Goal: Task Accomplishment & Management: Complete application form

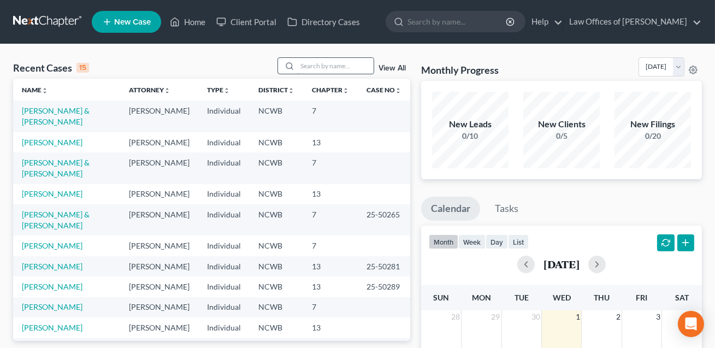
click at [302, 68] on input "search" at bounding box center [335, 66] width 77 height 16
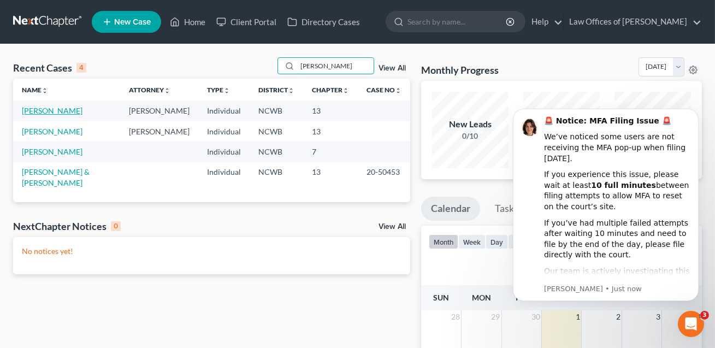
type input "nicholson"
click at [49, 111] on link "Nicholson, Jeniene" at bounding box center [52, 110] width 61 height 9
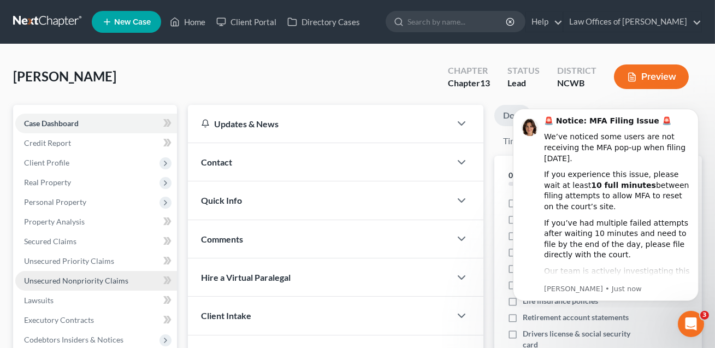
click at [51, 279] on span "Unsecured Nonpriority Claims" at bounding box center [76, 280] width 104 height 9
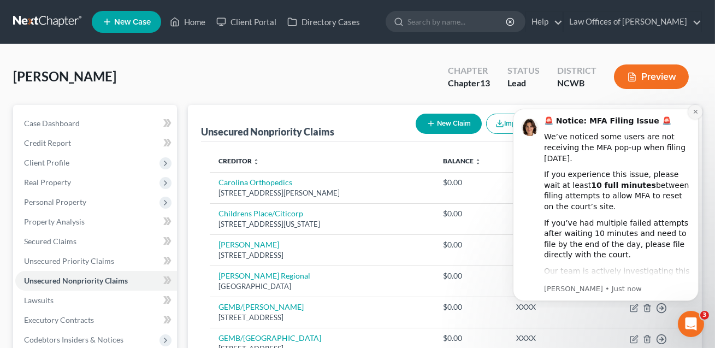
click at [694, 110] on icon "Dismiss notification" at bounding box center [695, 111] width 4 height 4
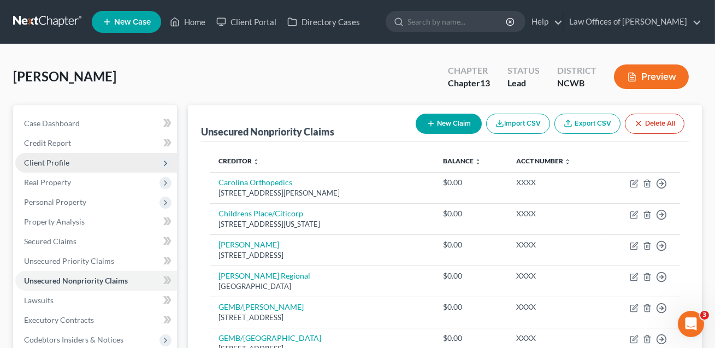
click at [56, 163] on span "Client Profile" at bounding box center [46, 162] width 45 height 9
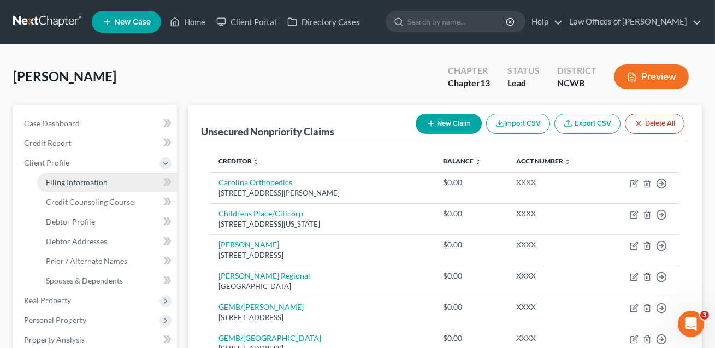
click at [59, 183] on span "Filing Information" at bounding box center [77, 182] width 62 height 9
select select "1"
select select "0"
select select "3"
select select "28"
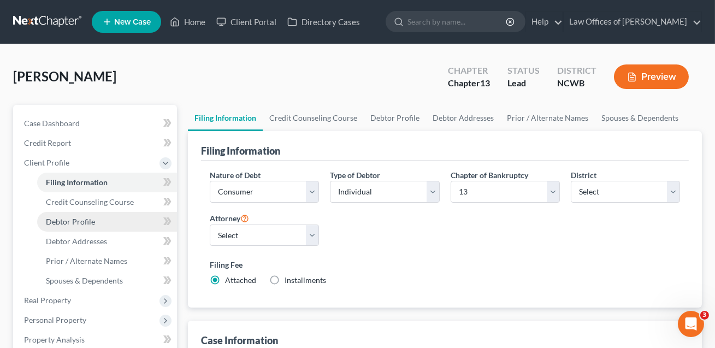
click at [60, 220] on span "Debtor Profile" at bounding box center [70, 221] width 49 height 9
select select "0"
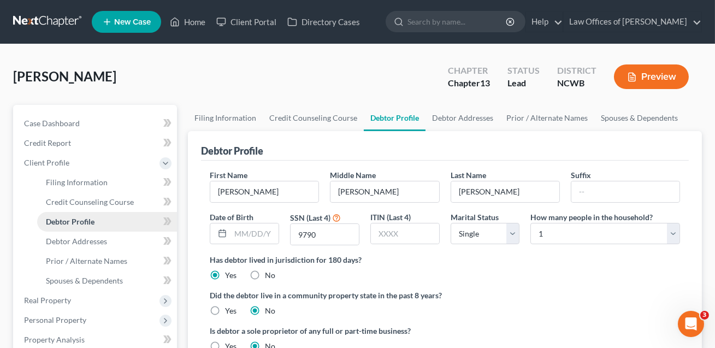
radio input "true"
click at [196, 24] on link "Home" at bounding box center [188, 22] width 46 height 20
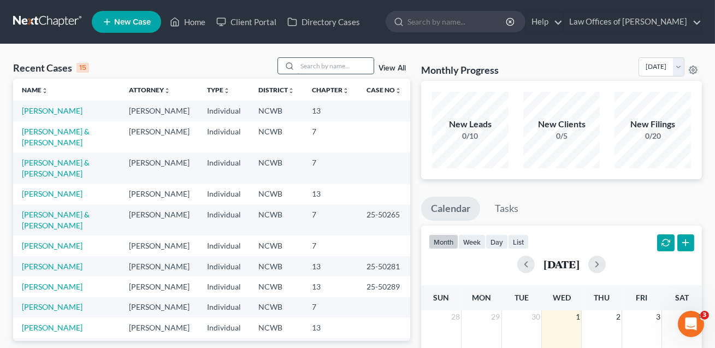
click at [314, 66] on input "search" at bounding box center [335, 66] width 77 height 16
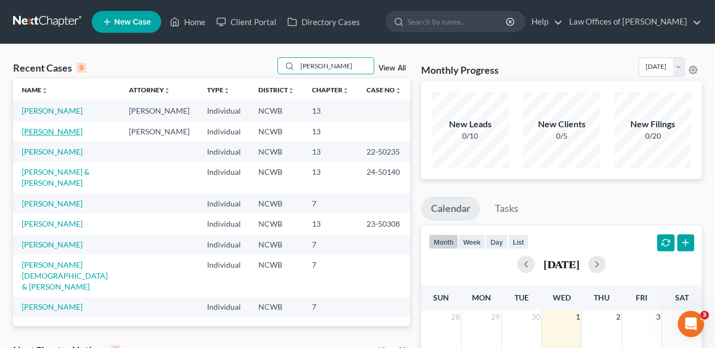
type input "nichols"
click at [64, 136] on link "Nicholson, Jeniene" at bounding box center [52, 131] width 61 height 9
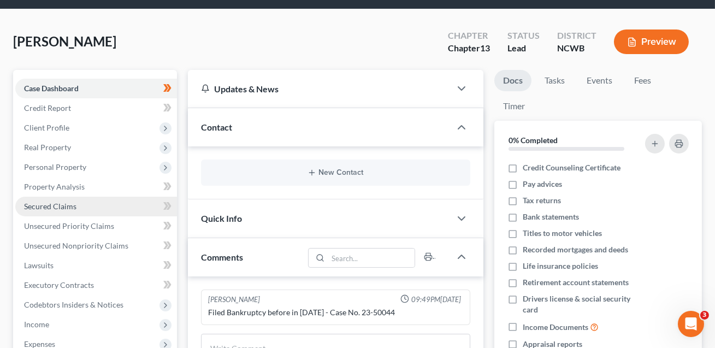
scroll to position [38, 0]
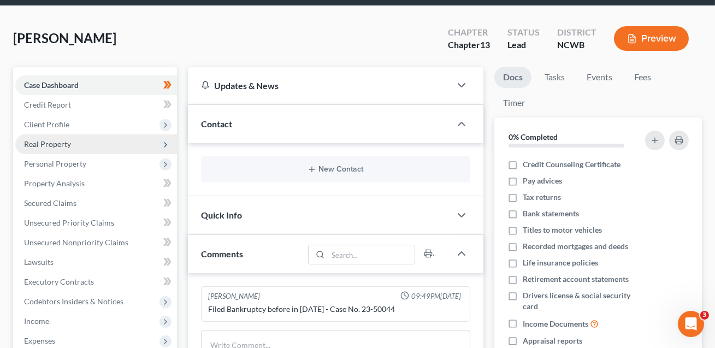
click at [56, 144] on span "Real Property" at bounding box center [47, 143] width 47 height 9
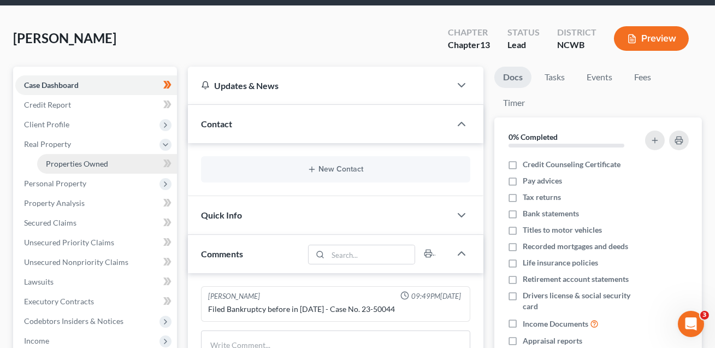
click at [62, 161] on span "Properties Owned" at bounding box center [77, 163] width 62 height 9
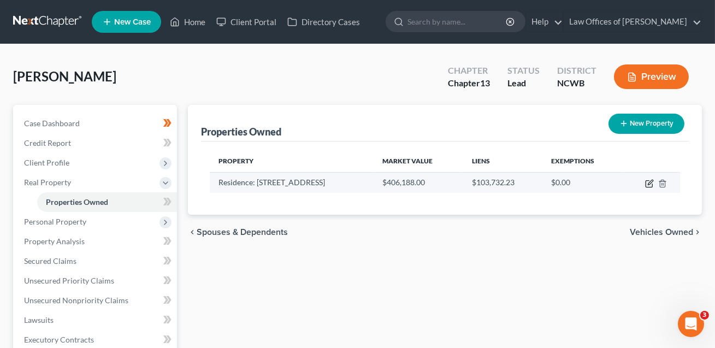
click at [650, 184] on icon "button" at bounding box center [649, 183] width 9 height 9
select select "28"
select select "0"
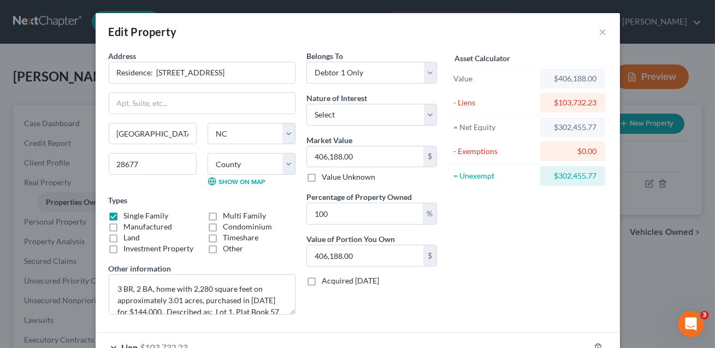
scroll to position [103, 0]
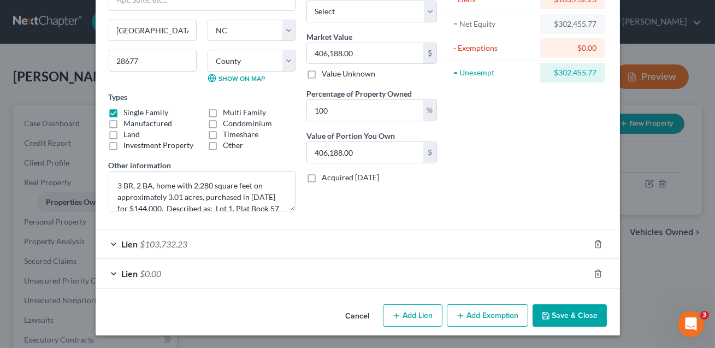
click at [557, 316] on button "Save & Close" at bounding box center [570, 315] width 74 height 23
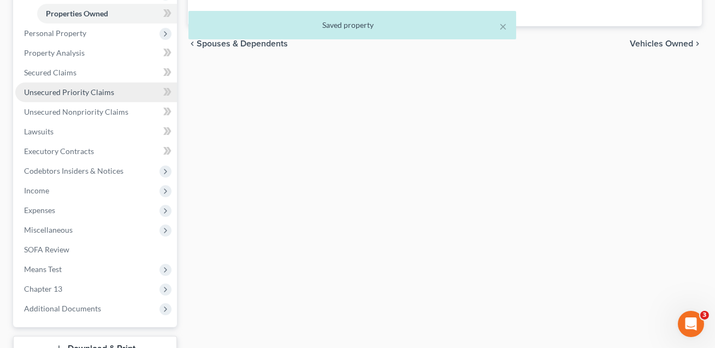
scroll to position [218, 0]
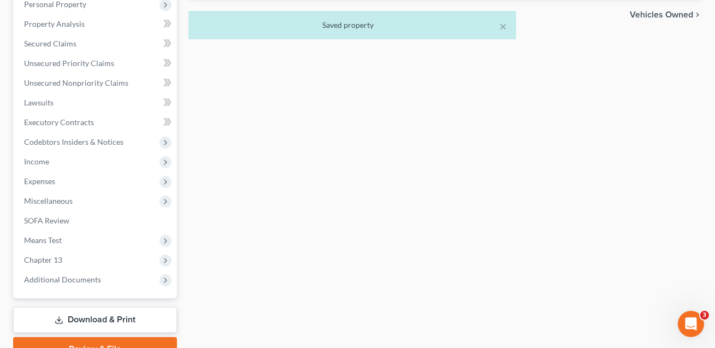
click at [86, 316] on link "Download & Print" at bounding box center [95, 320] width 164 height 26
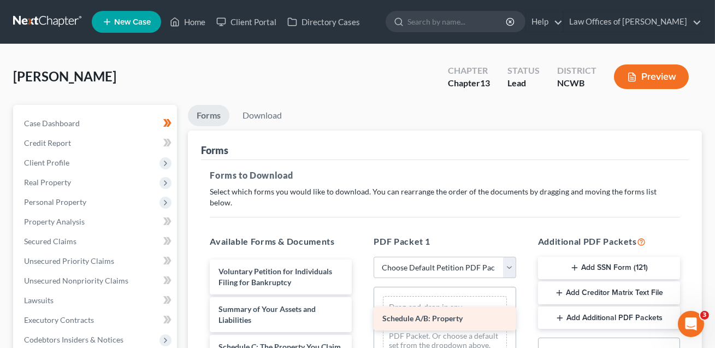
drag, startPoint x: 265, startPoint y: 340, endPoint x: 444, endPoint y: 319, distance: 180.5
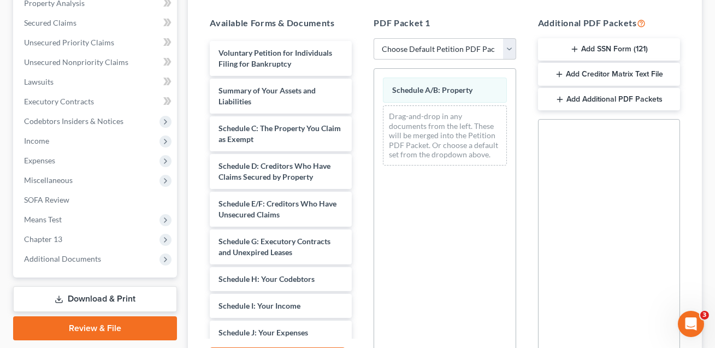
scroll to position [220, 0]
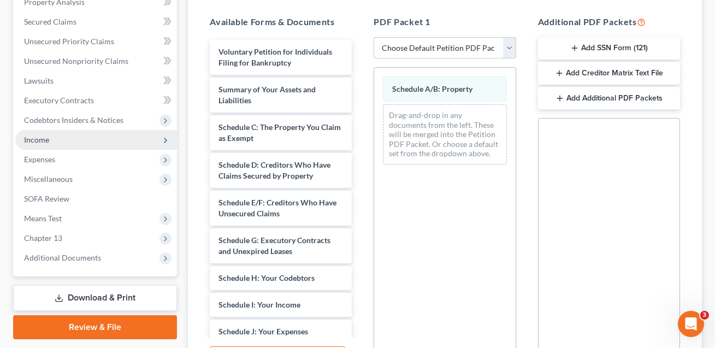
click at [46, 144] on span "Income" at bounding box center [96, 140] width 162 height 20
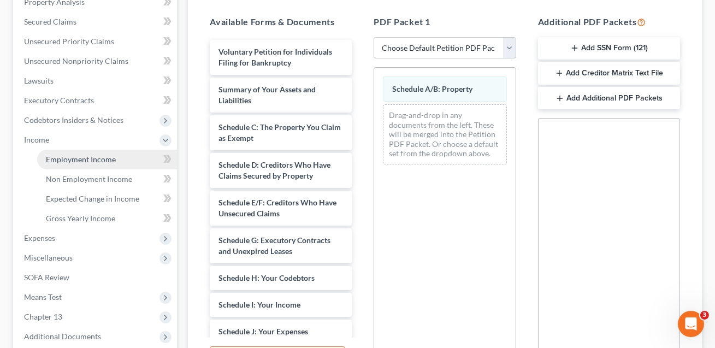
click at [56, 157] on span "Employment Income" at bounding box center [81, 159] width 70 height 9
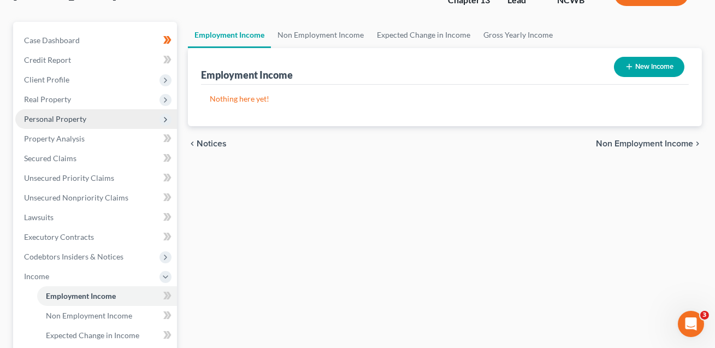
scroll to position [177, 0]
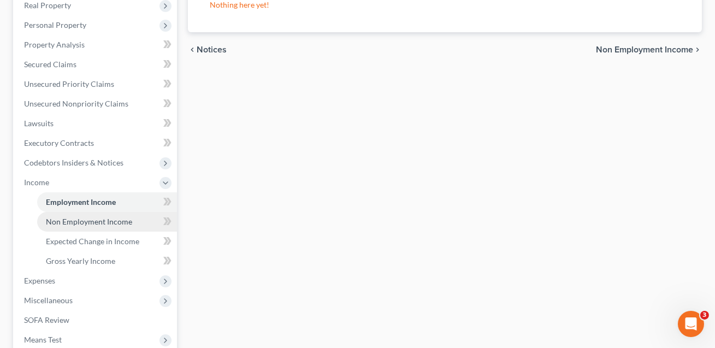
click at [77, 225] on link "Non Employment Income" at bounding box center [107, 222] width 140 height 20
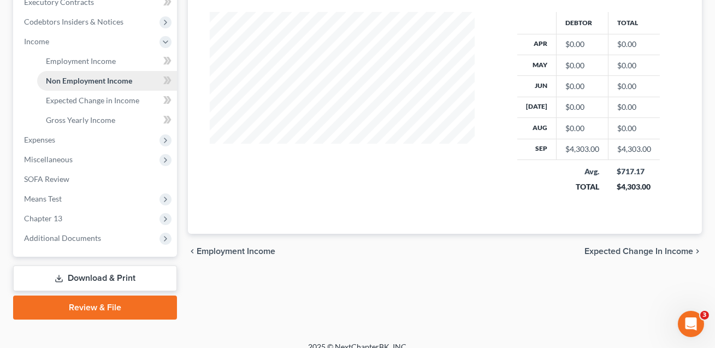
scroll to position [330, 0]
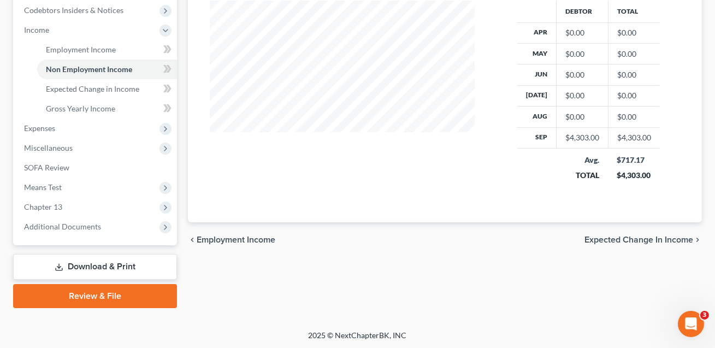
click at [77, 266] on link "Download & Print" at bounding box center [95, 267] width 164 height 26
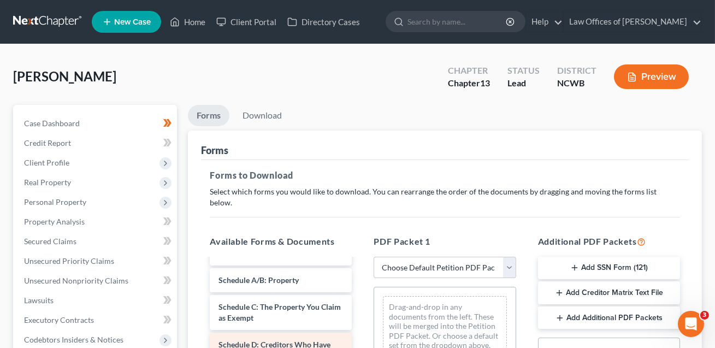
scroll to position [60, 0]
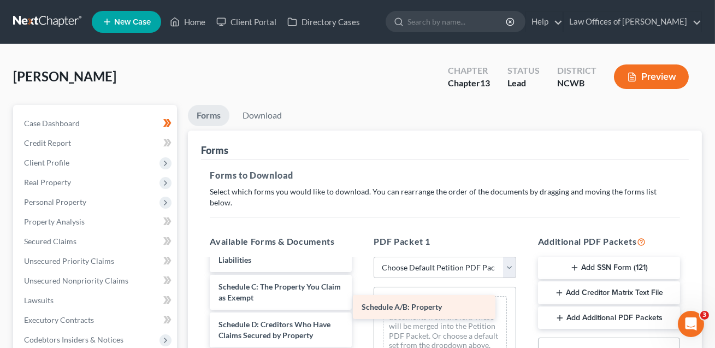
drag, startPoint x: 251, startPoint y: 277, endPoint x: 428, endPoint y: 312, distance: 180.0
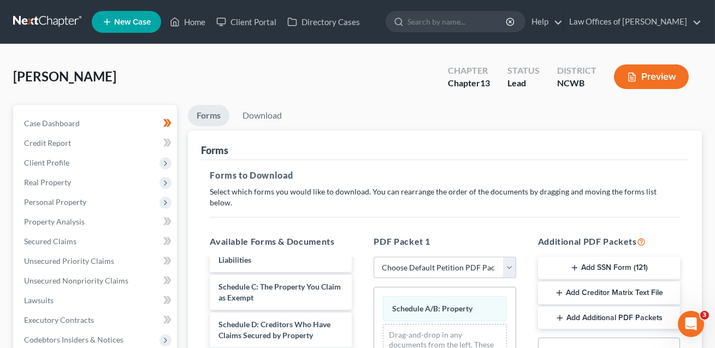
scroll to position [161, 0]
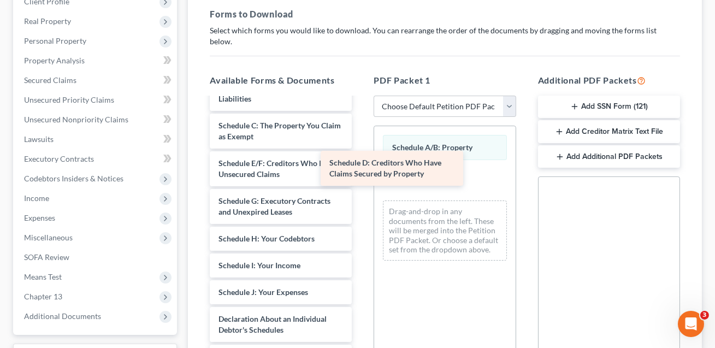
drag, startPoint x: 280, startPoint y: 155, endPoint x: 436, endPoint y: 157, distance: 155.8
click at [361, 157] on div "Schedule D: Creditors Who Have Claims Secured by Property Voluntary Petition fo…" at bounding box center [281, 297] width 160 height 519
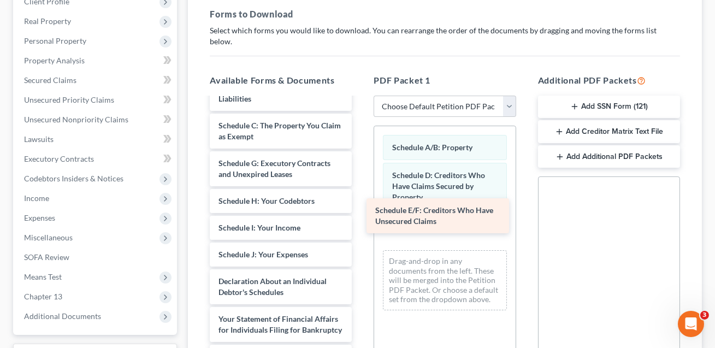
drag, startPoint x: 263, startPoint y: 158, endPoint x: 420, endPoint y: 218, distance: 168.0
click at [361, 218] on div "Schedule E/F: Creditors Who Have Unsecured Claims Voluntary Petition for Indivi…" at bounding box center [281, 278] width 160 height 481
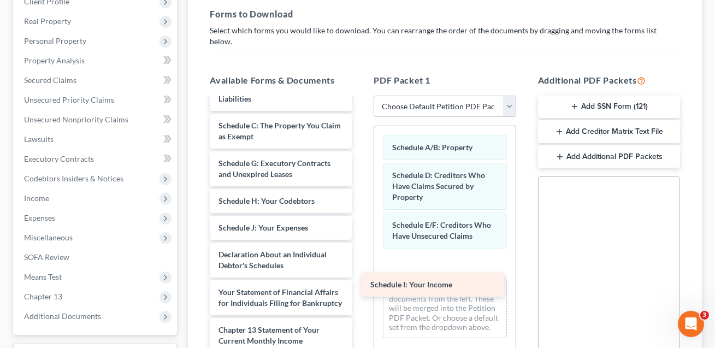
drag, startPoint x: 271, startPoint y: 216, endPoint x: 431, endPoint y: 281, distance: 172.8
click at [361, 281] on div "Schedule I: Your Income Voluntary Petition for Individuals Filing for Bankruptc…" at bounding box center [281, 265] width 160 height 455
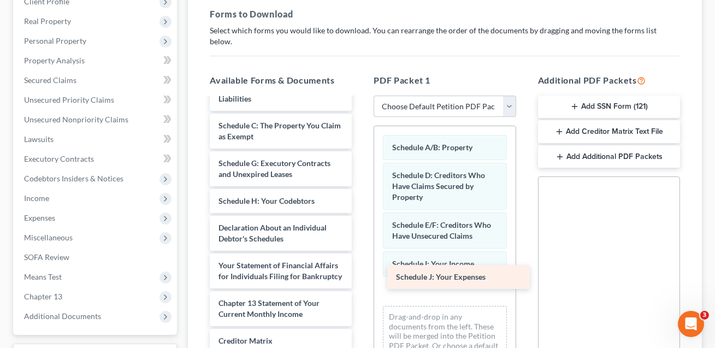
drag, startPoint x: 265, startPoint y: 213, endPoint x: 446, endPoint y: 270, distance: 189.6
click at [361, 270] on div "Schedule J: Your Expenses Voluntary Petition for Individuals Filing for Bankrup…" at bounding box center [281, 252] width 160 height 428
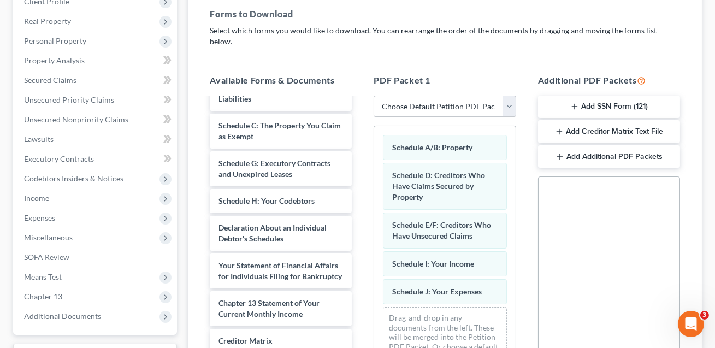
scroll to position [326, 0]
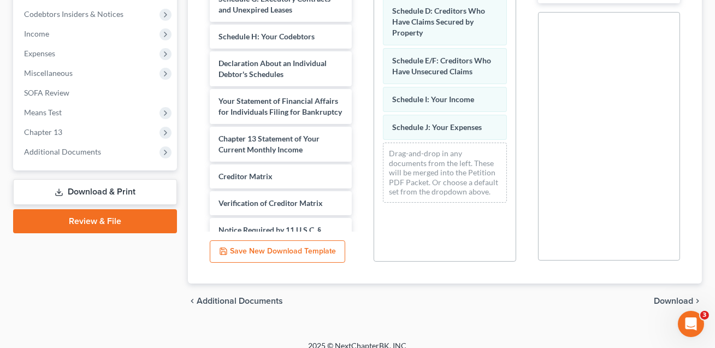
click at [668, 297] on span "Download" at bounding box center [673, 301] width 39 height 9
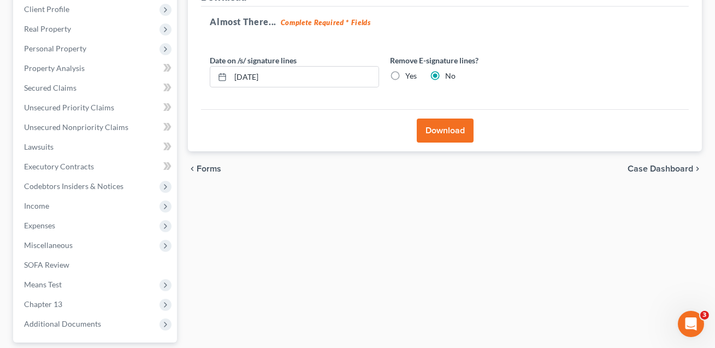
scroll to position [153, 0]
click at [446, 134] on button "Download" at bounding box center [445, 131] width 57 height 24
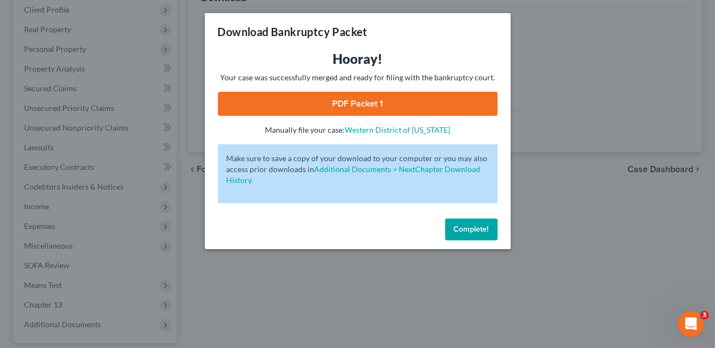
click at [385, 104] on link "PDF Packet 1" at bounding box center [358, 104] width 280 height 24
click at [475, 226] on span "Complete!" at bounding box center [471, 229] width 35 height 9
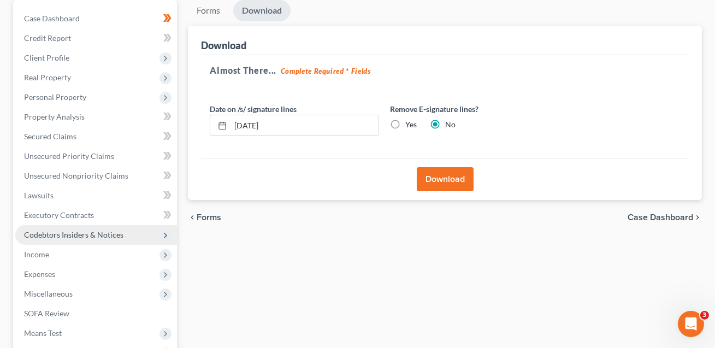
scroll to position [0, 0]
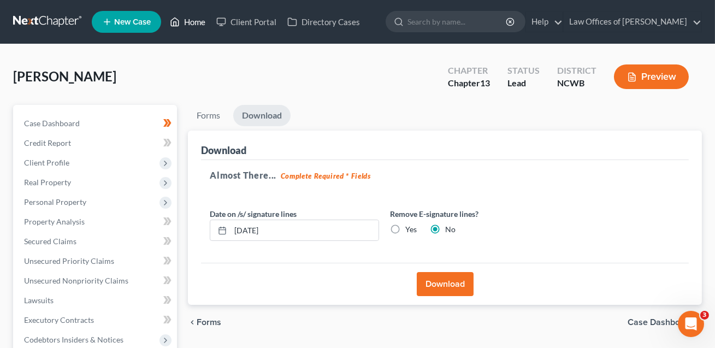
click at [197, 22] on link "Home" at bounding box center [188, 22] width 46 height 20
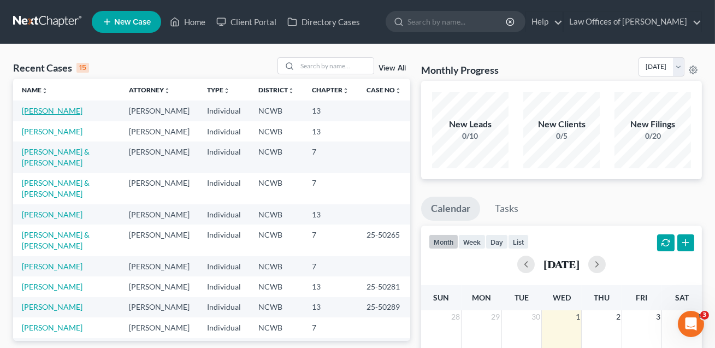
click at [77, 110] on link "Nicholson, Jeniene" at bounding box center [52, 110] width 61 height 9
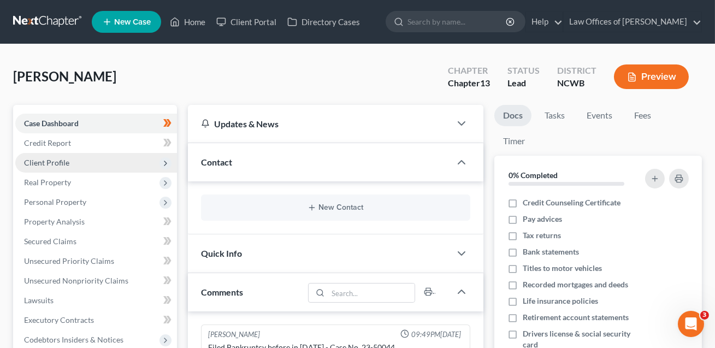
click at [48, 164] on span "Client Profile" at bounding box center [46, 162] width 45 height 9
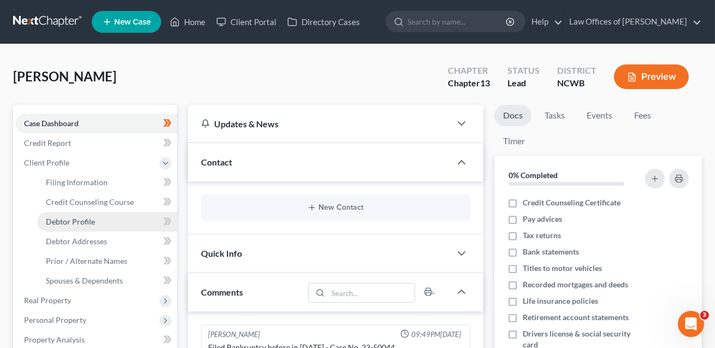
click at [61, 222] on span "Debtor Profile" at bounding box center [70, 221] width 49 height 9
select select "0"
select select "2"
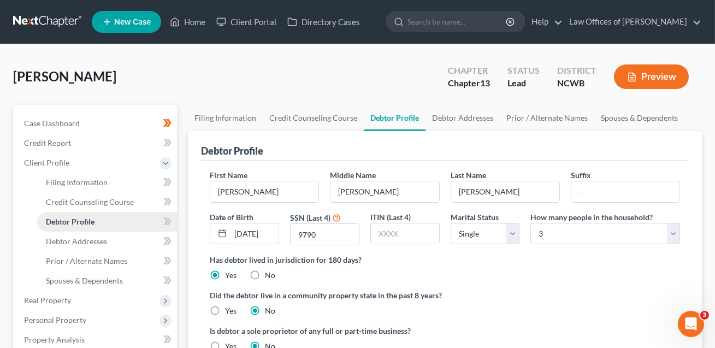
radio input "true"
drag, startPoint x: 234, startPoint y: 234, endPoint x: 298, endPoint y: 236, distance: 63.4
click at [298, 236] on div "First Name Jeniene Middle Name Yvonne Last Name Nicholson Suffix Date of Birth …" at bounding box center [444, 211] width 481 height 85
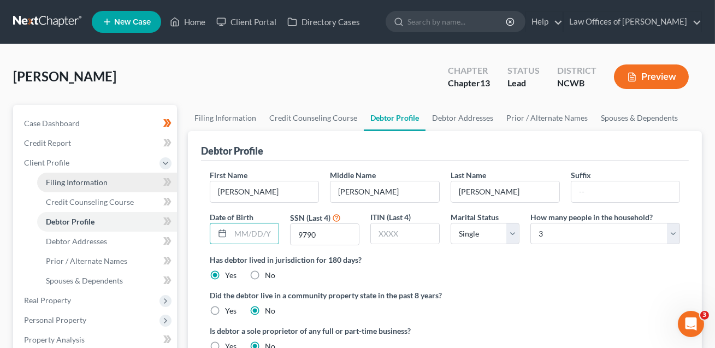
click at [64, 179] on span "Filing Information" at bounding box center [77, 182] width 62 height 9
select select "1"
select select "0"
select select "3"
select select "59"
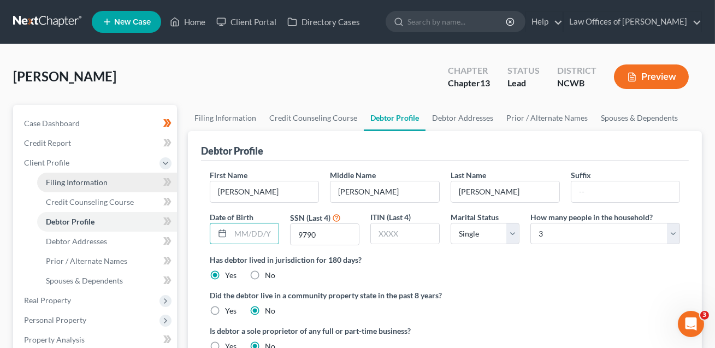
select select "1"
select select "28"
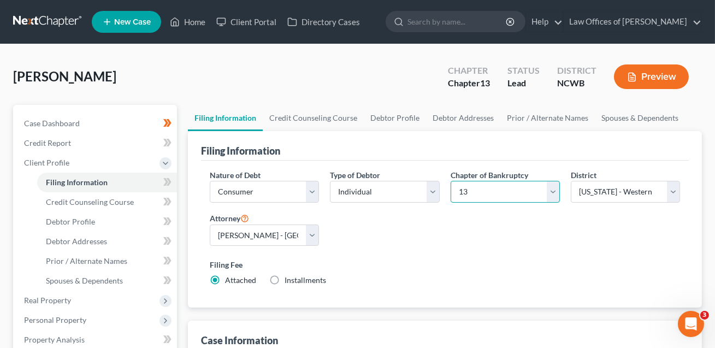
click at [483, 195] on select "Select 7 11 12 13" at bounding box center [505, 192] width 109 height 22
select select "0"
click at [191, 26] on link "Home" at bounding box center [188, 22] width 46 height 20
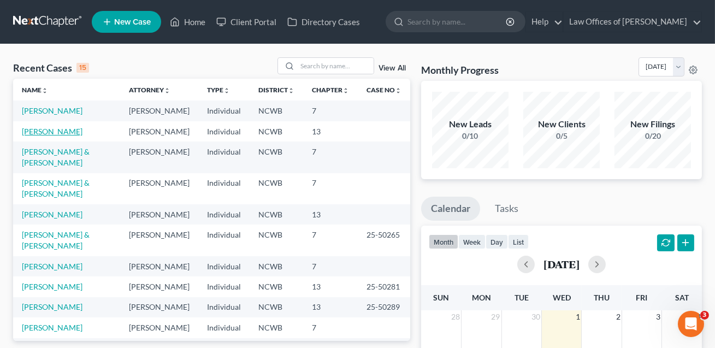
click at [50, 136] on link "Nicholson, Jeniene" at bounding box center [52, 131] width 61 height 9
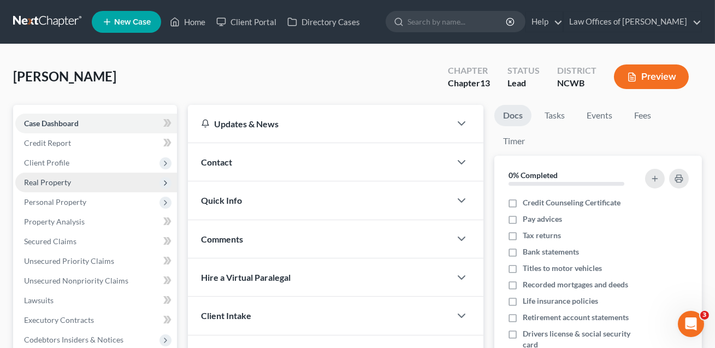
click at [43, 185] on span "Real Property" at bounding box center [47, 182] width 47 height 9
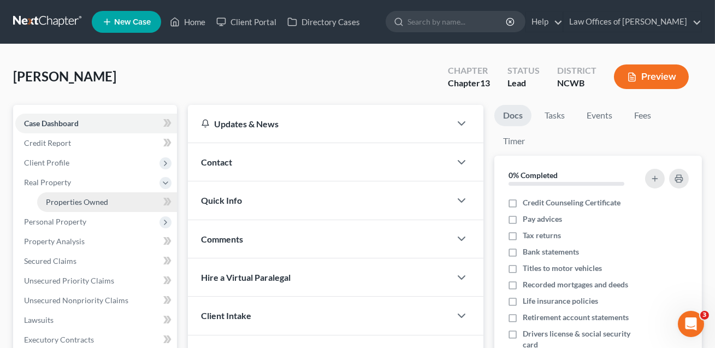
click at [52, 205] on span "Properties Owned" at bounding box center [77, 201] width 62 height 9
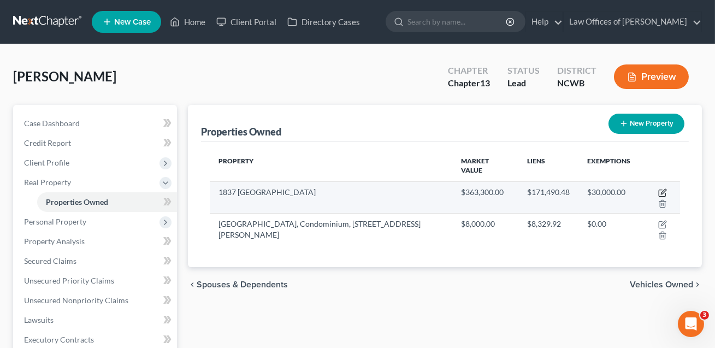
click at [659, 189] on icon "button" at bounding box center [663, 193] width 9 height 9
select select "28"
select select "48"
select select "0"
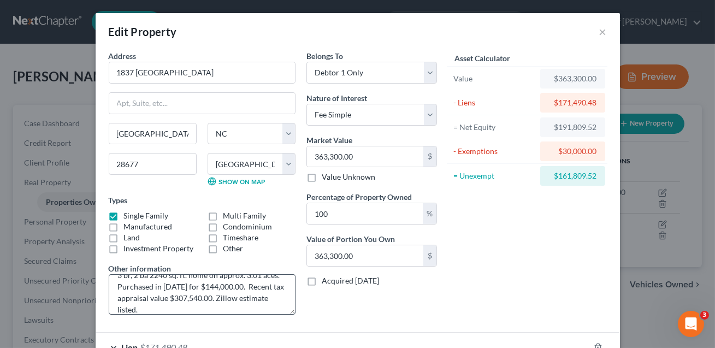
scroll to position [14, 0]
drag, startPoint x: 240, startPoint y: 287, endPoint x: 268, endPoint y: 303, distance: 32.3
click at [268, 303] on textarea "3 br, 2 ba 2240 sq. ft. home on approx. 3.01 aces. Purchased in 2010 for $144,0…" at bounding box center [202, 294] width 187 height 40
click at [118, 309] on textarea "3 br, 2 ba 2240 sq. ft. home on approx. 3.01 aces. Purchased in 2010 for $144,0…" at bounding box center [202, 294] width 187 height 40
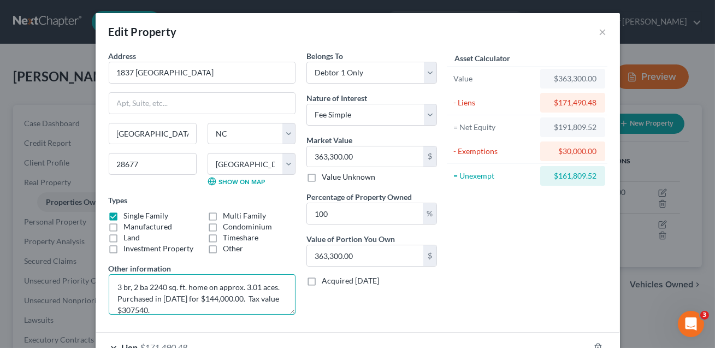
click at [135, 309] on textarea "3 br, 2 ba 2240 sq. ft. home on approx. 3.01 aces. Purchased in 2010 for $144,0…" at bounding box center [202, 294] width 187 height 40
click at [157, 312] on textarea "3 br, 2 ba 2240 sq. ft. home on approx. 3.01 aces. Purchased in 2010 for $144,0…" at bounding box center [202, 294] width 187 height 40
click at [242, 308] on textarea "3 br, 2 ba 2240 sq. ft. home on approx. 3.01 aces. Purchased in 2010 for $144,0…" at bounding box center [202, 294] width 187 height 40
type textarea "3 br, 2 ba 2240 sq. ft. home on approx. 3.01 aces. Purchased in 2010 for $144,0…"
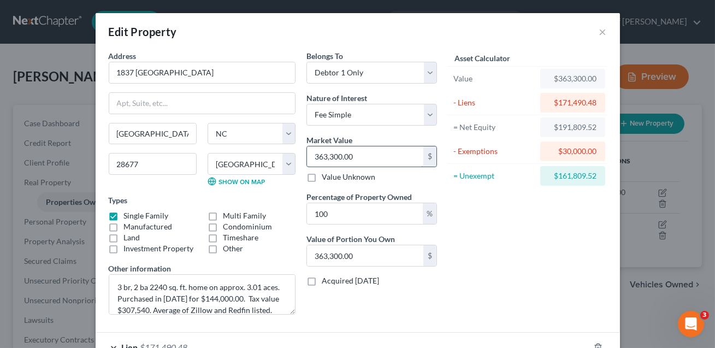
drag, startPoint x: 357, startPoint y: 159, endPoint x: 344, endPoint y: 159, distance: 13.7
type input "400"
type input "400.00"
type input "4000"
type input "4,000.00"
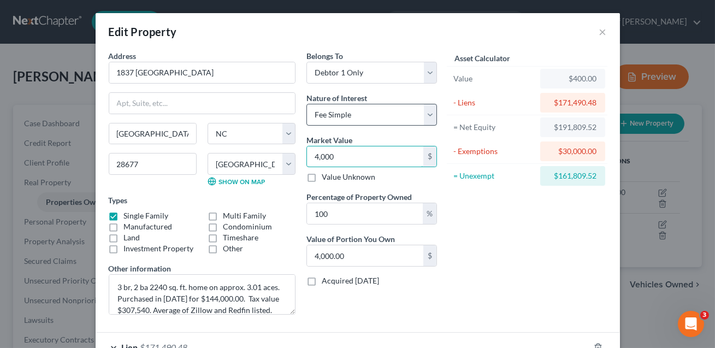
type input "4,0006"
type input "40,006.00"
type input "40,0061"
type input "400,061.00"
type input "400,0618"
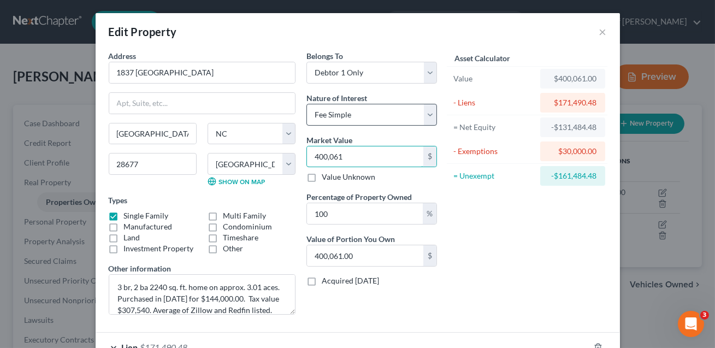
type input "4,000,618.00"
type input "4,000,6188"
type input "40,006,188.00"
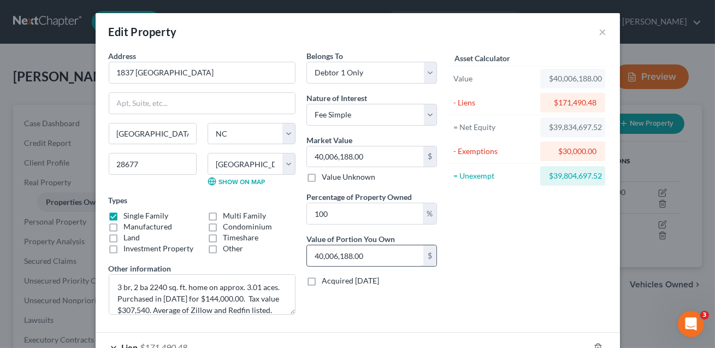
click at [399, 252] on input "40,006,188.00" at bounding box center [365, 255] width 116 height 21
click at [330, 157] on input "40,006,188.00" at bounding box center [365, 156] width 116 height 21
type input "40,06,188.00"
type input "4,006,188.00"
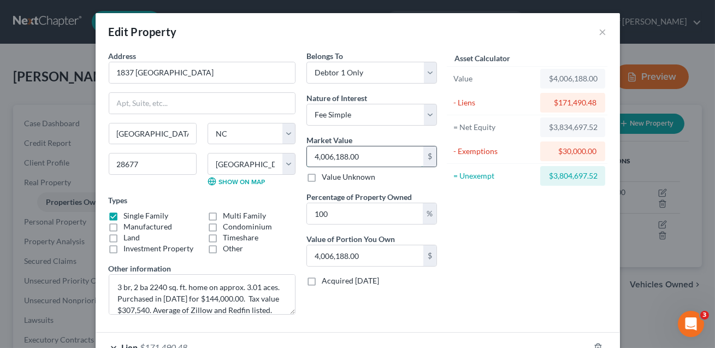
click at [337, 158] on input "4,006,188.00" at bounding box center [365, 156] width 116 height 21
click at [328, 156] on input "4,006,188.00" at bounding box center [365, 156] width 116 height 21
type input "4,06,188.00"
type input "406,188.00"
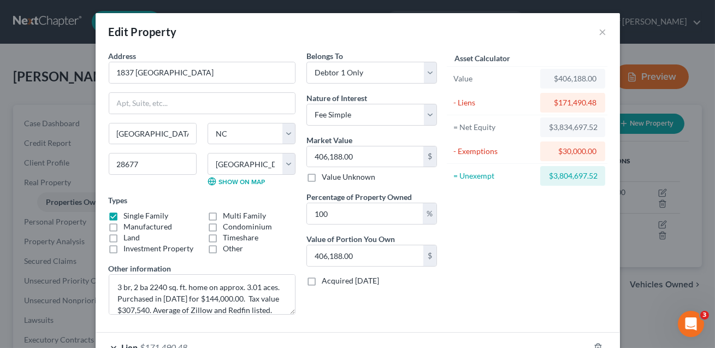
click at [274, 225] on div "Condominium" at bounding box center [252, 226] width 88 height 11
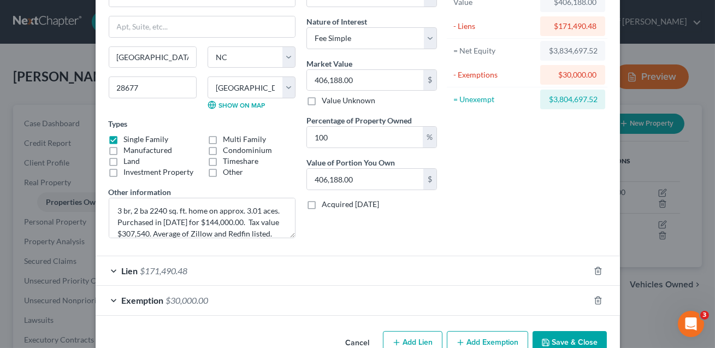
scroll to position [6, 0]
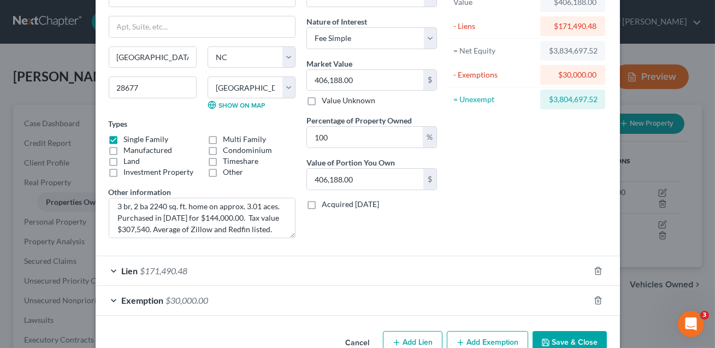
click at [256, 262] on div "Lien $171,490.48" at bounding box center [343, 270] width 494 height 29
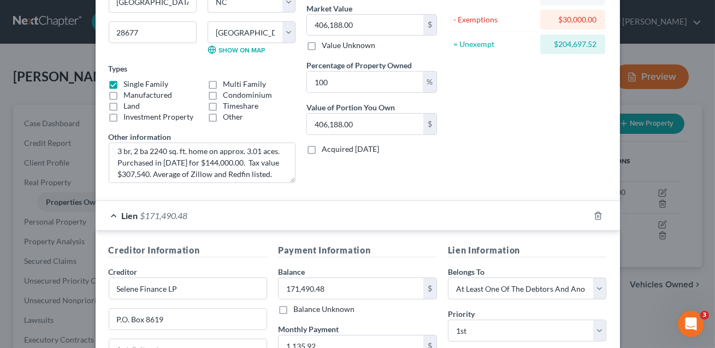
scroll to position [183, 0]
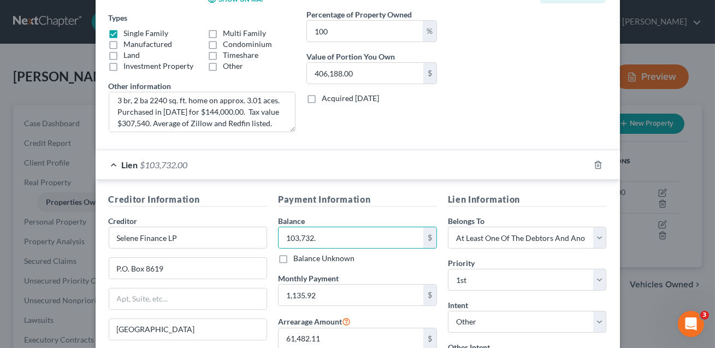
drag, startPoint x: 333, startPoint y: 239, endPoint x: 335, endPoint y: 8, distance: 231.2
click at [322, 236] on input "103,732." at bounding box center [351, 237] width 145 height 21
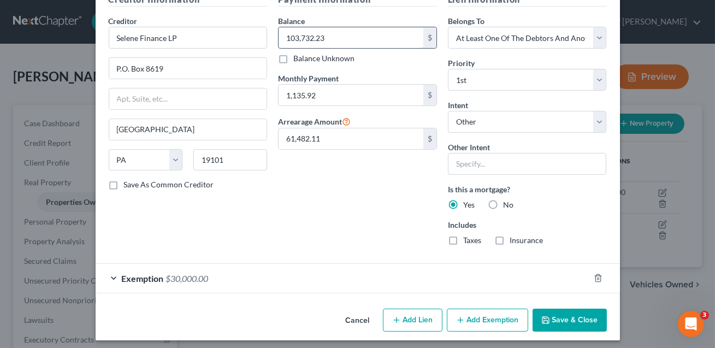
scroll to position [386, 0]
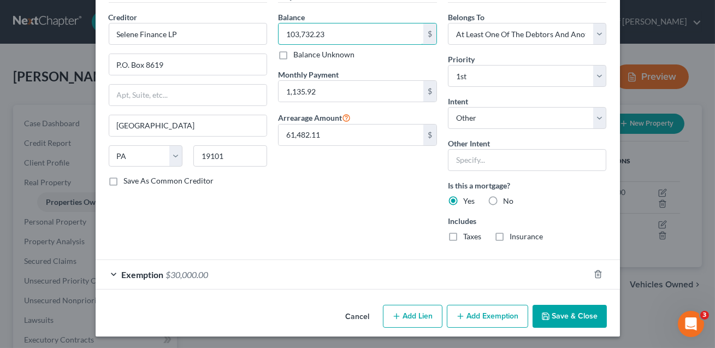
type input "103,732.23"
click at [566, 324] on button "Save & Close" at bounding box center [570, 316] width 74 height 23
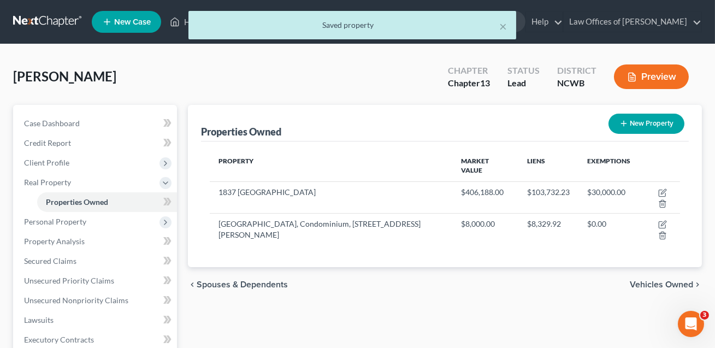
click at [192, 83] on div "Nicholson, Jeniene Upgraded Chapter Chapter 13 Status Lead District NCWB Preview" at bounding box center [357, 81] width 689 height 48
click at [505, 28] on button "×" at bounding box center [504, 26] width 8 height 13
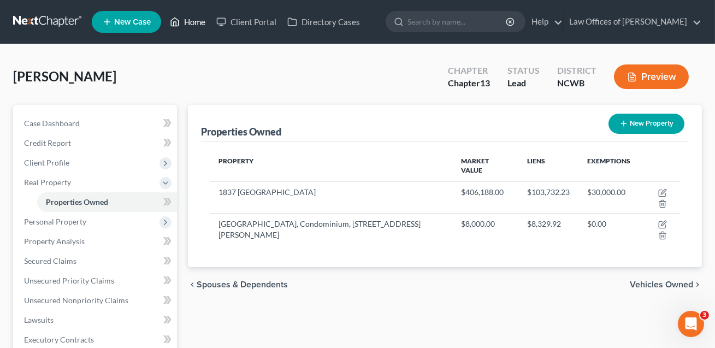
click at [199, 22] on link "Home" at bounding box center [188, 22] width 46 height 20
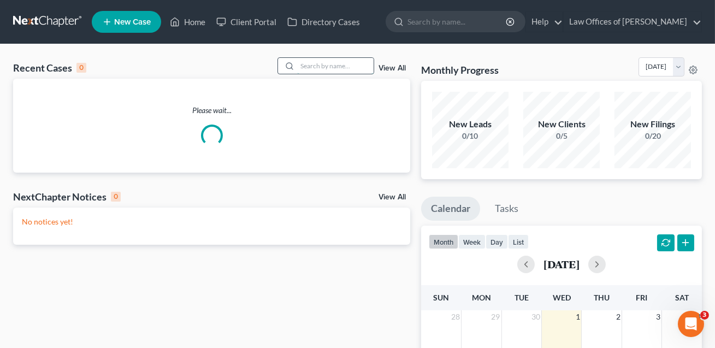
click at [311, 67] on input "search" at bounding box center [335, 66] width 77 height 16
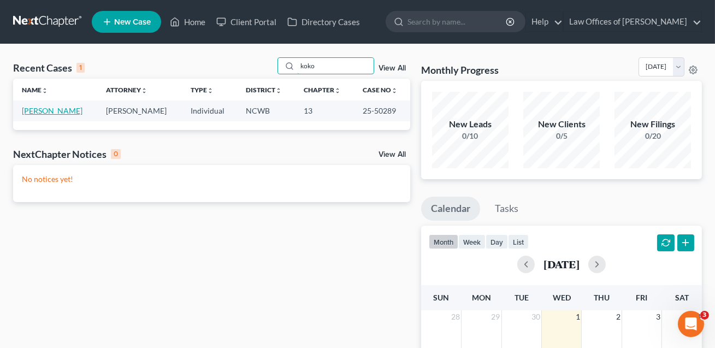
type input "koko"
click at [62, 114] on link "[PERSON_NAME]" at bounding box center [52, 110] width 61 height 9
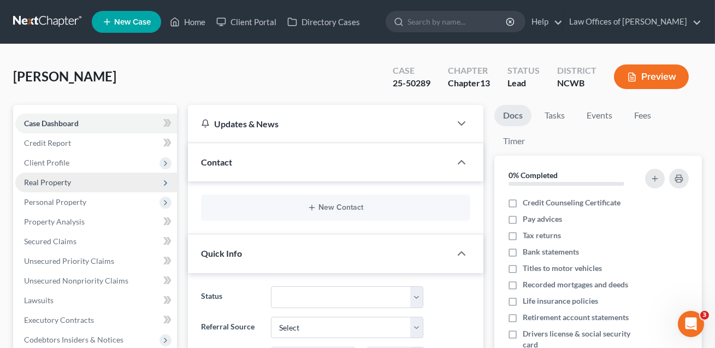
click at [49, 182] on span "Real Property" at bounding box center [47, 182] width 47 height 9
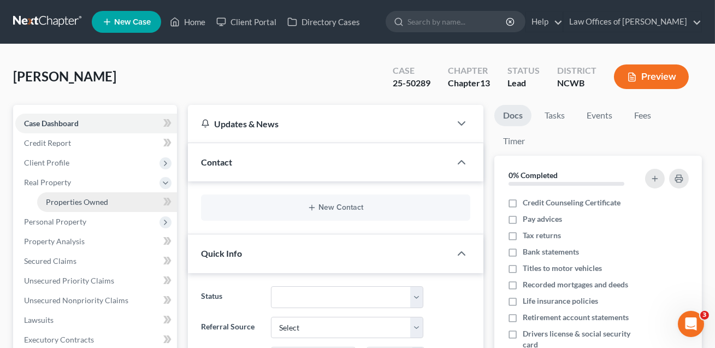
click at [64, 201] on span "Properties Owned" at bounding box center [77, 201] width 62 height 9
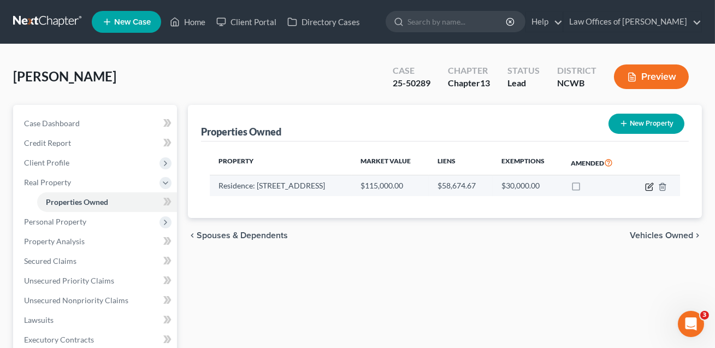
click at [651, 188] on icon "button" at bounding box center [649, 187] width 9 height 9
select select "28"
select select "1"
select select "3"
select select "1"
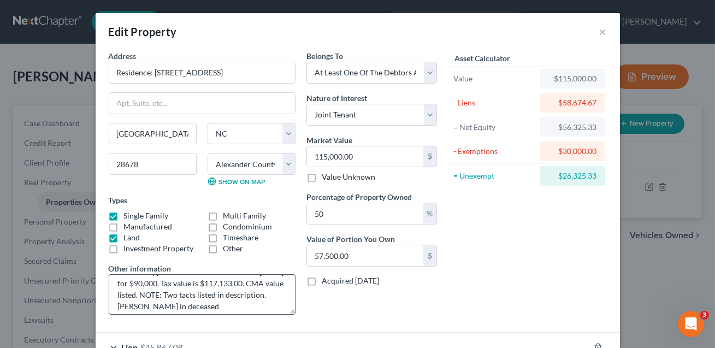
scroll to position [45, 0]
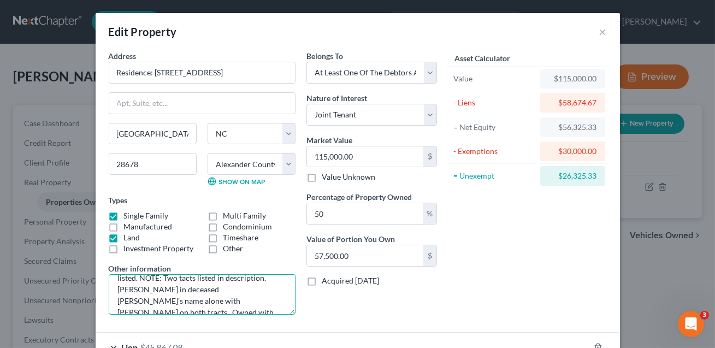
click at [166, 299] on textarea "Residence consisting of 3 BR, 2 BA, 1800 sq ft. home on approx. 1.75 acres. Pur…" at bounding box center [202, 294] width 187 height 40
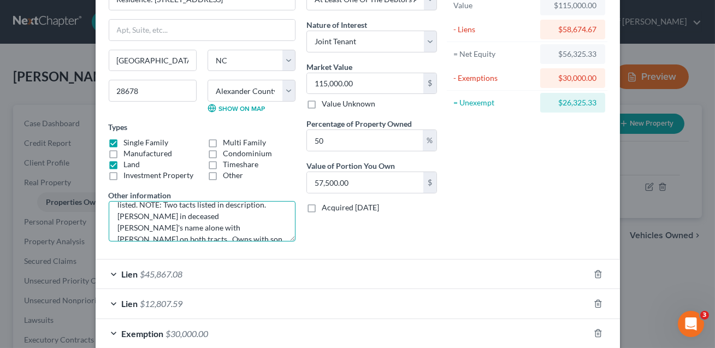
scroll to position [132, 0]
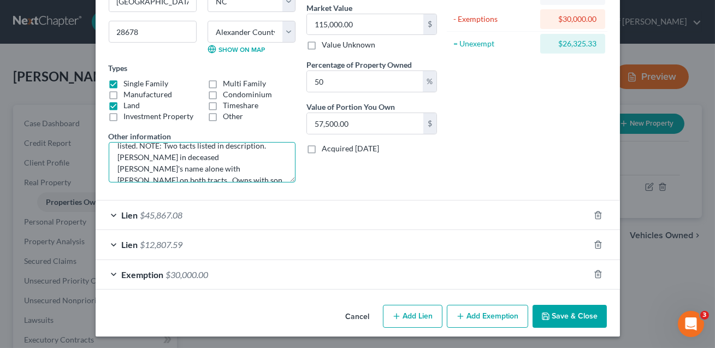
type textarea "Residence consisting of 3 BR, 2 BA, 1800 sq ft. home on approx. 1.75 acres. Pur…"
click at [572, 313] on button "Save & Close" at bounding box center [570, 316] width 74 height 23
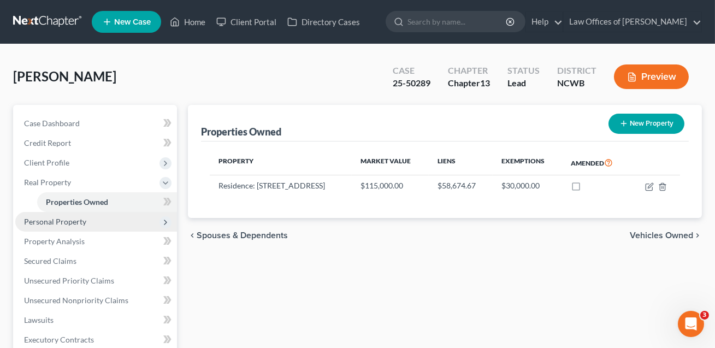
click at [51, 218] on span "Personal Property" at bounding box center [55, 221] width 62 height 9
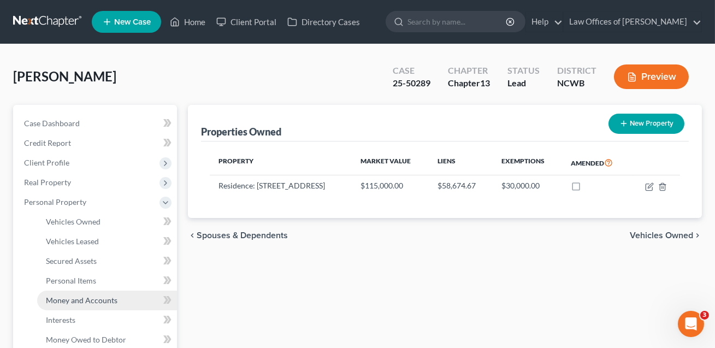
click at [80, 299] on span "Money and Accounts" at bounding box center [82, 300] width 72 height 9
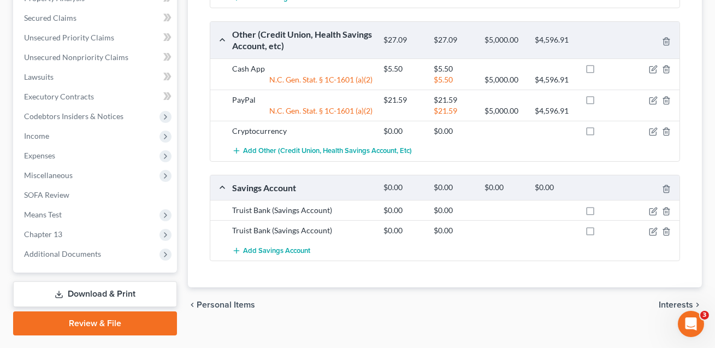
scroll to position [436, 0]
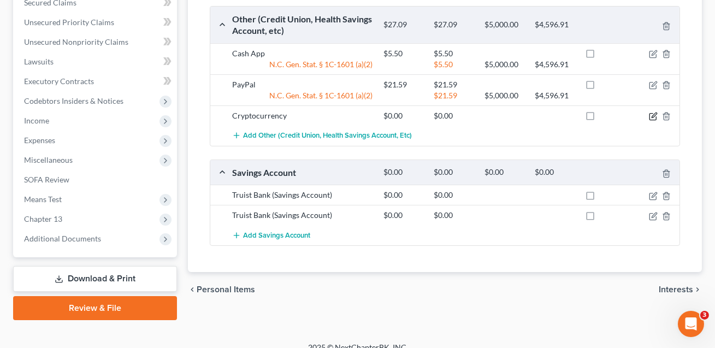
click at [654, 113] on icon "button" at bounding box center [654, 115] width 5 height 5
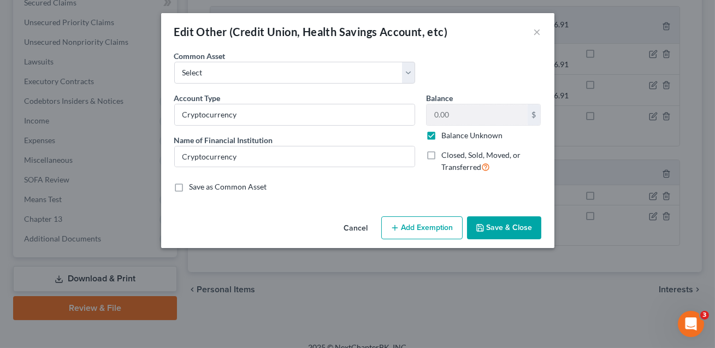
click at [442, 137] on label "Balance Unknown" at bounding box center [472, 135] width 61 height 11
click at [446, 137] on input "Balance Unknown" at bounding box center [449, 133] width 7 height 7
checkbox input "false"
click at [452, 118] on input "0.00" at bounding box center [477, 114] width 101 height 21
type input "3.00"
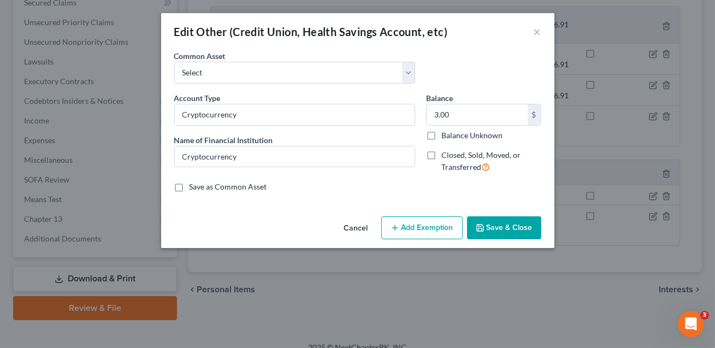
click at [424, 227] on button "Add Exemption" at bounding box center [421, 227] width 81 height 23
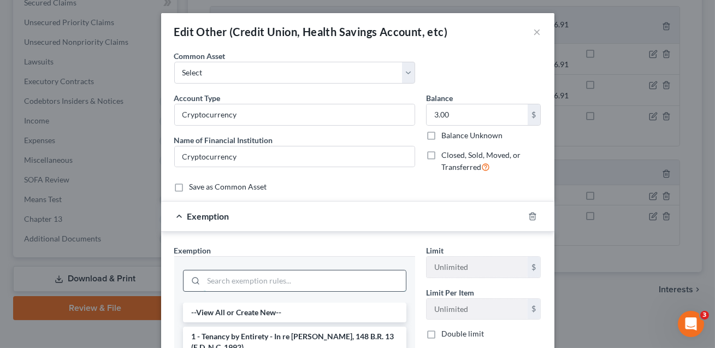
click at [295, 274] on input "search" at bounding box center [305, 281] width 202 height 21
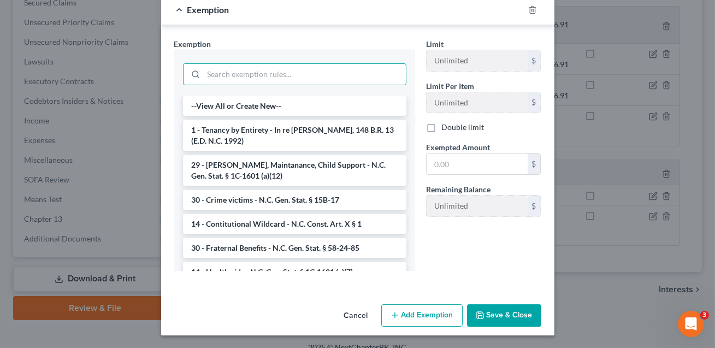
click at [497, 319] on button "Save & Close" at bounding box center [504, 315] width 74 height 23
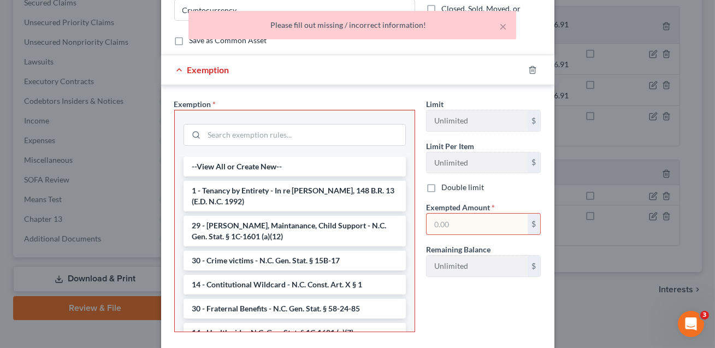
scroll to position [131, 0]
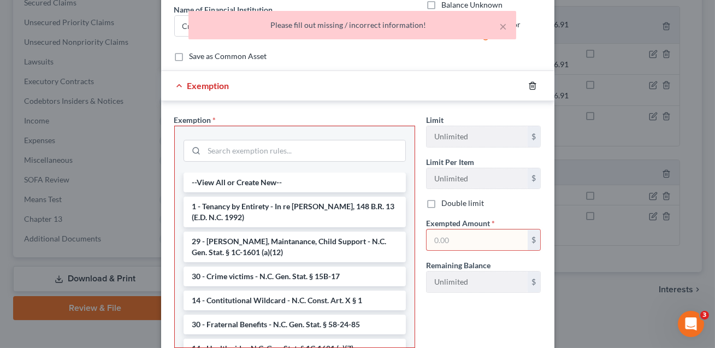
click at [535, 88] on icon "button" at bounding box center [532, 85] width 9 height 9
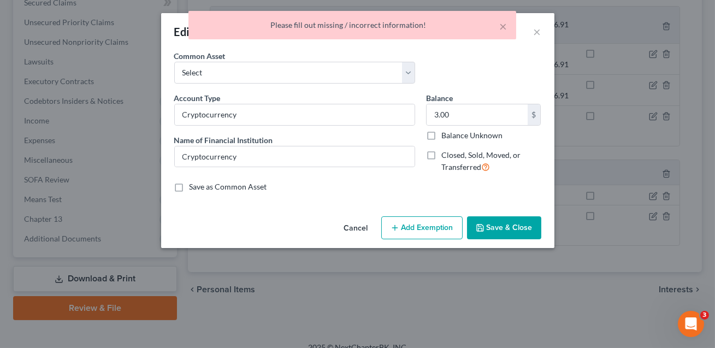
scroll to position [0, 0]
click at [500, 228] on button "Save & Close" at bounding box center [504, 227] width 74 height 23
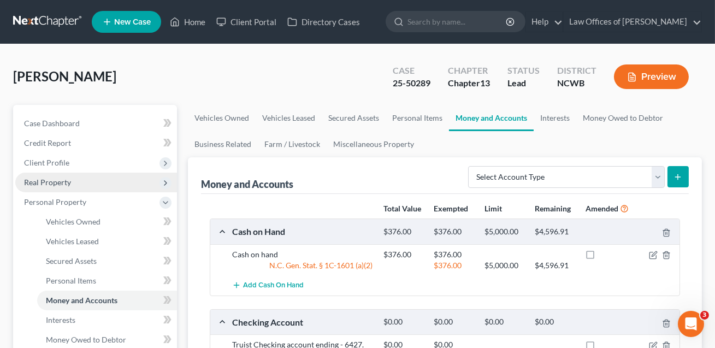
click at [58, 185] on span "Real Property" at bounding box center [47, 182] width 47 height 9
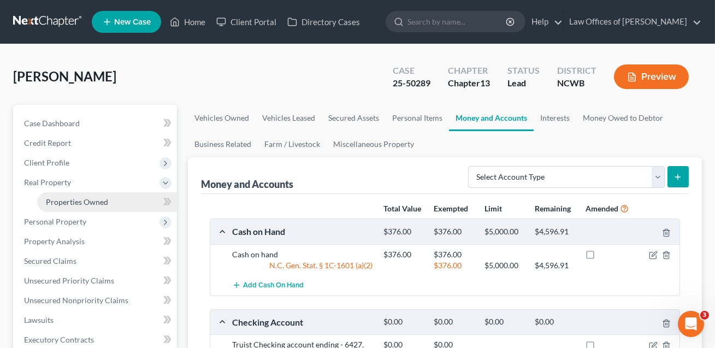
click at [80, 203] on span "Properties Owned" at bounding box center [77, 201] width 62 height 9
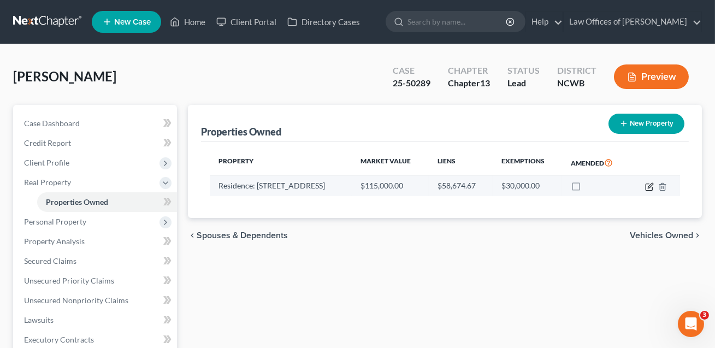
click at [649, 186] on icon "button" at bounding box center [650, 185] width 5 height 5
select select "28"
select select "1"
select select "3"
select select "1"
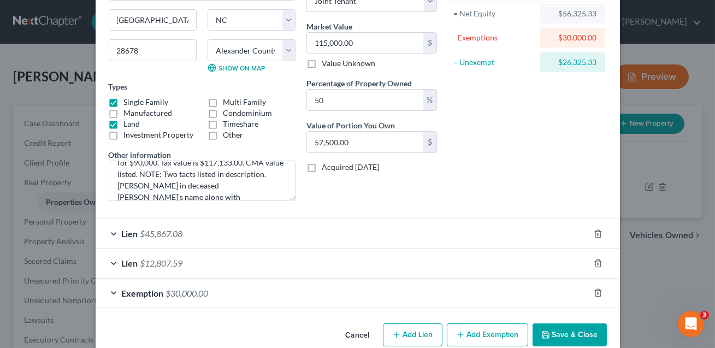
scroll to position [132, 0]
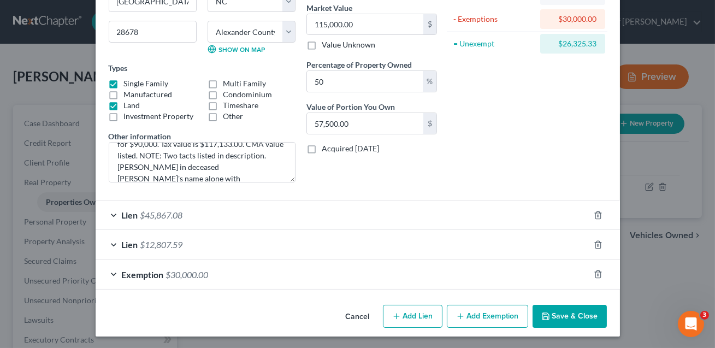
click at [562, 316] on button "Save & Close" at bounding box center [570, 316] width 74 height 23
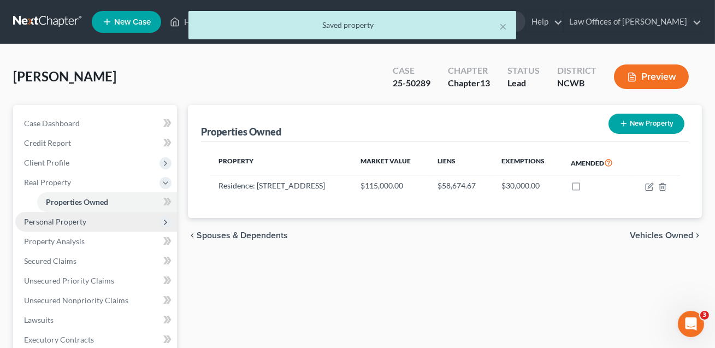
click at [69, 222] on span "Personal Property" at bounding box center [55, 221] width 62 height 9
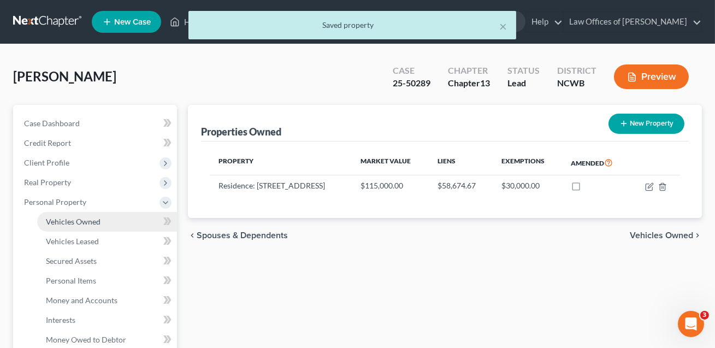
click at [69, 225] on link "Vehicles Owned" at bounding box center [107, 222] width 140 height 20
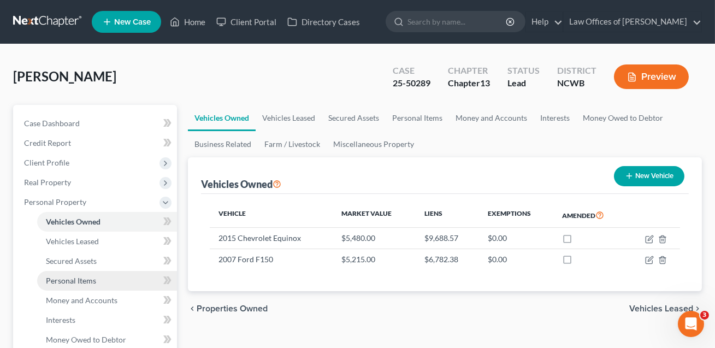
click at [67, 280] on span "Personal Items" at bounding box center [71, 280] width 50 height 9
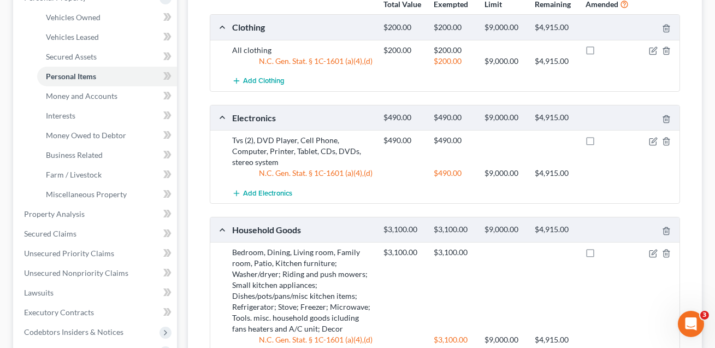
scroll to position [202, 0]
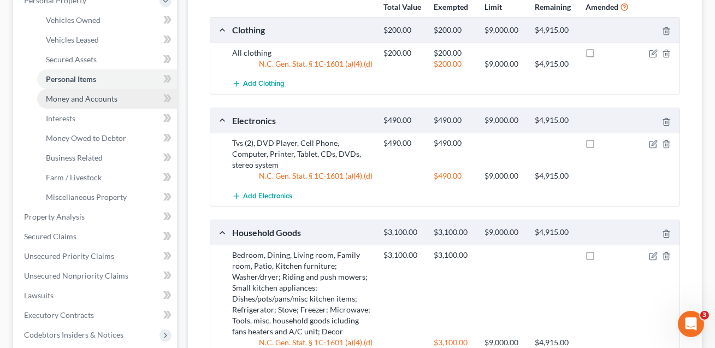
click at [99, 99] on span "Money and Accounts" at bounding box center [82, 98] width 72 height 9
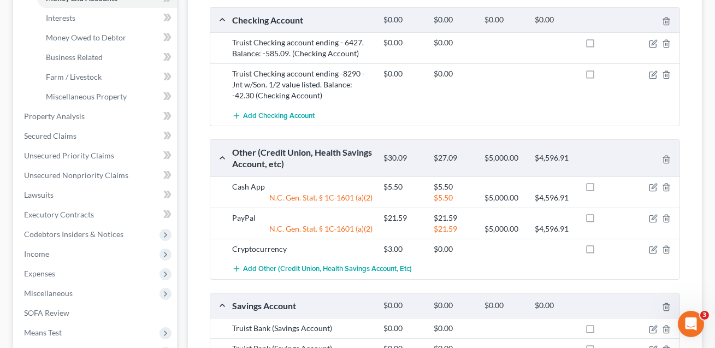
scroll to position [448, 0]
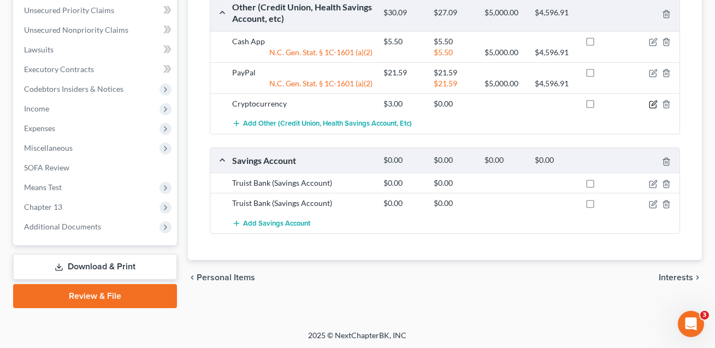
click at [651, 104] on icon "button" at bounding box center [653, 104] width 9 height 9
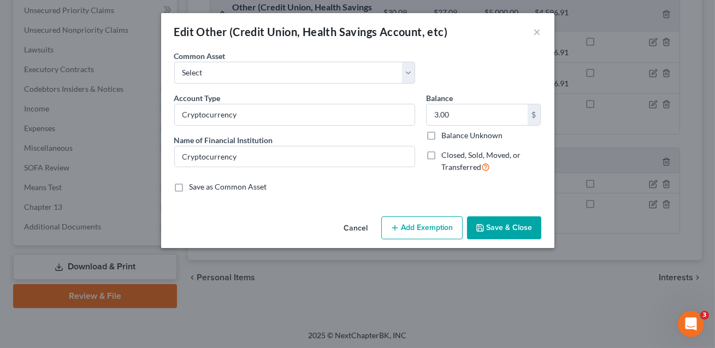
click at [432, 230] on button "Add Exemption" at bounding box center [421, 227] width 81 height 23
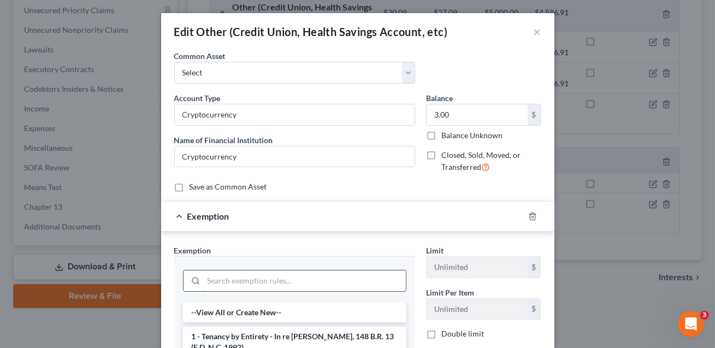
click at [217, 282] on input "search" at bounding box center [305, 281] width 202 height 21
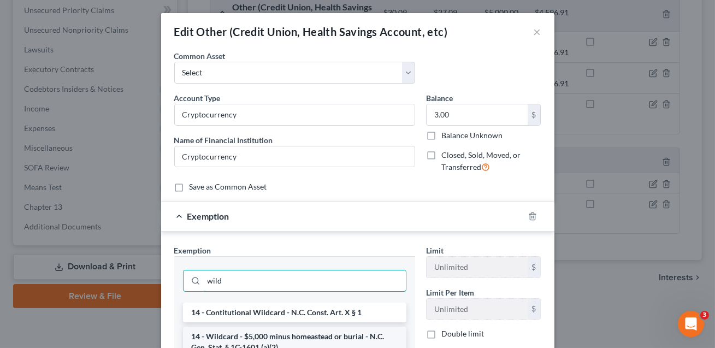
type input "wild"
click at [215, 336] on li "14 - Wildcard - $5,000 minus homeastead or burial - N.C. Gen. Stat. § 1C-1601 (…" at bounding box center [295, 342] width 224 height 31
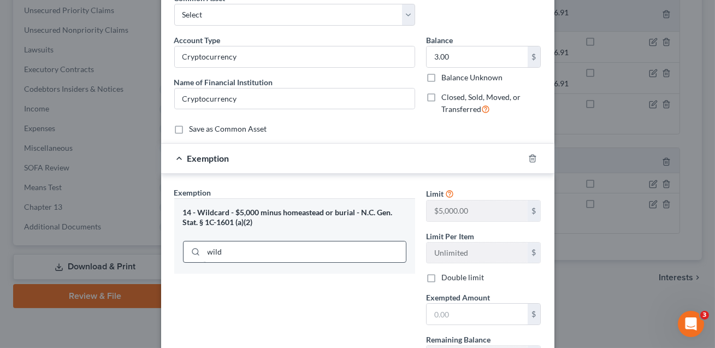
scroll to position [86, 0]
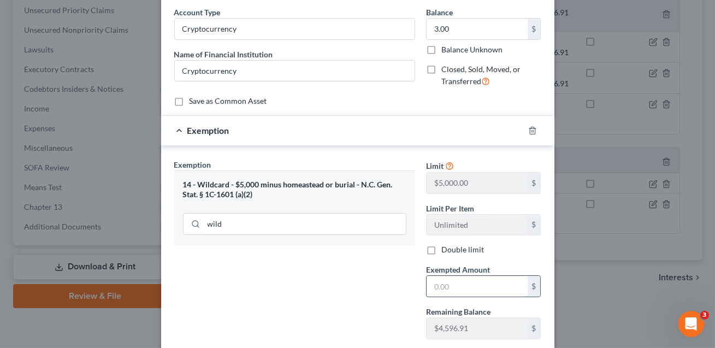
click at [441, 291] on input "text" at bounding box center [477, 286] width 101 height 21
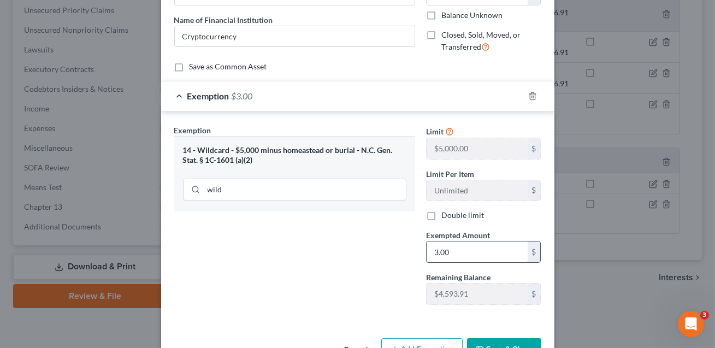
scroll to position [154, 0]
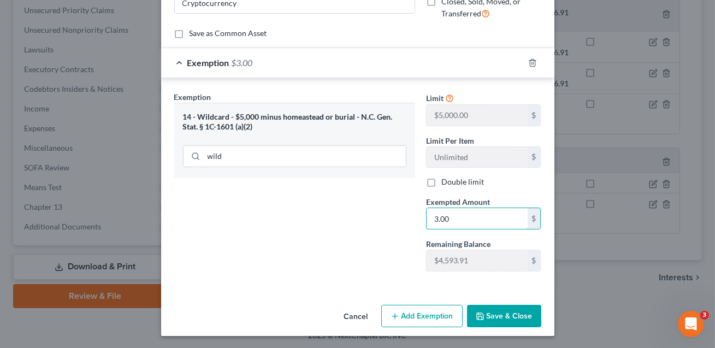
type input "3.00"
click at [509, 316] on button "Save & Close" at bounding box center [504, 316] width 74 height 23
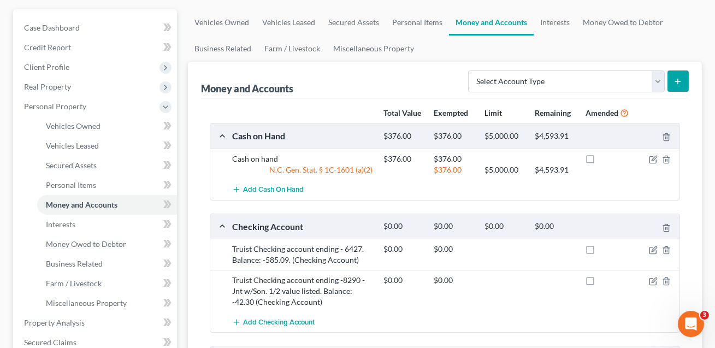
scroll to position [0, 0]
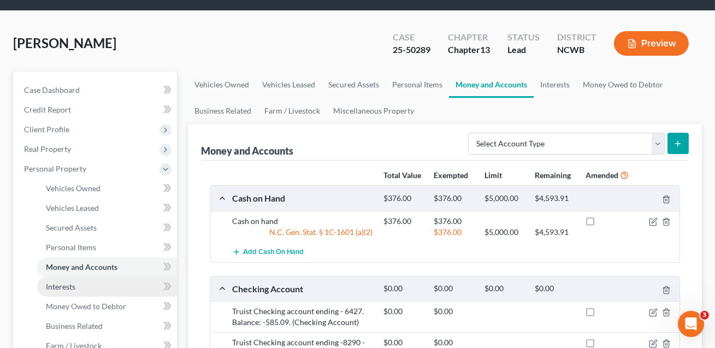
click at [78, 287] on link "Interests" at bounding box center [107, 287] width 140 height 20
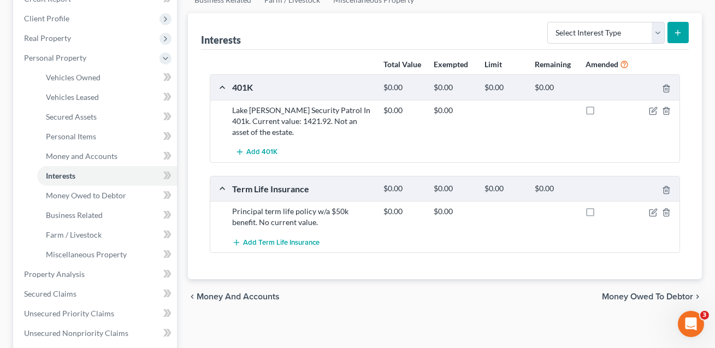
scroll to position [160, 0]
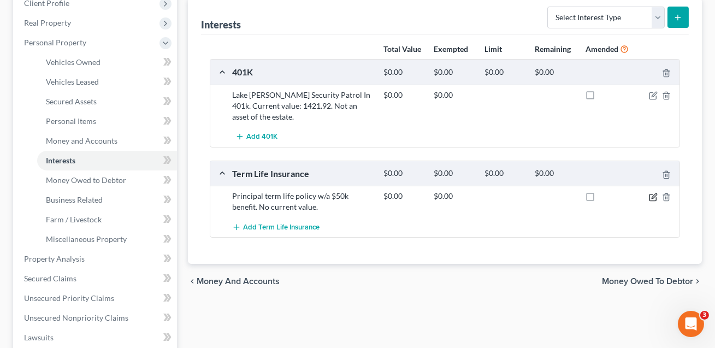
click at [655, 195] on icon "button" at bounding box center [653, 197] width 9 height 9
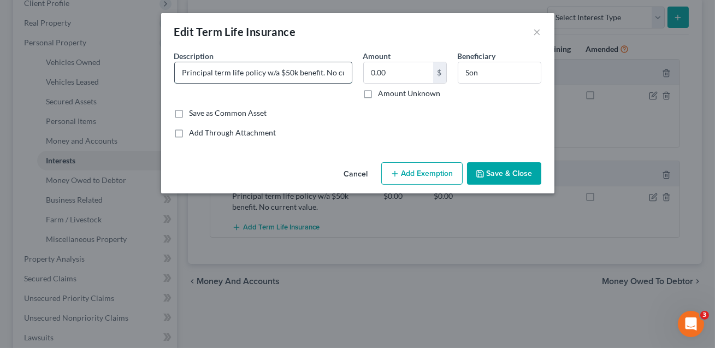
drag, startPoint x: 212, startPoint y: 73, endPoint x: 177, endPoint y: 71, distance: 35.0
click at [177, 71] on input "Principal term life policy w/a $50k benefit. No current value." at bounding box center [263, 72] width 177 height 21
type input "Met Life term life policy w/a $50k benefit. No current value."
click at [502, 173] on button "Save & Close" at bounding box center [504, 173] width 74 height 23
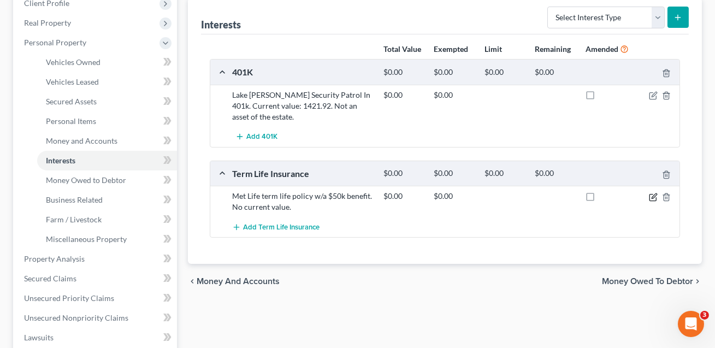
click at [654, 196] on icon "button" at bounding box center [654, 195] width 5 height 5
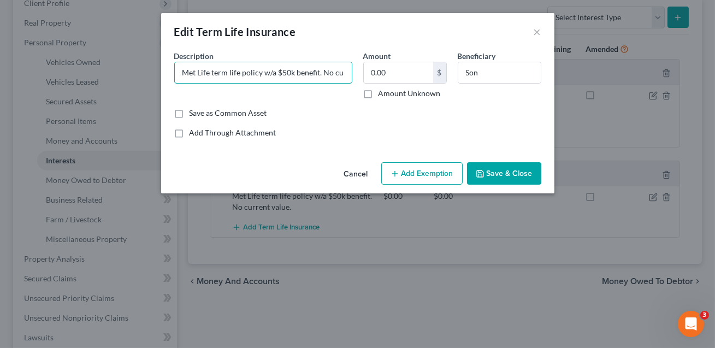
scroll to position [0, 35]
drag, startPoint x: 181, startPoint y: 73, endPoint x: 387, endPoint y: 84, distance: 206.9
click at [387, 84] on div "Description * Met Life term life policy w/a $50k benefit. No current value. Amo…" at bounding box center [358, 78] width 378 height 57
click at [501, 176] on button "Save & Close" at bounding box center [504, 173] width 74 height 23
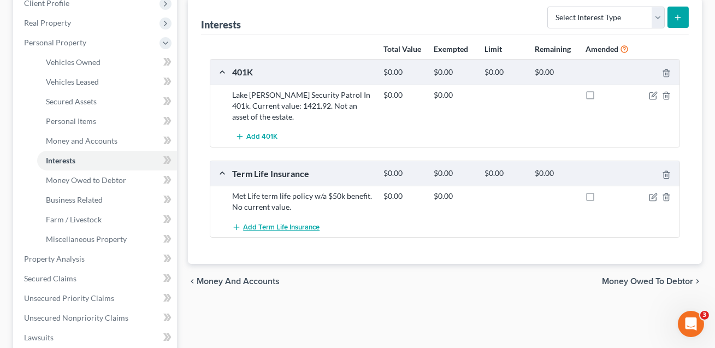
click at [308, 224] on span "Add Term Life Insurance" at bounding box center [281, 227] width 77 height 9
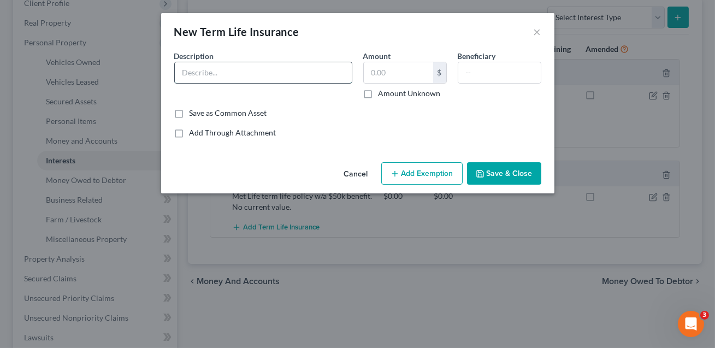
click at [220, 75] on input "text" at bounding box center [263, 72] width 177 height 21
paste input "Met Life term life policy w/a $50k benefit. No current value."
click at [249, 73] on input "Met Life term life policy w/a $50k benefit. No current value." at bounding box center [263, 72] width 177 height 21
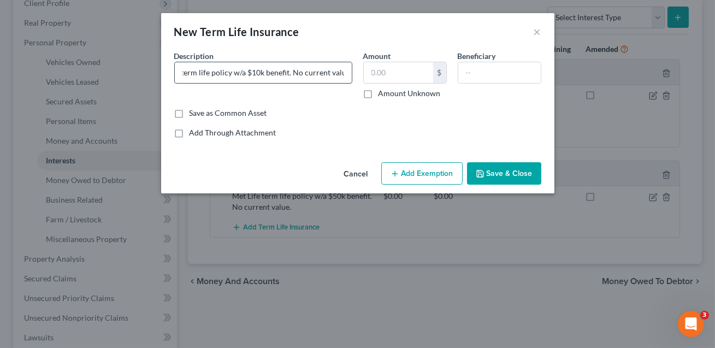
click at [287, 73] on input "Met Life term life policy w/a $10k benefit. No current value." at bounding box center [263, 72] width 177 height 21
type input "Met Life term life policy w/a $10k benefit on child. No current value."
click at [387, 72] on input "text" at bounding box center [398, 72] width 69 height 21
type input "0.00"
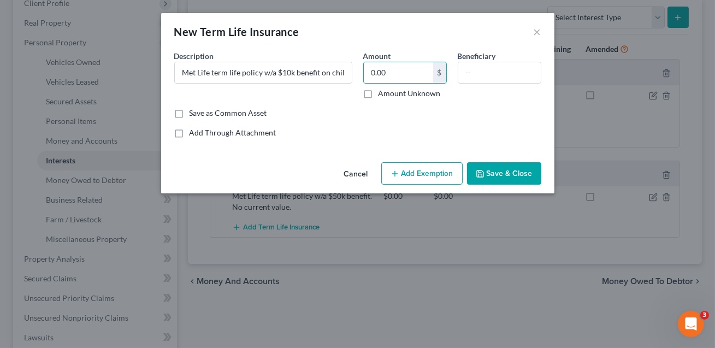
click at [502, 175] on button "Save & Close" at bounding box center [504, 173] width 74 height 23
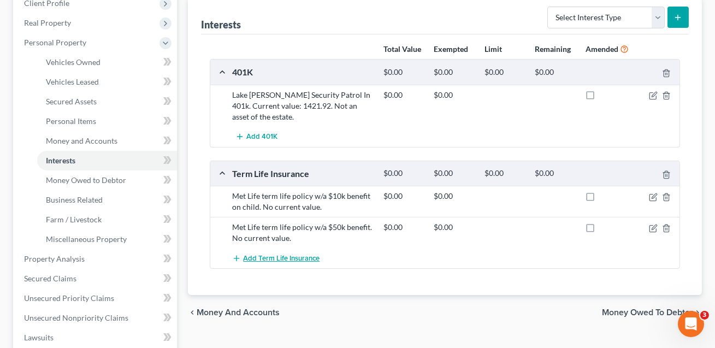
click at [280, 254] on span "Add Term Life Insurance" at bounding box center [281, 258] width 77 height 9
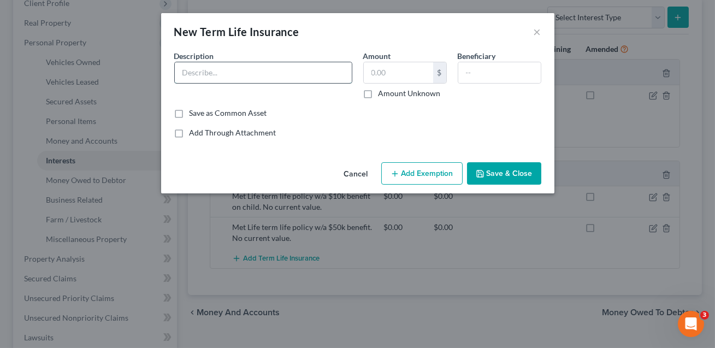
click at [229, 72] on input "text" at bounding box center [263, 72] width 177 height 21
paste input "Met Life term life policy w/a $50k benefit. No current value."
click at [250, 72] on input "Met Life term life policy w/a $50k benefit. No current value." at bounding box center [263, 72] width 177 height 21
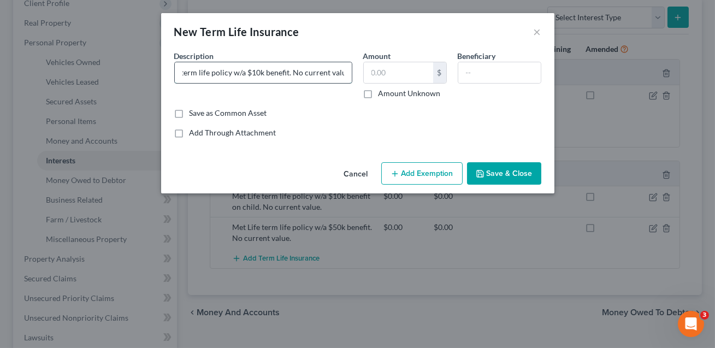
click at [287, 73] on input "Met Life term life policy w/a $10k benefit. No current value." at bounding box center [263, 72] width 177 height 21
type input "Met Life term life policy w/a $10k benefit on child. No current value."
click at [390, 72] on input "text" at bounding box center [398, 72] width 69 height 21
type input "0.00"
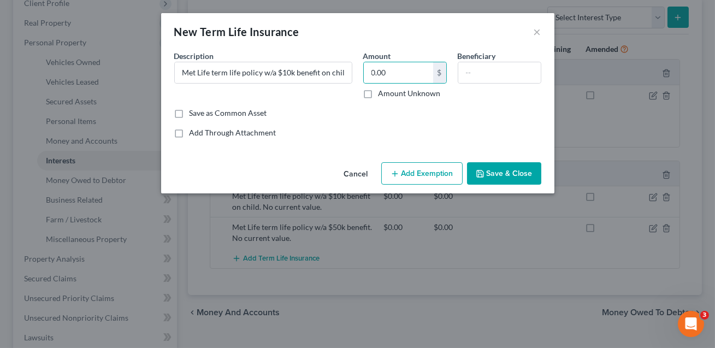
click at [491, 173] on button "Save & Close" at bounding box center [504, 173] width 74 height 23
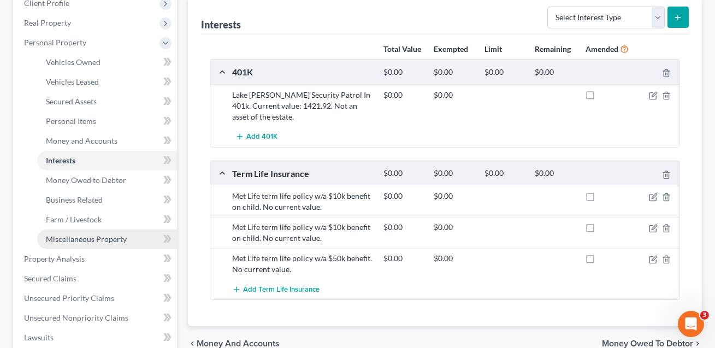
click at [78, 234] on span "Miscellaneous Property" at bounding box center [86, 238] width 81 height 9
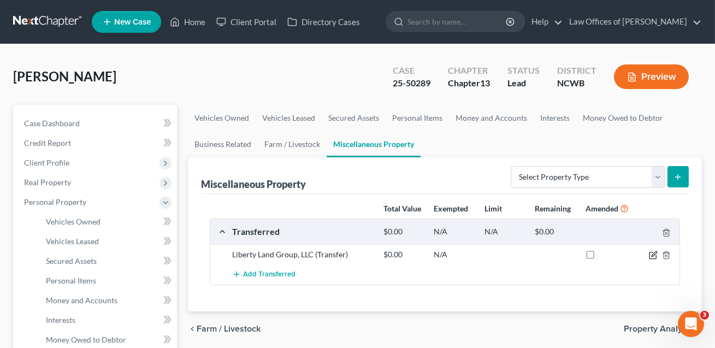
click at [653, 256] on icon "button" at bounding box center [653, 255] width 9 height 9
select select "Ordinary (within 2 years)"
select select "45"
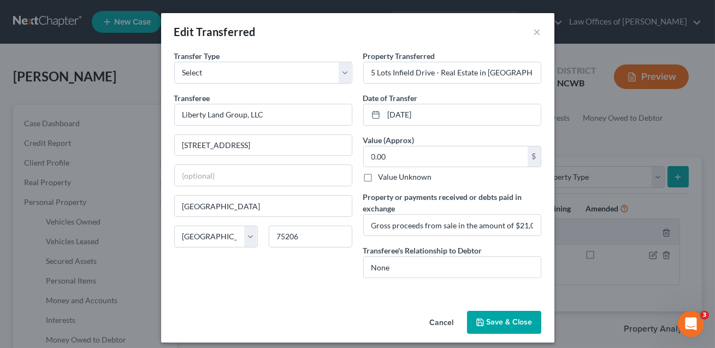
scroll to position [6, 0]
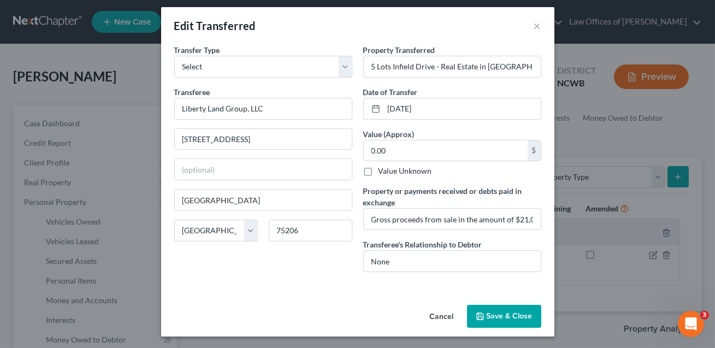
click at [501, 313] on button "Save & Close" at bounding box center [504, 316] width 74 height 23
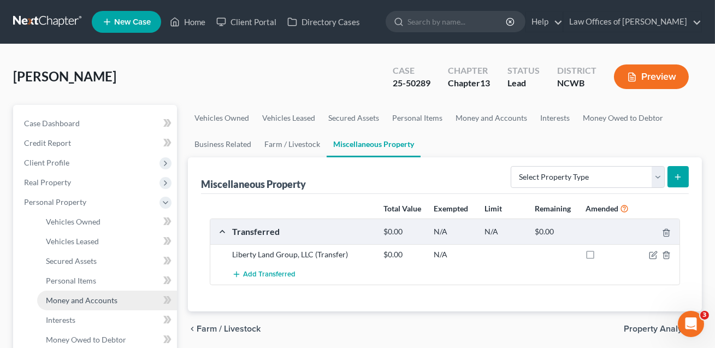
scroll to position [97, 0]
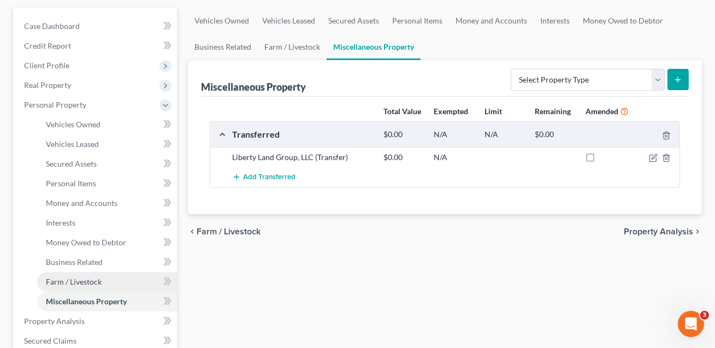
click at [77, 281] on span "Farm / Livestock" at bounding box center [74, 281] width 56 height 9
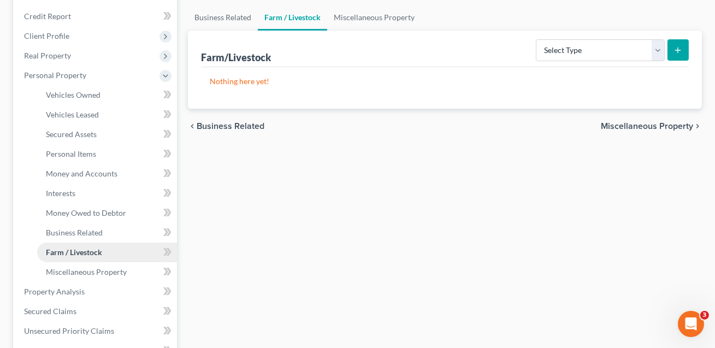
scroll to position [139, 0]
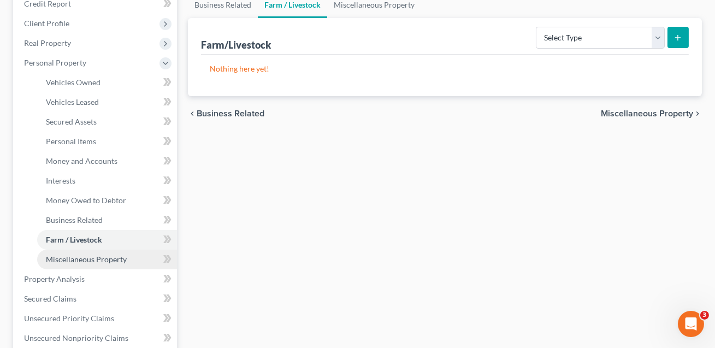
click at [73, 258] on span "Miscellaneous Property" at bounding box center [86, 259] width 81 height 9
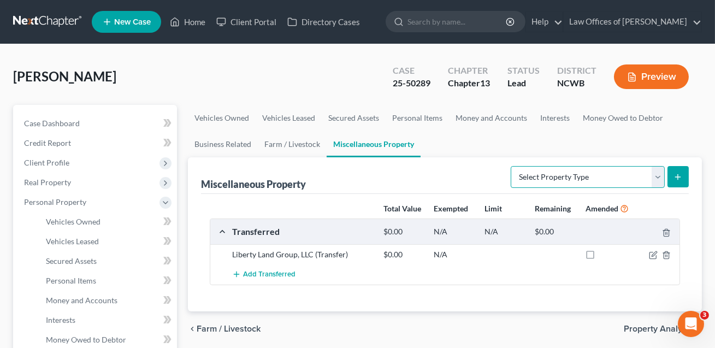
click at [520, 173] on select "Select Property Type Assigned for Creditor Benefit [DATE] Holding for Another N…" at bounding box center [588, 177] width 154 height 22
select select "not_yet_listed"
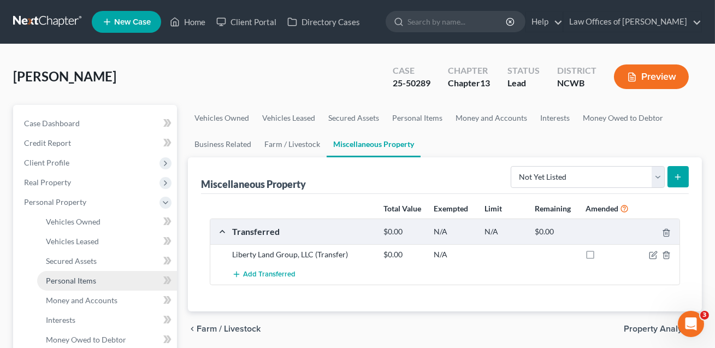
click at [84, 276] on span "Personal Items" at bounding box center [71, 280] width 50 height 9
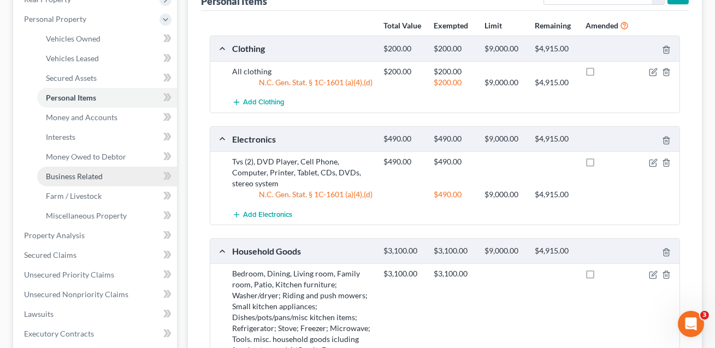
scroll to position [172, 0]
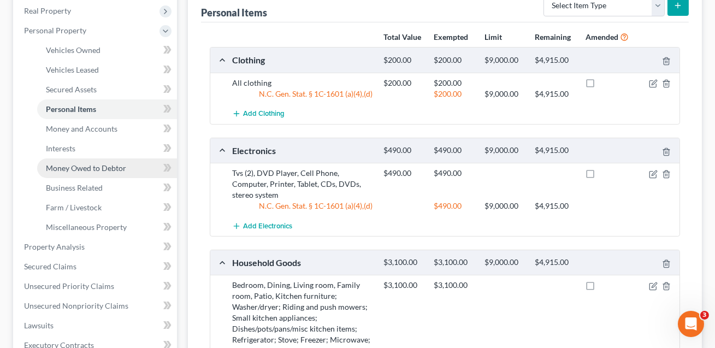
click at [87, 168] on span "Money Owed to Debtor" at bounding box center [86, 167] width 80 height 9
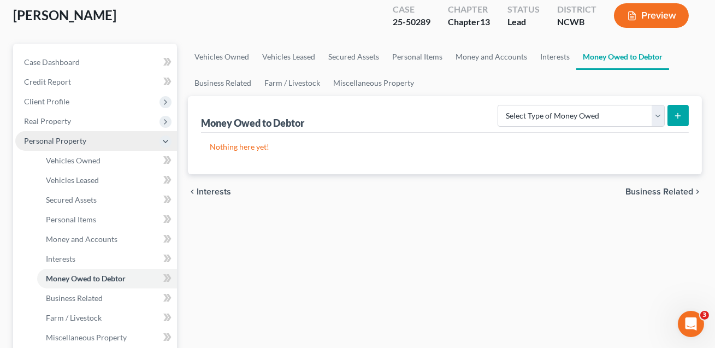
scroll to position [151, 0]
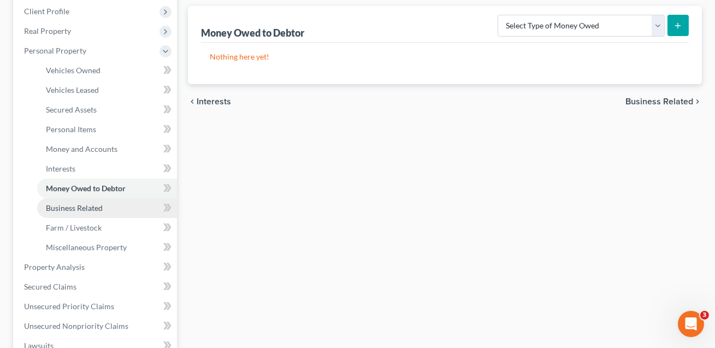
click at [71, 211] on span "Business Related" at bounding box center [74, 207] width 57 height 9
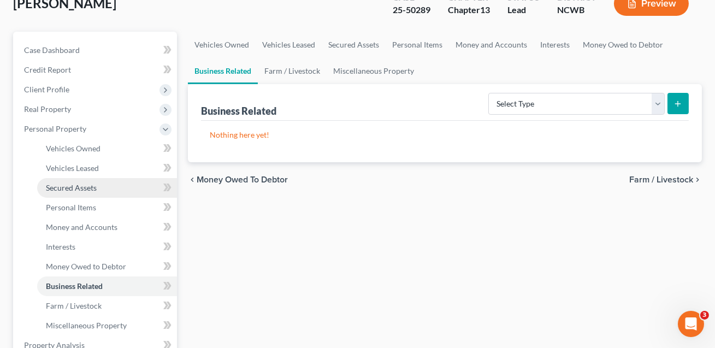
scroll to position [179, 0]
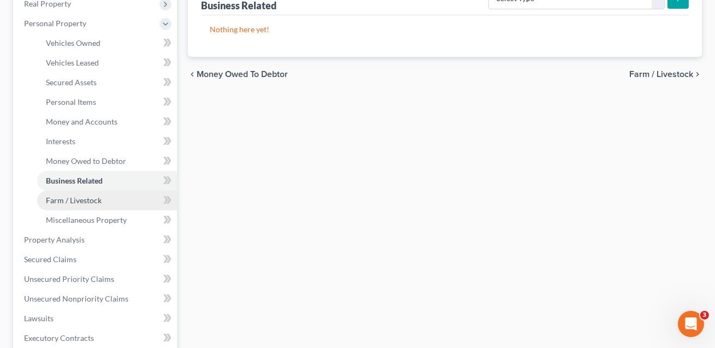
click at [71, 202] on span "Farm / Livestock" at bounding box center [74, 200] width 56 height 9
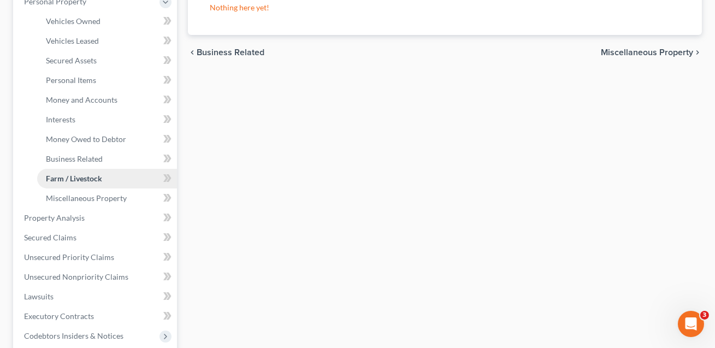
scroll to position [285, 0]
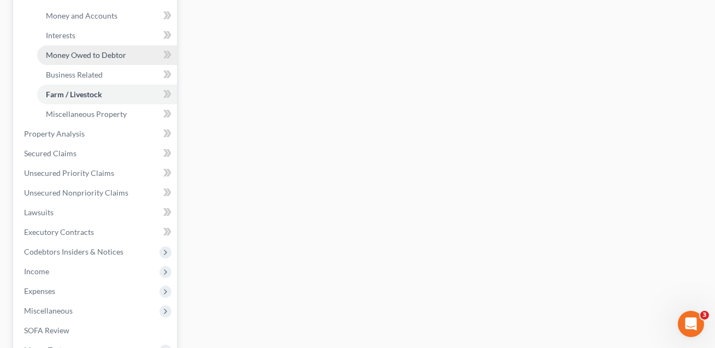
click at [79, 52] on span "Money Owed to Debtor" at bounding box center [86, 54] width 80 height 9
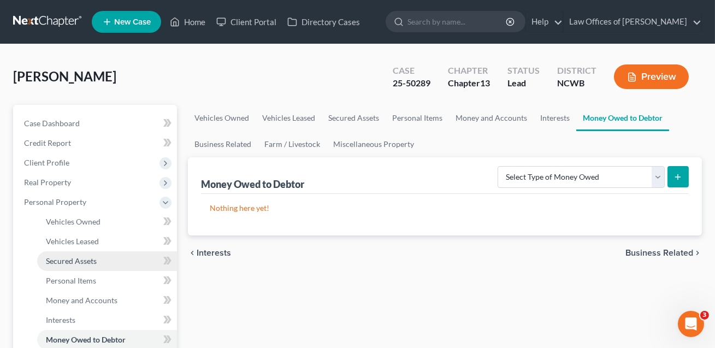
click at [67, 257] on span "Secured Assets" at bounding box center [71, 260] width 51 height 9
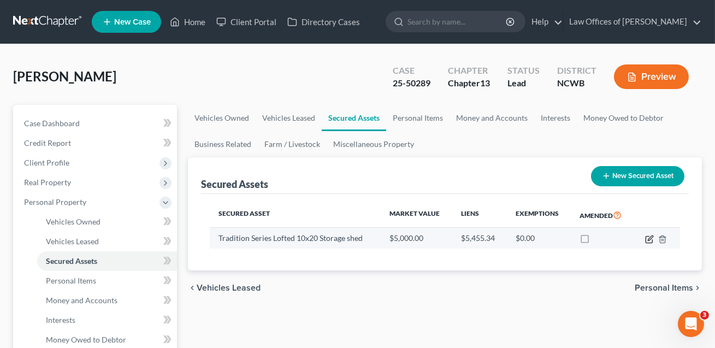
click at [650, 239] on icon "button" at bounding box center [650, 238] width 5 height 5
select select "other"
select select "2"
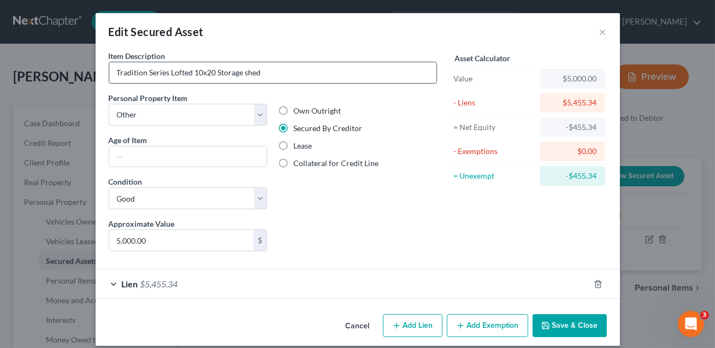
click at [272, 73] on input "Tradition Series Lofted 10x20 Storage shed" at bounding box center [272, 72] width 327 height 21
click at [297, 74] on input "Tradition Series Lofted 10x20 Storage shed. (Dtr estimte of value based upon on…" at bounding box center [272, 72] width 327 height 21
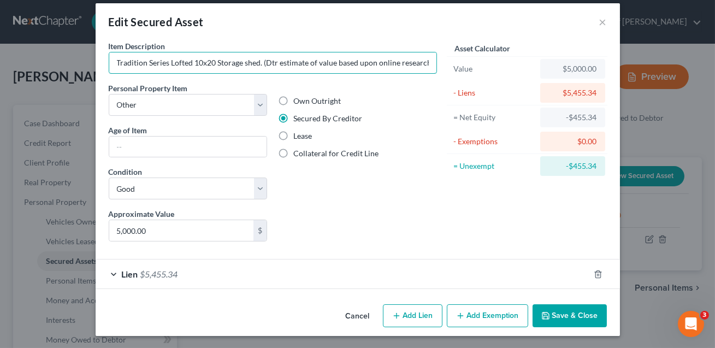
type input "Tradition Series Lofted 10x20 Storage shed. (Dtr estimate of value based upon o…"
click at [571, 319] on button "Save & Close" at bounding box center [570, 315] width 74 height 23
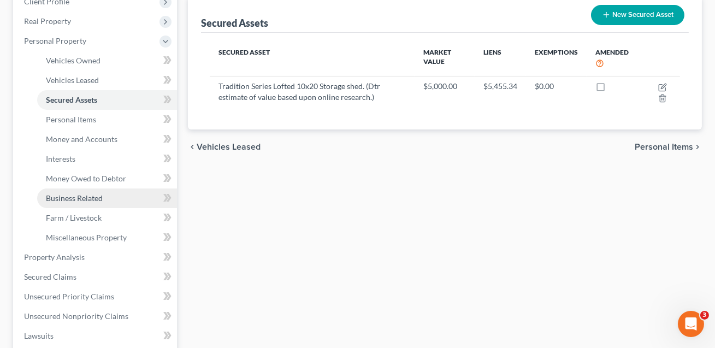
scroll to position [192, 0]
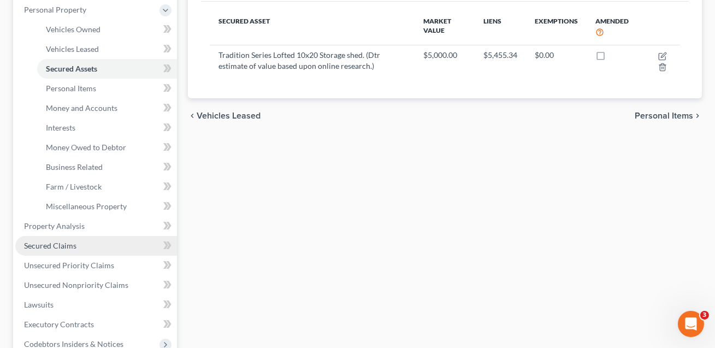
click at [63, 243] on span "Secured Claims" at bounding box center [50, 245] width 52 height 9
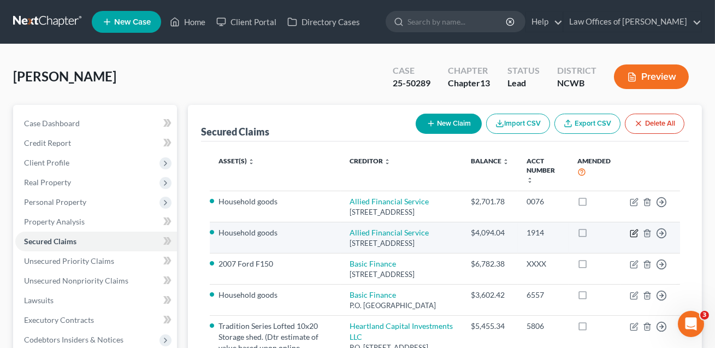
click at [635, 234] on icon "button" at bounding box center [635, 232] width 5 height 5
select select "28"
select select "0"
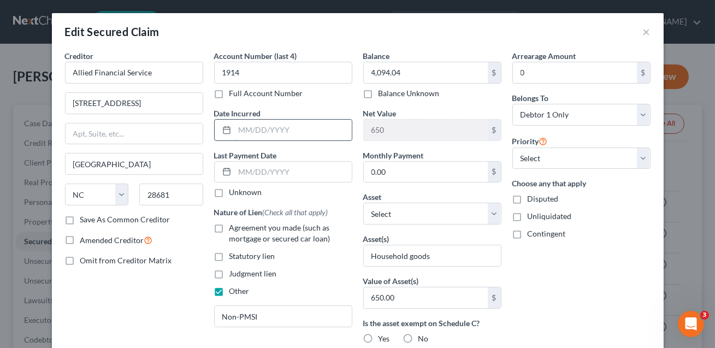
click at [251, 133] on input "text" at bounding box center [293, 130] width 117 height 21
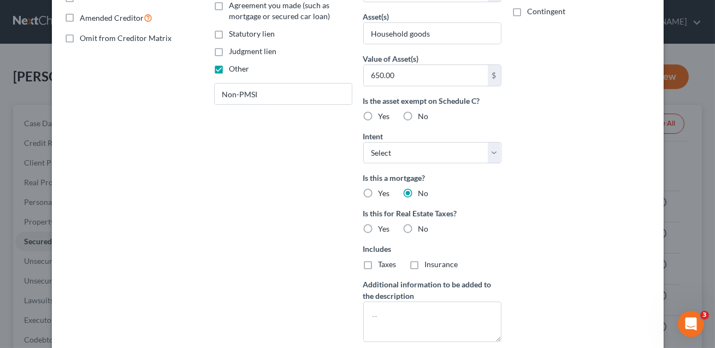
scroll to position [324, 0]
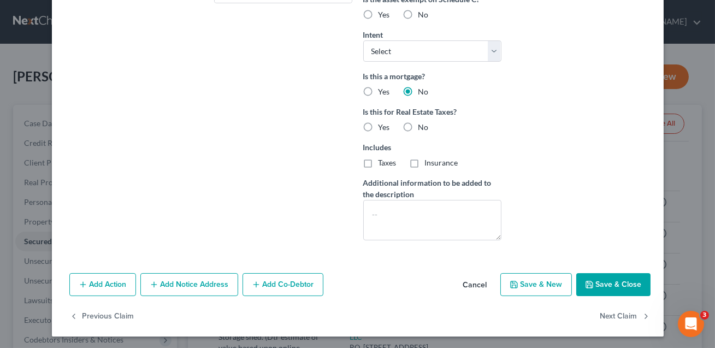
type input "does not recall"
click at [598, 284] on button "Save & Close" at bounding box center [614, 284] width 74 height 23
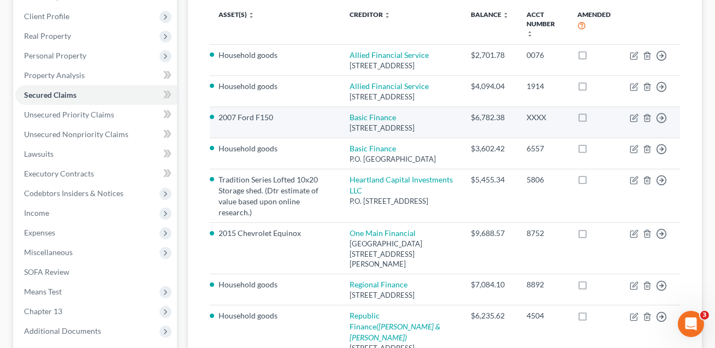
scroll to position [165, 0]
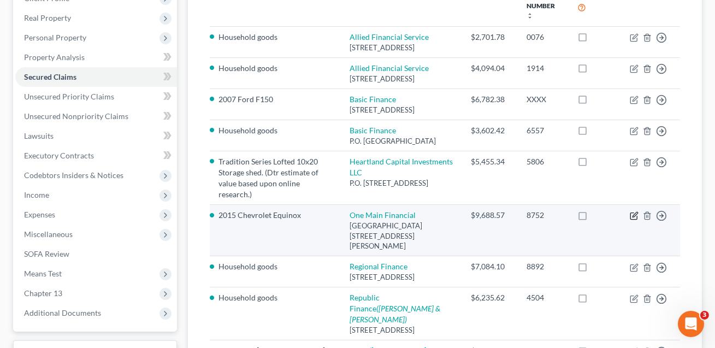
click at [633, 220] on icon "button" at bounding box center [634, 216] width 9 height 9
select select "28"
select select "0"
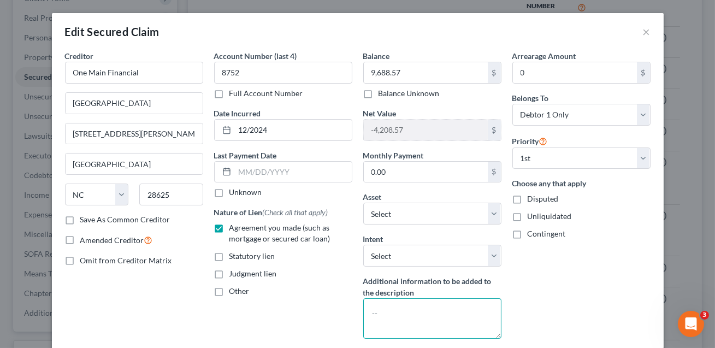
click at [375, 313] on textarea at bounding box center [432, 318] width 138 height 40
click at [399, 322] on textarea "NOte: loan was a refinance of existing loan" at bounding box center [432, 318] width 138 height 40
click at [384, 312] on textarea "NOte: loan was a refinance of existing title loan" at bounding box center [432, 318] width 138 height 40
type textarea "Note: loan was a refinance of existing title loan"
drag, startPoint x: 432, startPoint y: 325, endPoint x: 371, endPoint y: 314, distance: 62.7
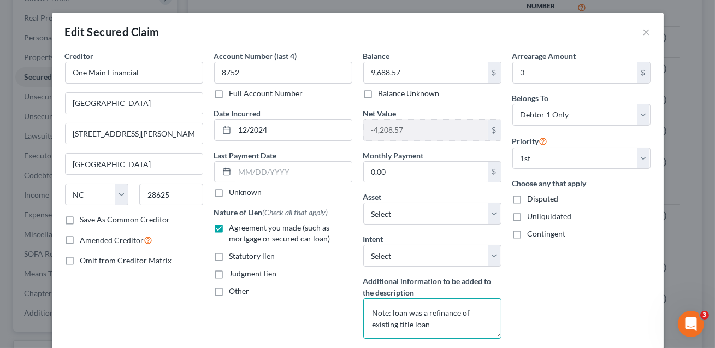
click at [371, 314] on textarea "Note: loan was a refinance of existing title loan" at bounding box center [432, 318] width 138 height 40
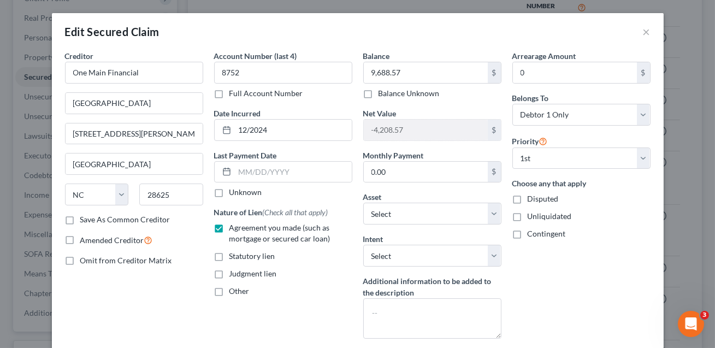
click at [230, 291] on label "Other" at bounding box center [240, 291] width 20 height 11
click at [234, 291] on input "Other" at bounding box center [237, 289] width 7 height 7
checkbox input "true"
click at [235, 319] on input "text" at bounding box center [283, 316] width 137 height 21
click at [225, 316] on input "refinance of existing loan" at bounding box center [283, 316] width 137 height 21
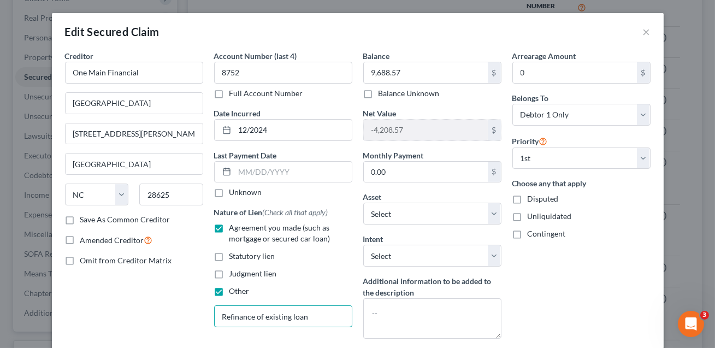
type input "Refinance of existing loan"
click at [230, 226] on label "Agreement you made (such as mortgage or secured car loan)" at bounding box center [291, 233] width 123 height 22
click at [234, 226] on input "Agreement you made (such as mortgage or secured car loan)" at bounding box center [237, 225] width 7 height 7
checkbox input "false"
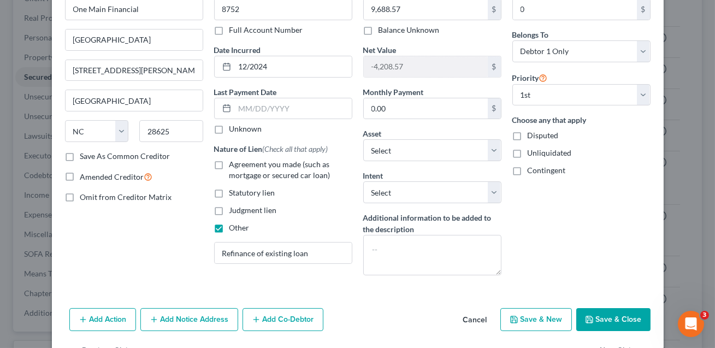
scroll to position [98, 0]
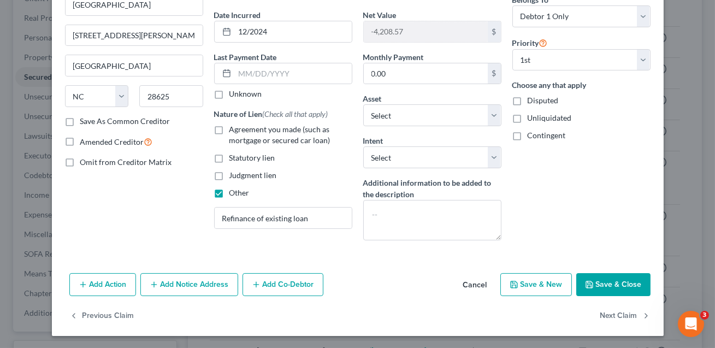
click at [626, 285] on button "Save & Close" at bounding box center [614, 284] width 74 height 23
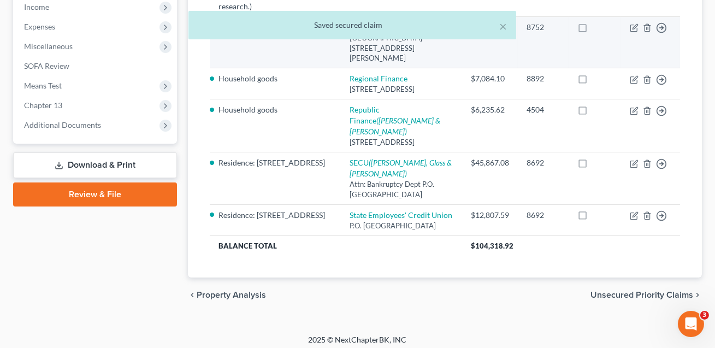
scroll to position [358, 0]
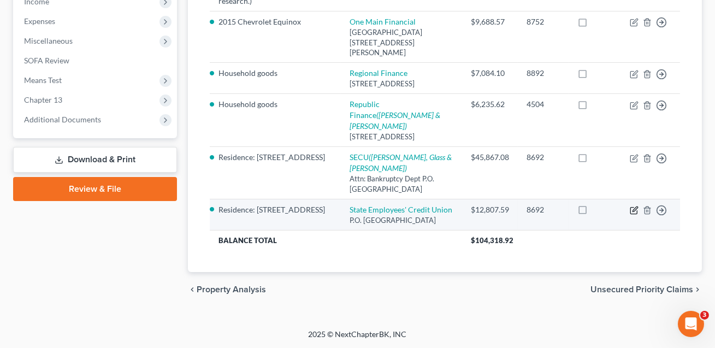
click at [633, 215] on icon "button" at bounding box center [634, 210] width 9 height 9
select select "28"
select select "0"
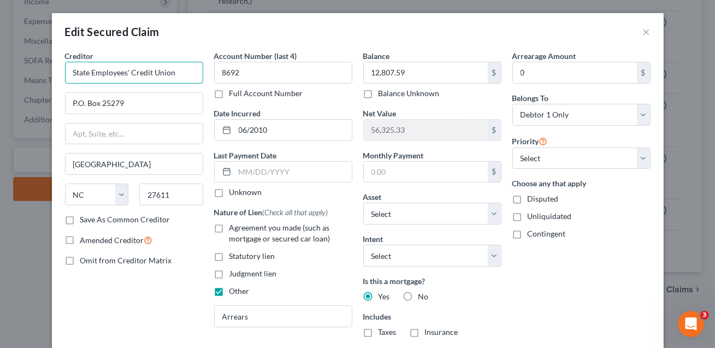
click at [177, 74] on input "State Employees' Credit Union" at bounding box center [134, 73] width 138 height 22
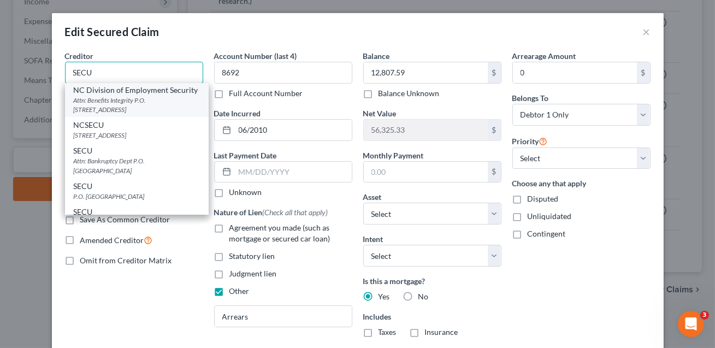
scroll to position [57, 0]
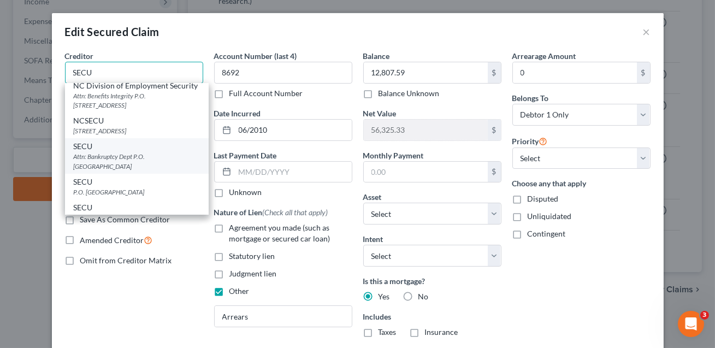
type input "SECU"
click at [155, 160] on div "Attn: Bankruptcy Dept P.O. Box 25279, Raleigh, NC 27611" at bounding box center [137, 161] width 126 height 19
type input "Attn: Bankruptcy Dept"
type input "P.O. Box 25279"
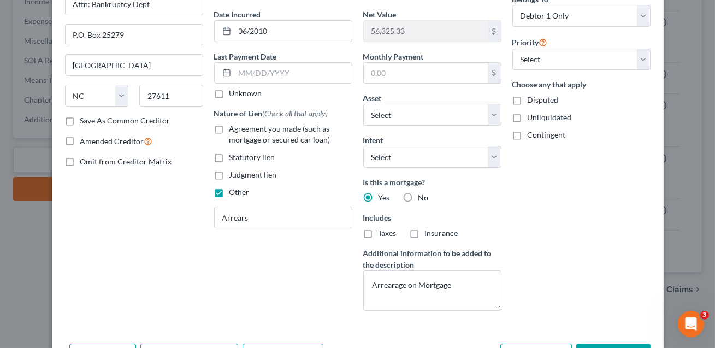
scroll to position [146, 0]
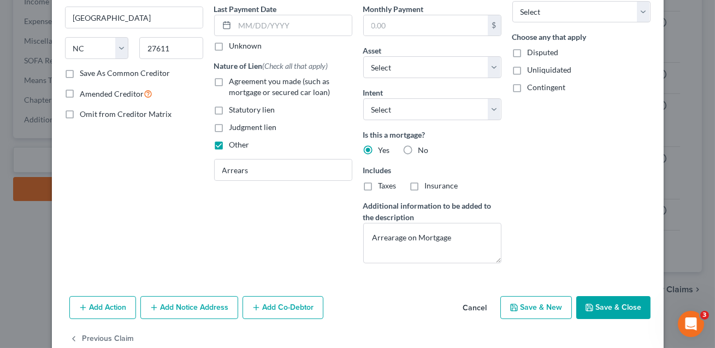
click at [600, 302] on button "Save & Close" at bounding box center [614, 307] width 74 height 23
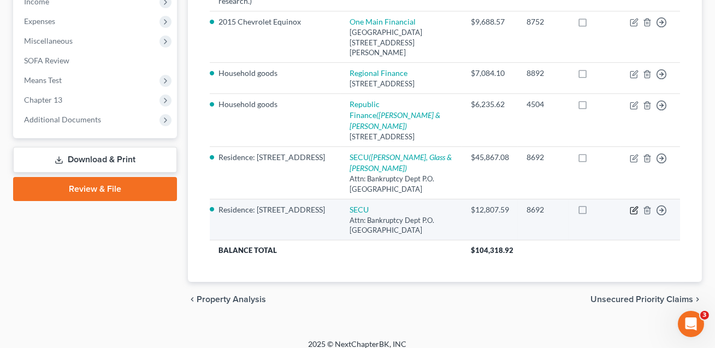
click at [635, 212] on icon "button" at bounding box center [635, 209] width 5 height 5
select select "28"
select select "0"
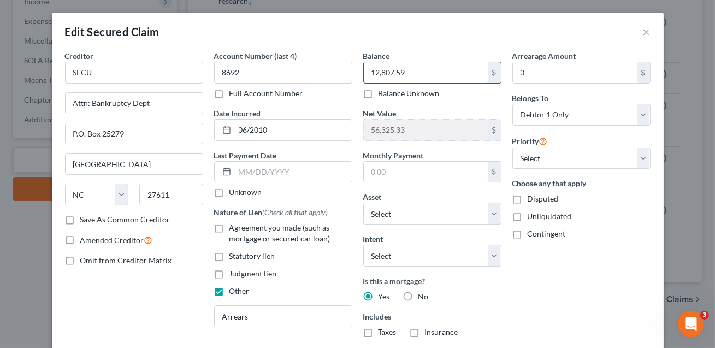
click at [404, 76] on input "12,807.59" at bounding box center [426, 72] width 124 height 21
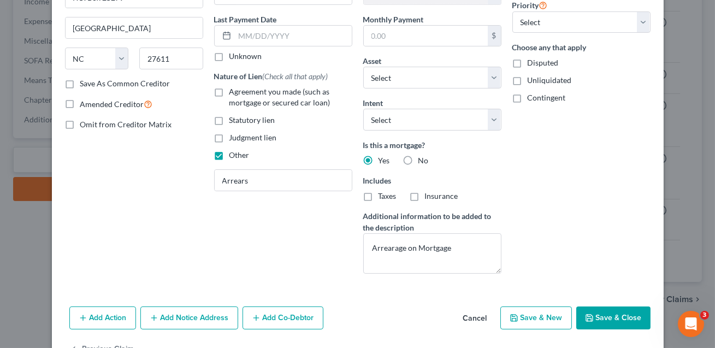
scroll to position [169, 0]
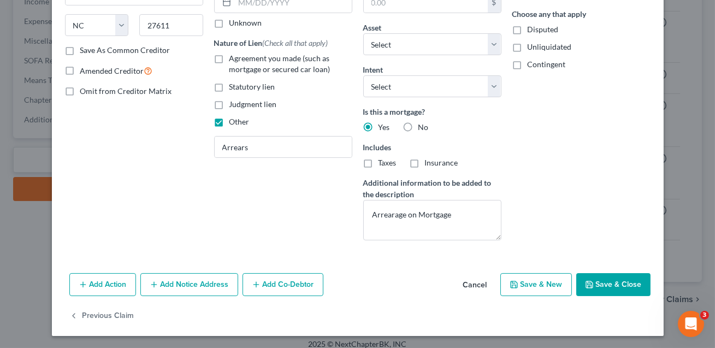
type input "13,667.13"
click at [620, 283] on button "Save & Close" at bounding box center [614, 284] width 74 height 23
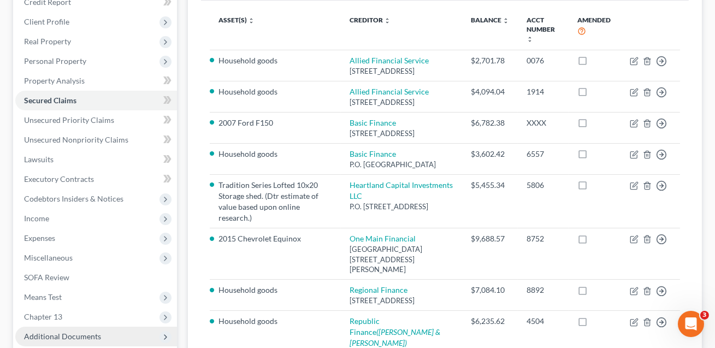
scroll to position [128, 0]
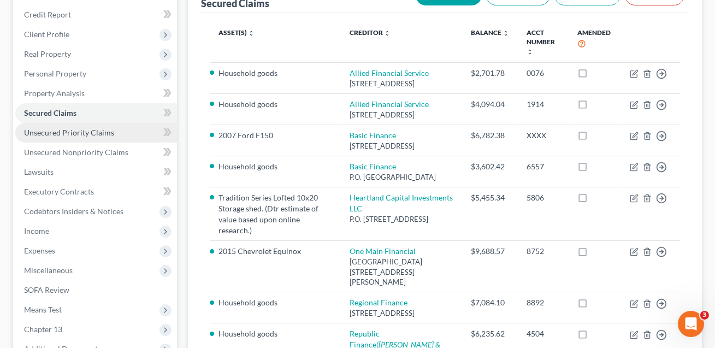
click at [71, 129] on span "Unsecured Priority Claims" at bounding box center [69, 132] width 90 height 9
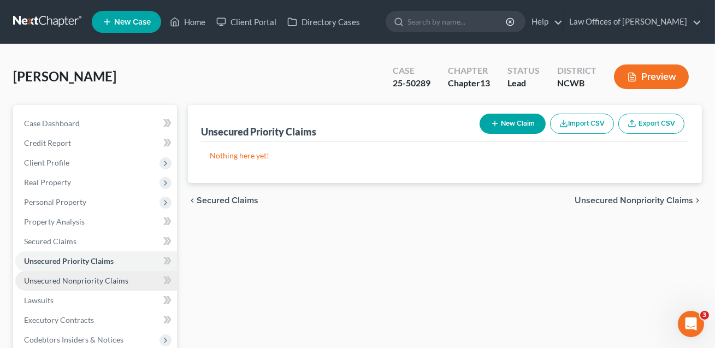
click at [109, 278] on span "Unsecured Nonpriority Claims" at bounding box center [76, 280] width 104 height 9
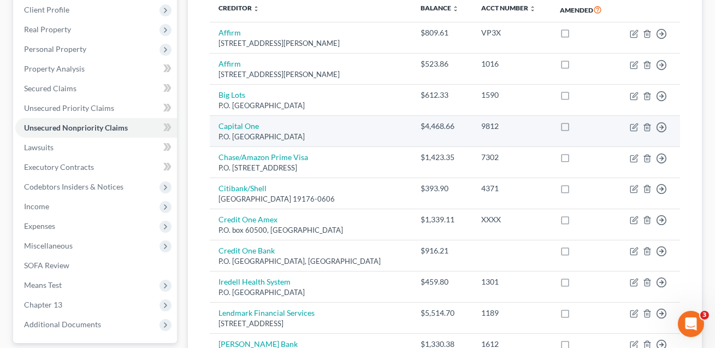
scroll to position [245, 0]
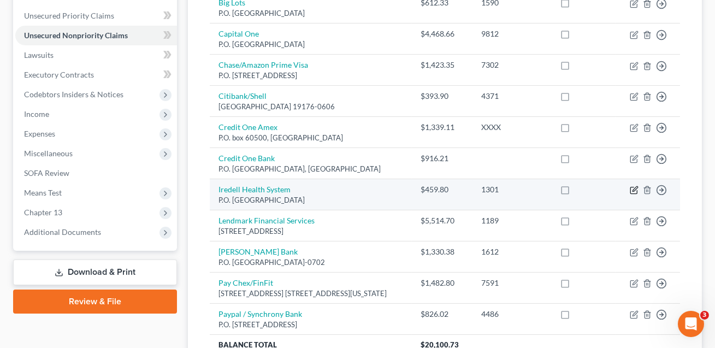
click at [634, 190] on icon "button" at bounding box center [635, 189] width 5 height 5
select select "28"
select select "9"
select select "0"
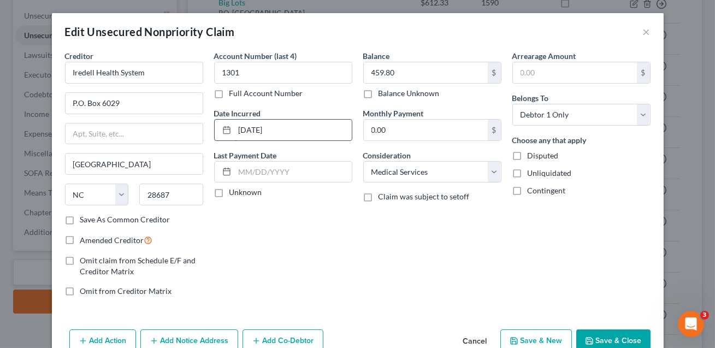
drag, startPoint x: 283, startPoint y: 128, endPoint x: 234, endPoint y: 129, distance: 49.2
click at [235, 129] on input "02/05/2025" at bounding box center [293, 130] width 117 height 21
type input "multiple dates"
click at [395, 170] on select "Select Cable / Satellite Services Collection Agency Credit Card Debt Debt Couns…" at bounding box center [432, 172] width 138 height 22
select select "14"
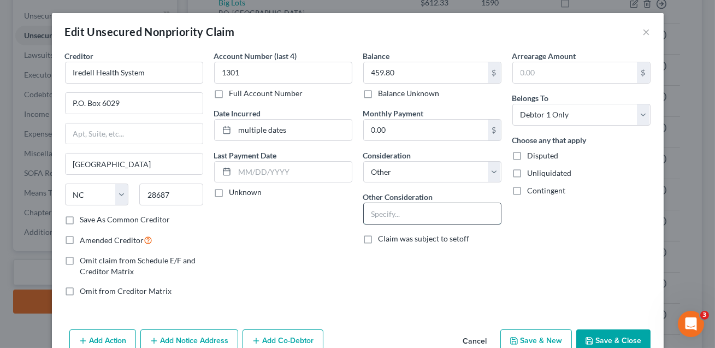
click at [386, 215] on input "text" at bounding box center [432, 213] width 137 height 21
type input "Medical Services. Multiple accounts/Dates of service"
click at [602, 339] on button "Save & Close" at bounding box center [614, 341] width 74 height 23
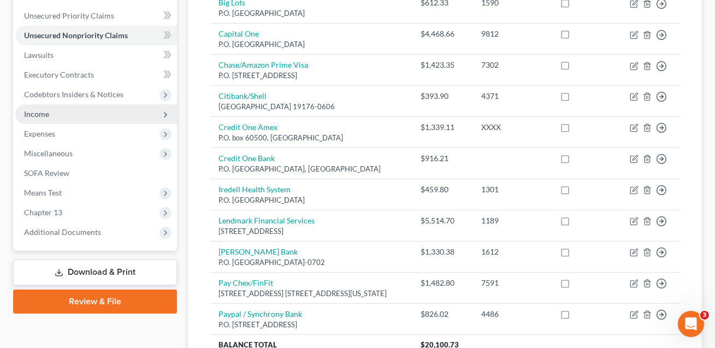
click at [48, 111] on span "Income" at bounding box center [36, 113] width 25 height 9
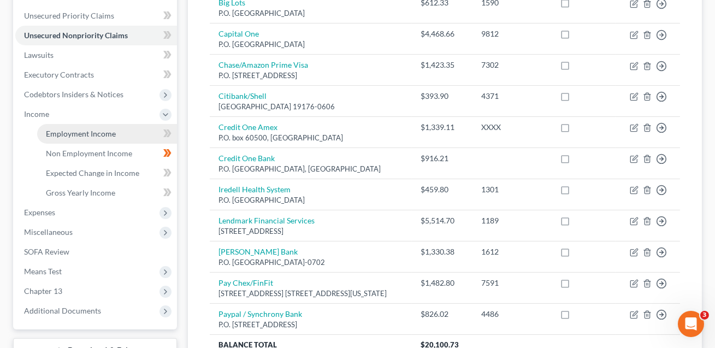
click at [59, 129] on span "Employment Income" at bounding box center [81, 133] width 70 height 9
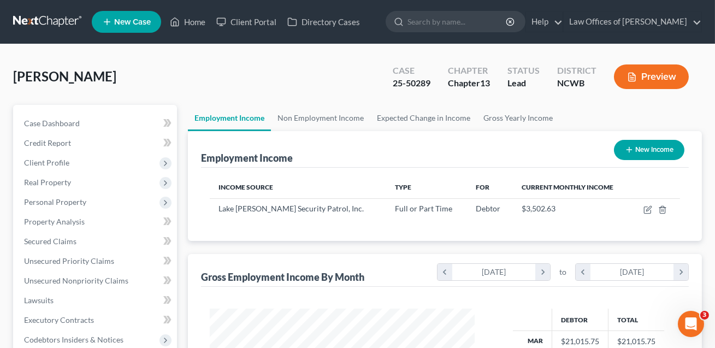
scroll to position [196, 287]
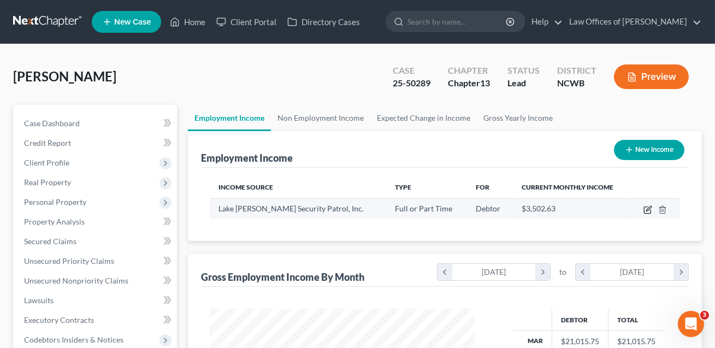
click at [651, 212] on icon "button" at bounding box center [647, 210] width 7 height 7
select select "0"
select select "28"
select select "0"
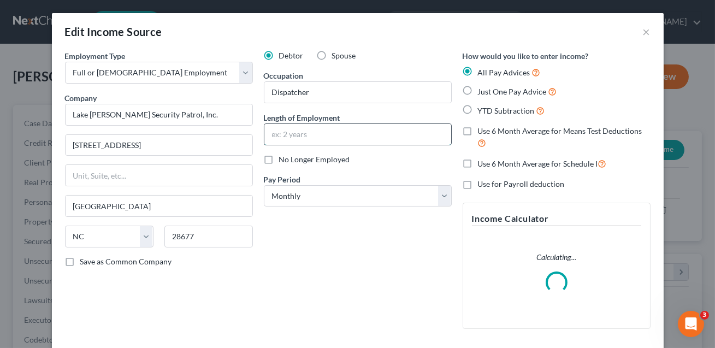
click at [290, 133] on input "text" at bounding box center [358, 134] width 187 height 21
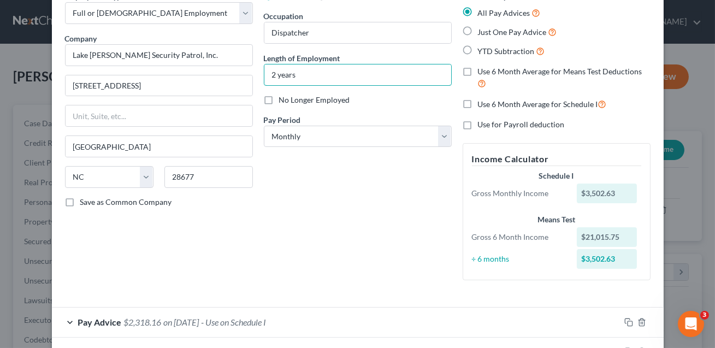
scroll to position [138, 0]
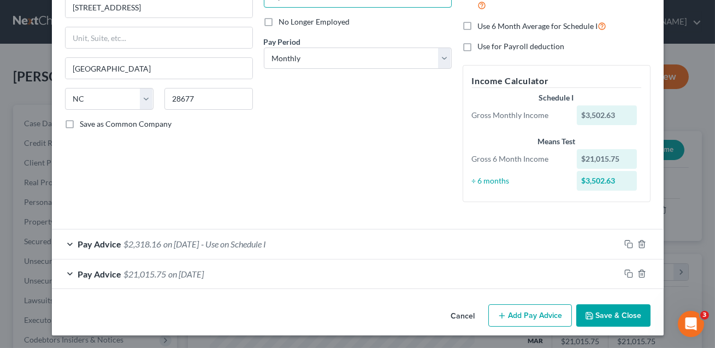
type input "2 years"
click at [619, 314] on button "Save & Close" at bounding box center [614, 315] width 74 height 23
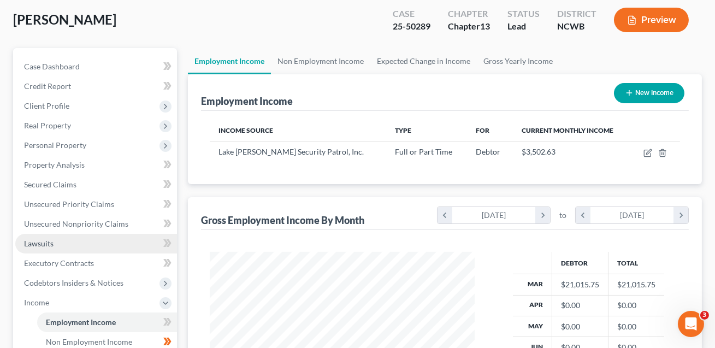
scroll to position [114, 0]
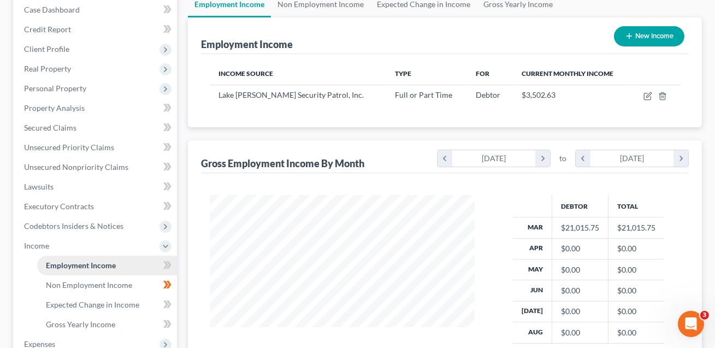
click at [90, 262] on span "Employment Income" at bounding box center [81, 265] width 70 height 9
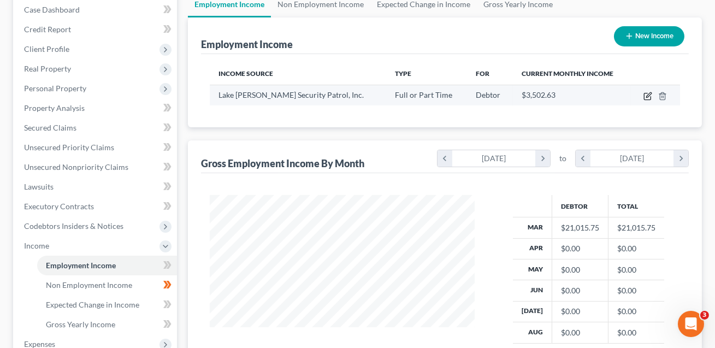
click at [648, 97] on icon "button" at bounding box center [648, 96] width 9 height 9
select select "0"
select select "28"
select select "0"
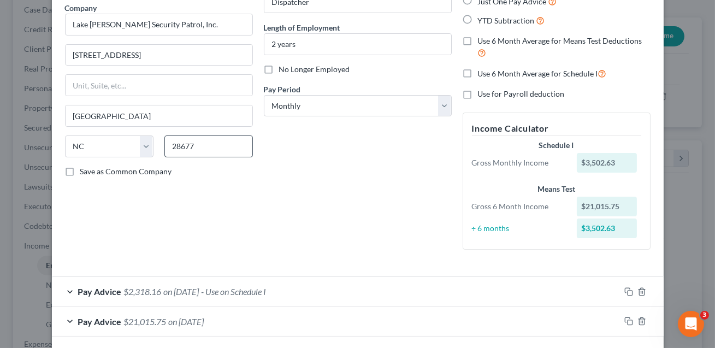
scroll to position [127, 0]
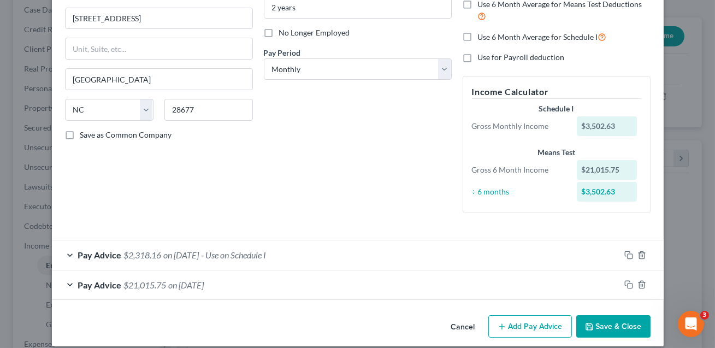
click at [235, 256] on span "- Use on Schedule I" at bounding box center [234, 255] width 65 height 10
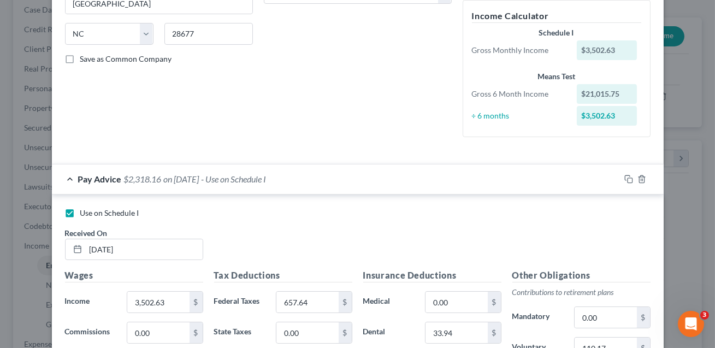
scroll to position [244, 0]
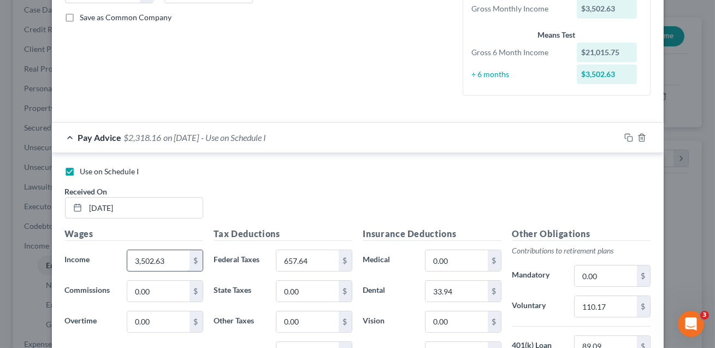
click at [173, 259] on input "3,502.63" at bounding box center [158, 260] width 62 height 21
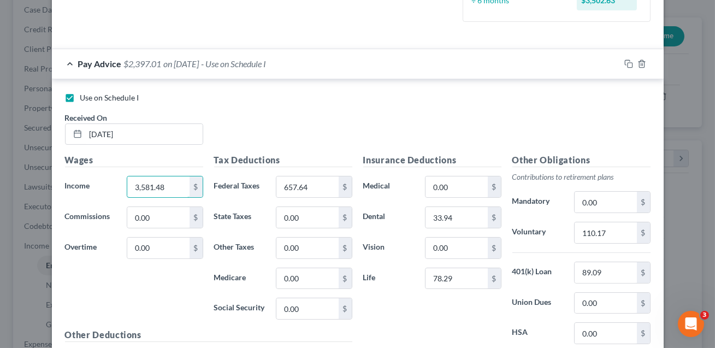
scroll to position [329, 0]
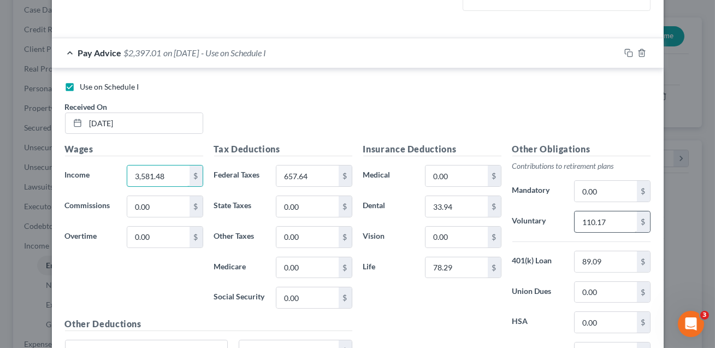
type input "3,581.48"
click at [604, 224] on input "110.17" at bounding box center [606, 222] width 62 height 21
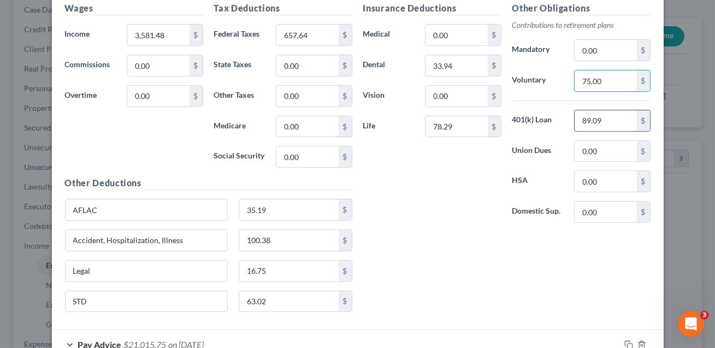
scroll to position [540, 0]
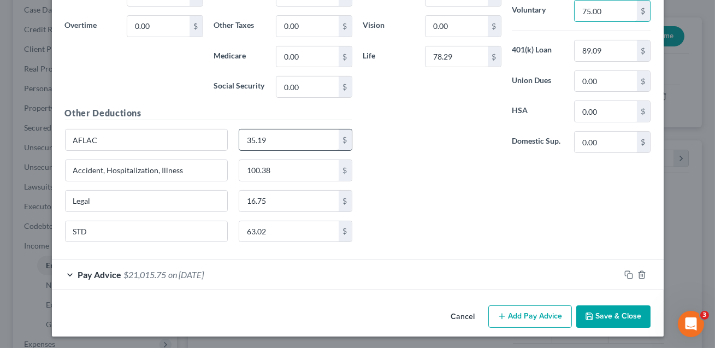
type input "75.00"
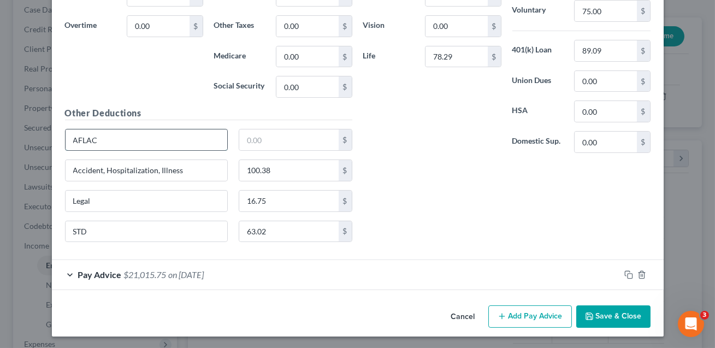
drag, startPoint x: 99, startPoint y: 139, endPoint x: 71, endPoint y: 139, distance: 28.4
click at [71, 139] on input "AFLAC" at bounding box center [147, 140] width 162 height 21
click at [276, 172] on input "100.38" at bounding box center [288, 170] width 99 height 21
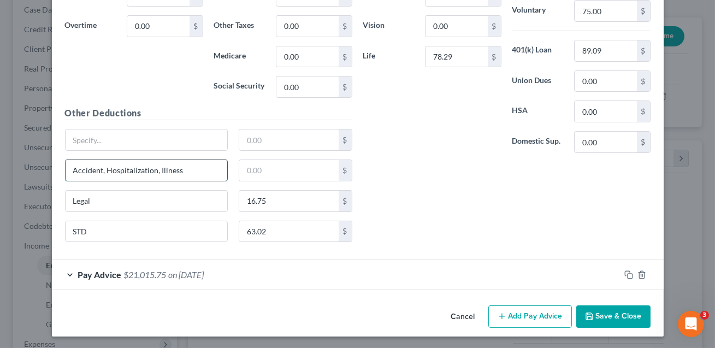
drag, startPoint x: 186, startPoint y: 170, endPoint x: 74, endPoint y: 173, distance: 111.5
click at [74, 173] on input "Accident, Hospitalization, Illness" at bounding box center [147, 170] width 162 height 21
click at [271, 202] on input "16.75" at bounding box center [288, 201] width 99 height 21
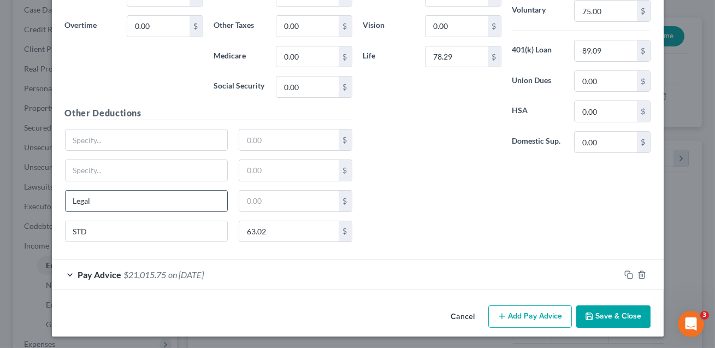
drag, startPoint x: 126, startPoint y: 203, endPoint x: 69, endPoint y: 201, distance: 57.4
click at [69, 201] on input "Legal" at bounding box center [147, 201] width 162 height 21
click at [269, 233] on input "63.02" at bounding box center [288, 231] width 99 height 21
drag, startPoint x: 92, startPoint y: 228, endPoint x: 68, endPoint y: 230, distance: 24.7
click at [68, 230] on input "STD" at bounding box center [147, 231] width 162 height 21
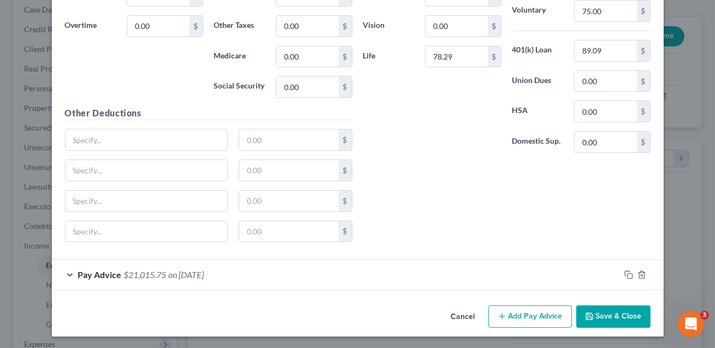
click at [607, 316] on button "Save & Close" at bounding box center [614, 317] width 74 height 23
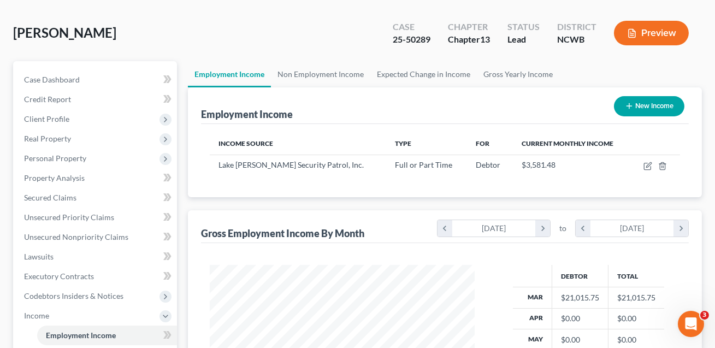
scroll to position [0, 0]
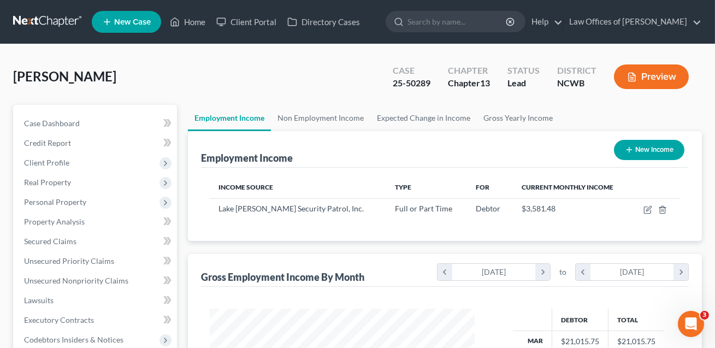
click at [644, 73] on button "Preview" at bounding box center [651, 76] width 75 height 25
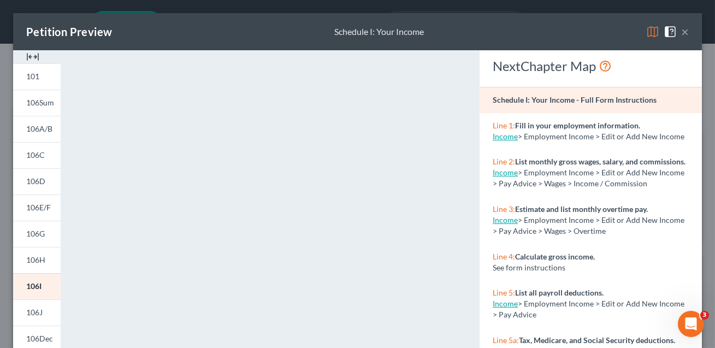
click at [687, 31] on button "×" at bounding box center [686, 31] width 8 height 13
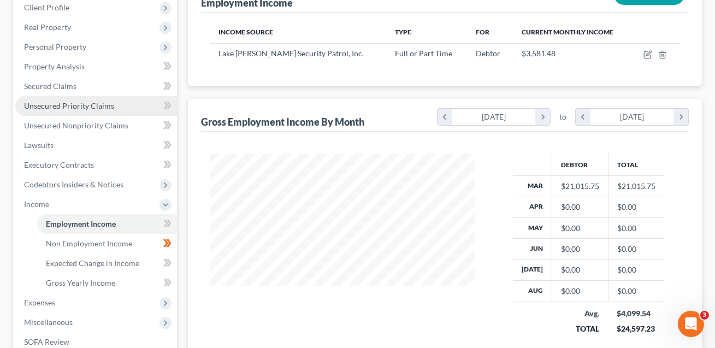
scroll to position [190, 0]
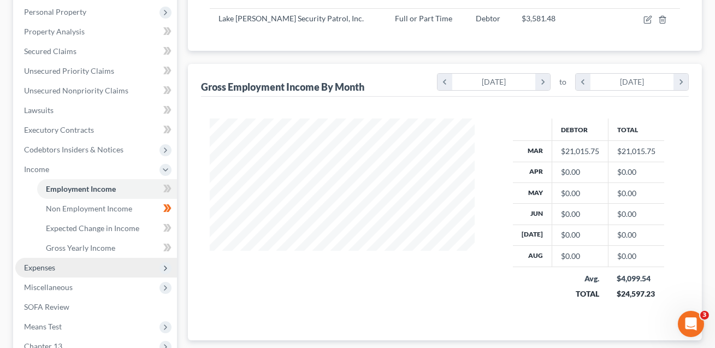
click at [57, 262] on span "Expenses" at bounding box center [96, 268] width 162 height 20
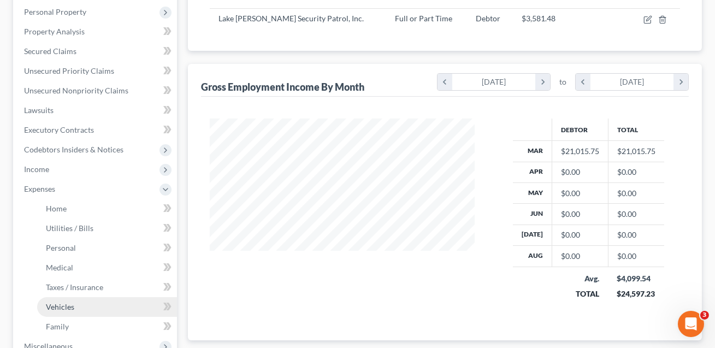
click at [66, 303] on span "Vehicles" at bounding box center [60, 306] width 28 height 9
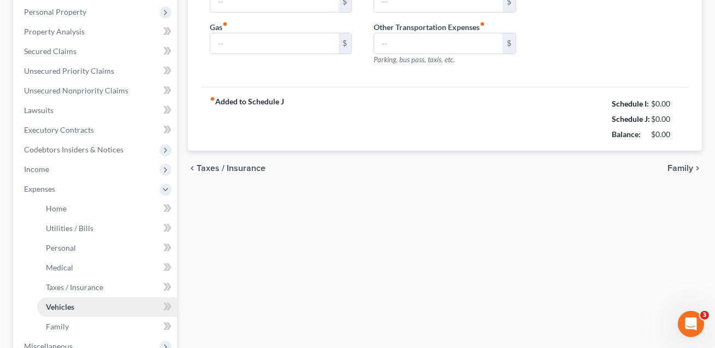
scroll to position [91, 0]
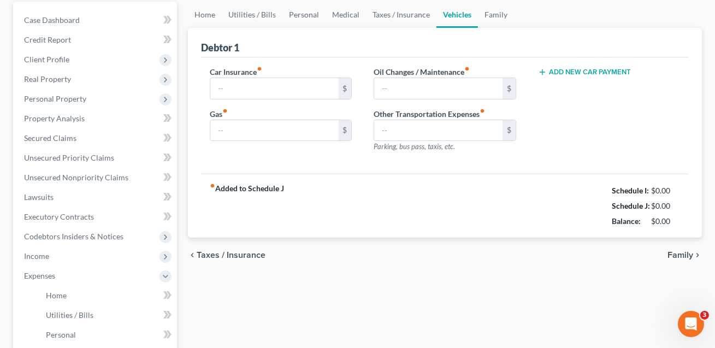
type input "257.85"
type input "250.00"
type input "0.00"
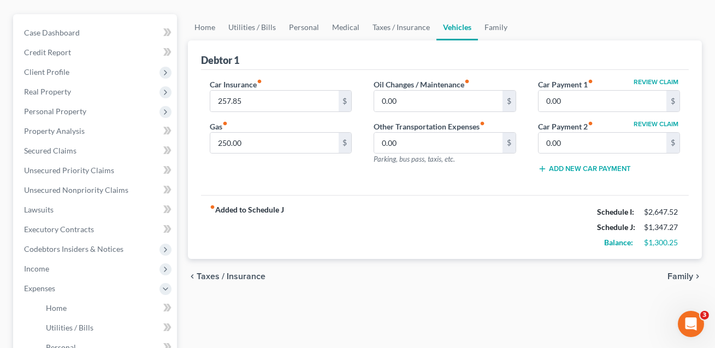
scroll to position [0, 0]
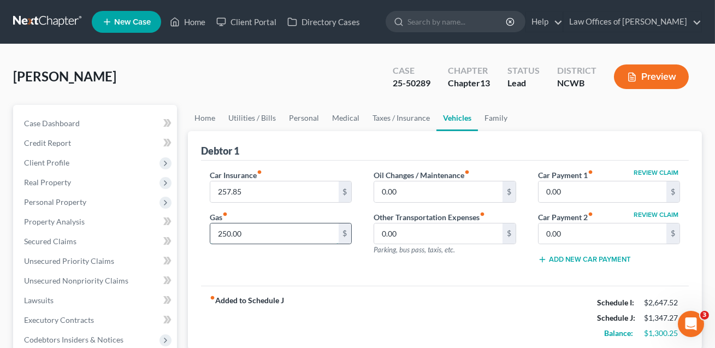
click at [248, 236] on input "250.00" at bounding box center [274, 234] width 128 height 21
type input "150.00"
click at [259, 118] on link "Utilities / Bills" at bounding box center [252, 118] width 61 height 26
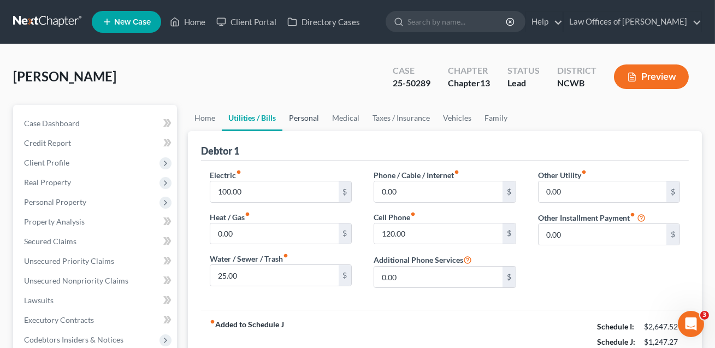
click at [308, 118] on link "Personal" at bounding box center [304, 118] width 43 height 26
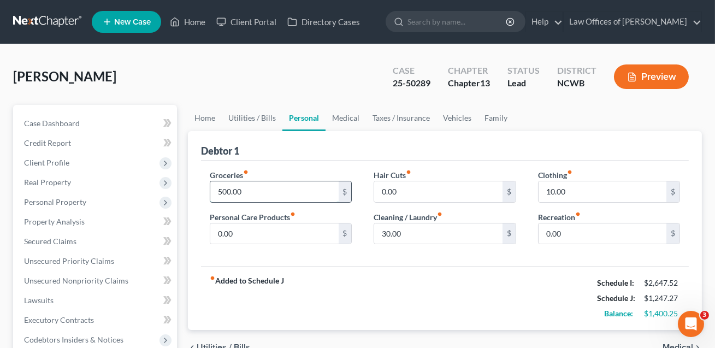
click at [251, 192] on input "500.00" at bounding box center [274, 191] width 128 height 21
type input "350.00"
click at [209, 115] on link "Home" at bounding box center [205, 118] width 34 height 26
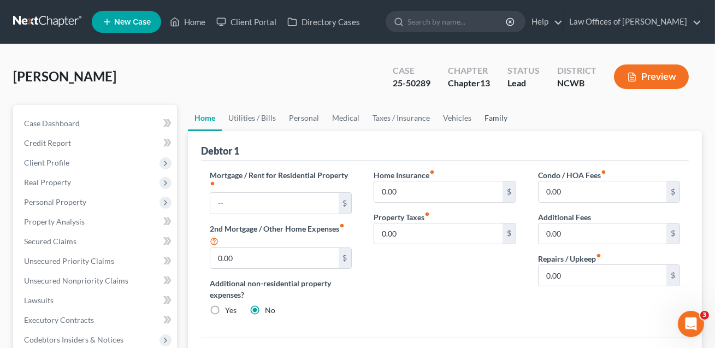
click at [484, 117] on link "Family" at bounding box center [496, 118] width 36 height 26
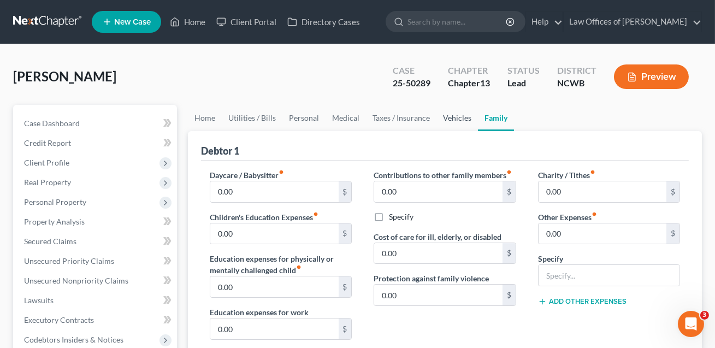
click at [447, 114] on link "Vehicles" at bounding box center [458, 118] width 42 height 26
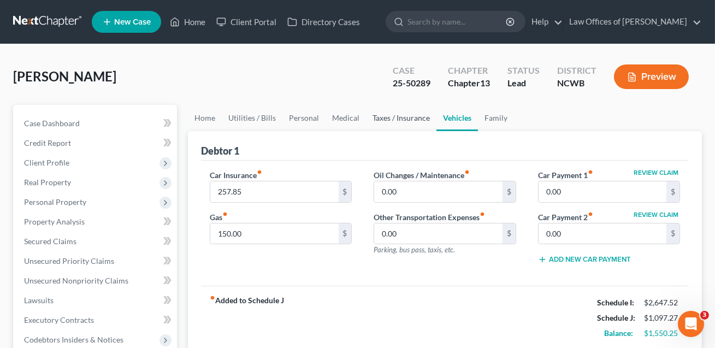
click at [406, 118] on link "Taxes / Insurance" at bounding box center [401, 118] width 71 height 26
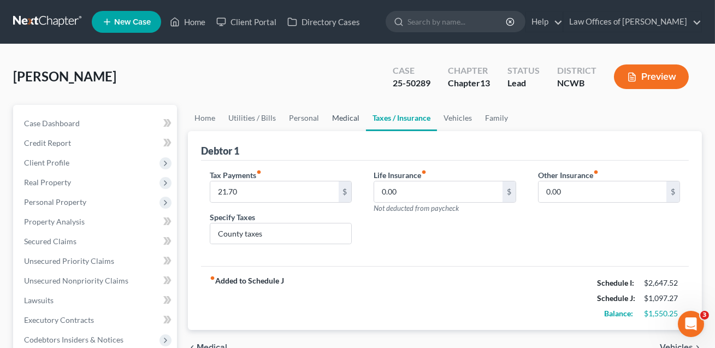
click at [349, 118] on link "Medical" at bounding box center [346, 118] width 40 height 26
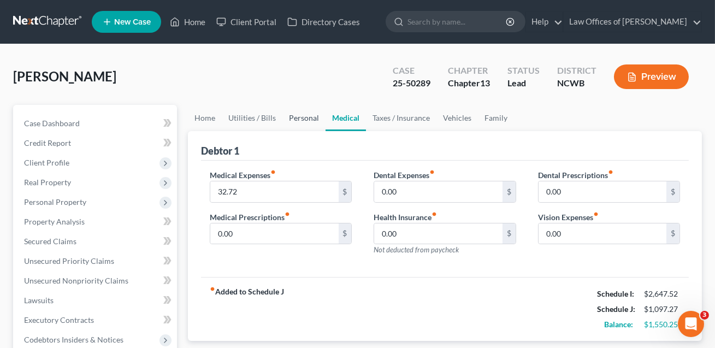
click at [304, 118] on link "Personal" at bounding box center [304, 118] width 43 height 26
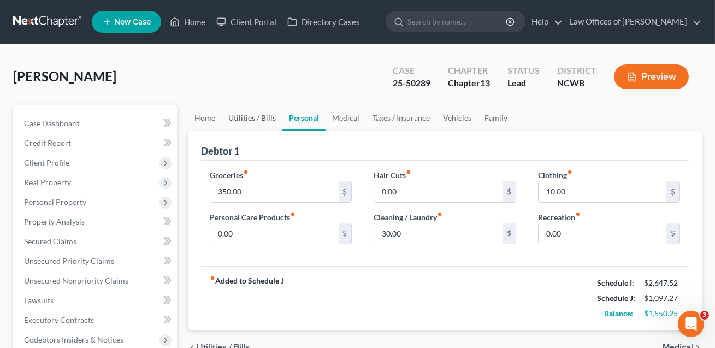
click at [261, 118] on link "Utilities / Bills" at bounding box center [252, 118] width 61 height 26
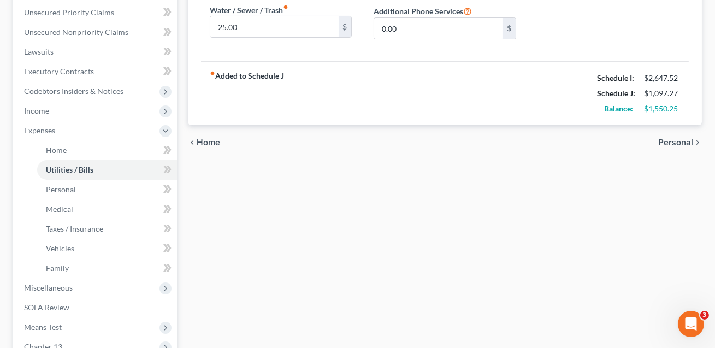
scroll to position [249, 0]
click at [62, 113] on span "Income" at bounding box center [96, 111] width 162 height 20
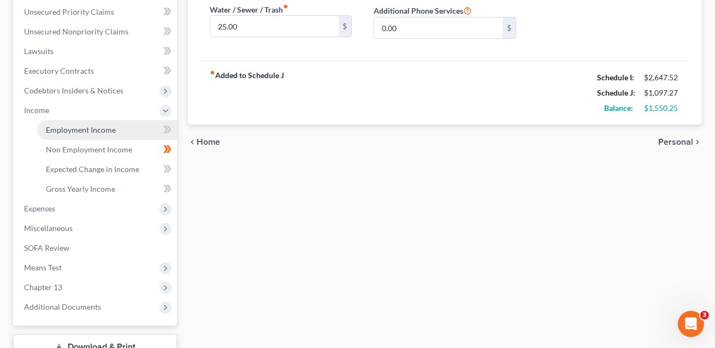
click at [72, 132] on span "Employment Income" at bounding box center [81, 129] width 70 height 9
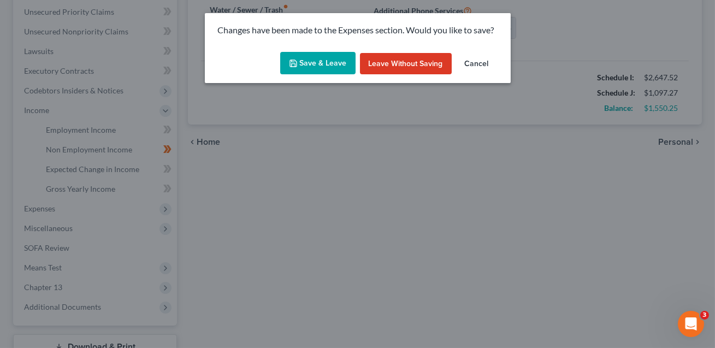
click at [328, 60] on button "Save & Leave" at bounding box center [317, 63] width 75 height 23
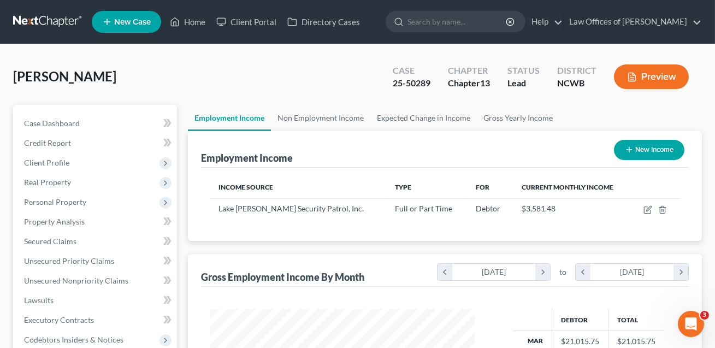
scroll to position [196, 287]
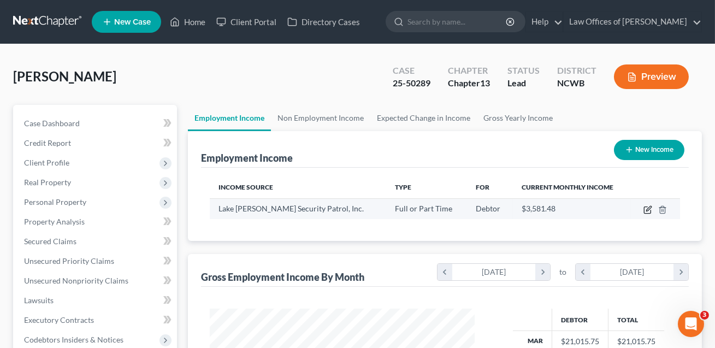
click at [649, 210] on icon "button" at bounding box center [649, 208] width 5 height 5
select select "0"
select select "28"
select select "0"
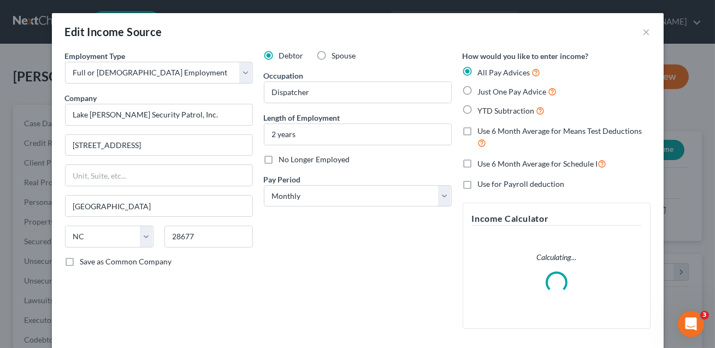
scroll to position [127, 0]
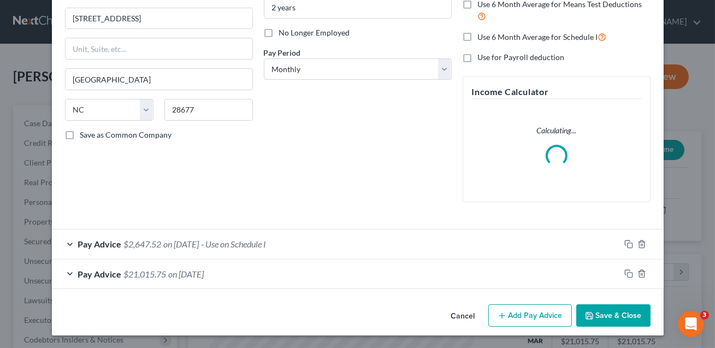
click at [363, 250] on div "Pay Advice $2,647.52 on 09/01/2025 - Use on Schedule I" at bounding box center [336, 244] width 568 height 29
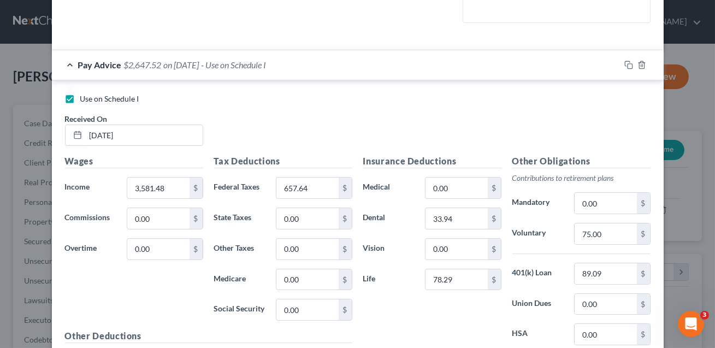
scroll to position [311, 0]
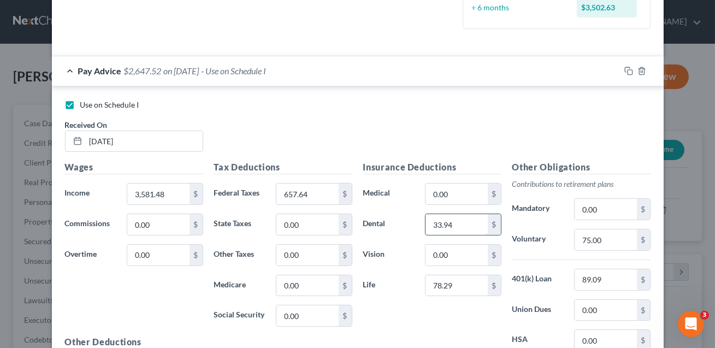
click at [455, 225] on input "33.94" at bounding box center [457, 224] width 62 height 21
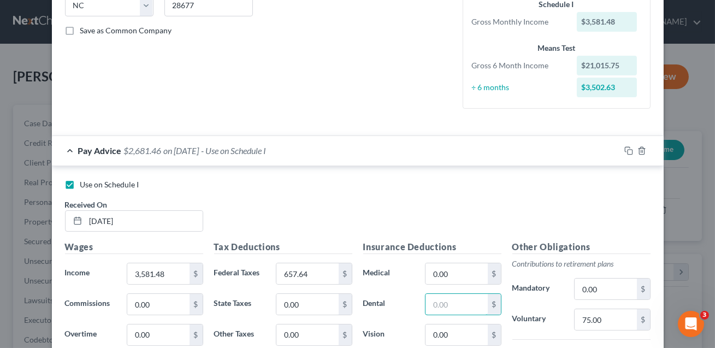
scroll to position [294, 0]
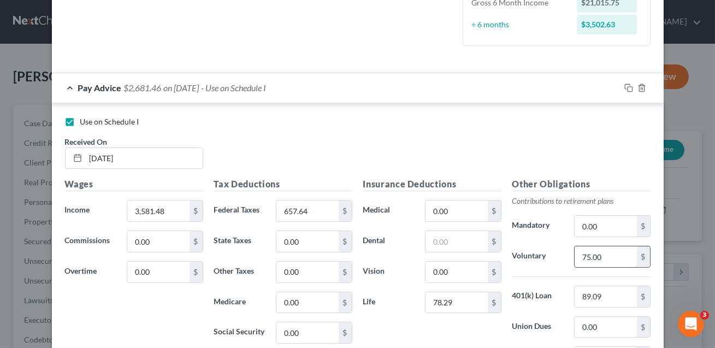
click at [603, 256] on input "75.00" at bounding box center [606, 256] width 62 height 21
click at [584, 257] on input "0.00" at bounding box center [606, 256] width 62 height 21
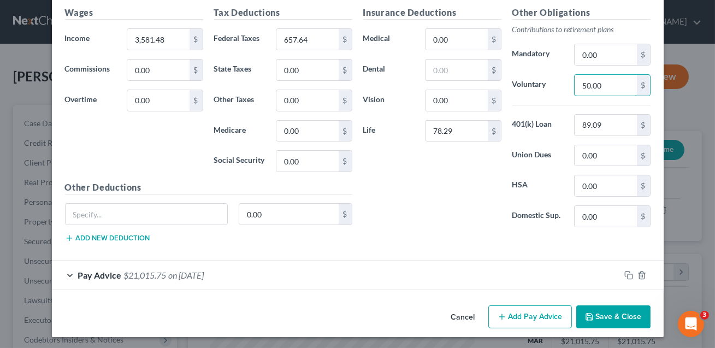
type input "50.00"
click at [617, 317] on button "Save & Close" at bounding box center [614, 317] width 74 height 23
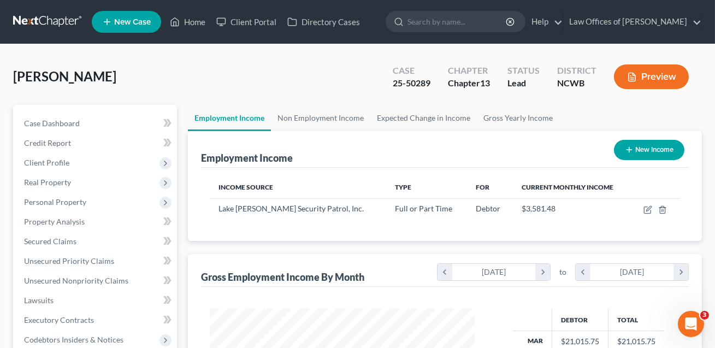
click at [646, 75] on button "Preview" at bounding box center [651, 76] width 75 height 25
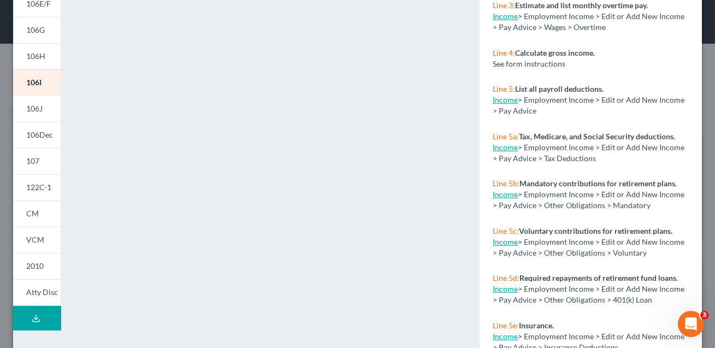
scroll to position [0, 0]
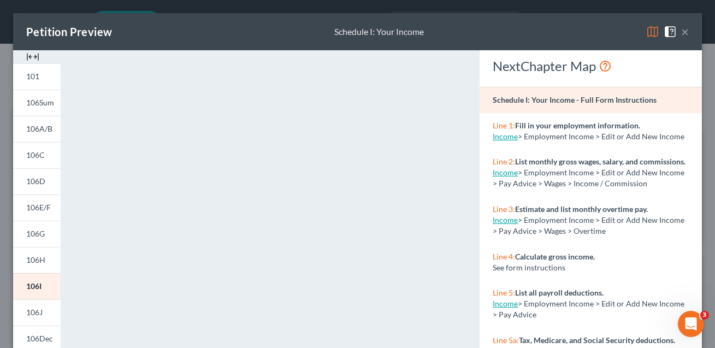
click at [688, 33] on button "×" at bounding box center [686, 31] width 8 height 13
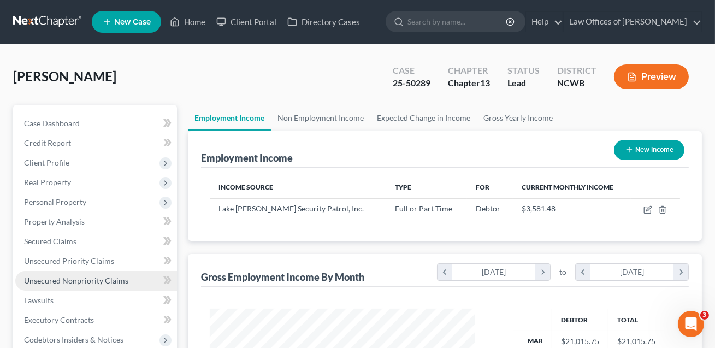
scroll to position [150, 0]
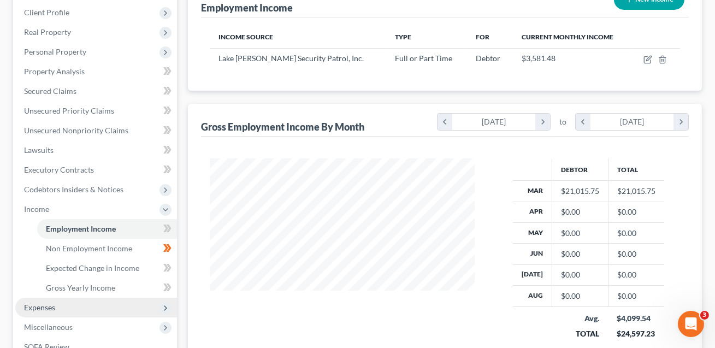
click at [47, 307] on span "Expenses" at bounding box center [39, 307] width 31 height 9
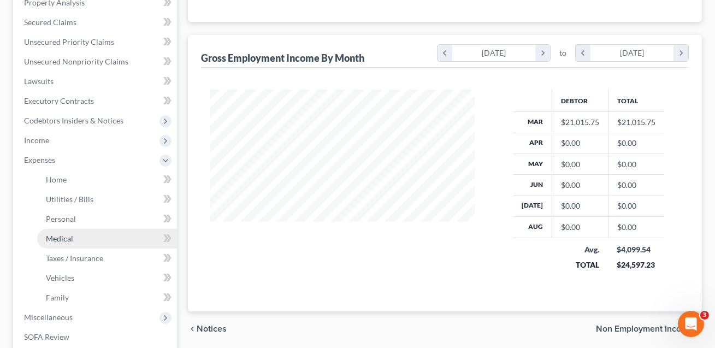
scroll to position [229, 0]
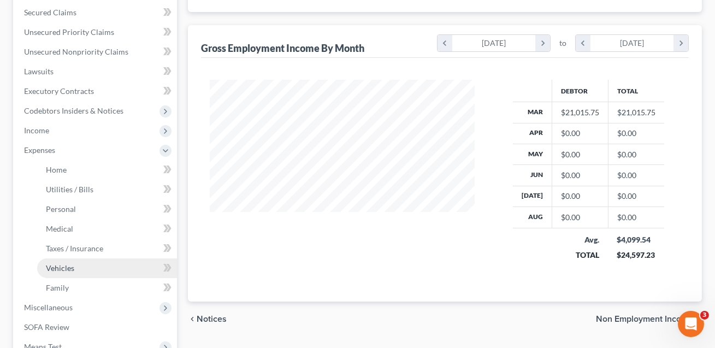
click at [62, 269] on span "Vehicles" at bounding box center [60, 267] width 28 height 9
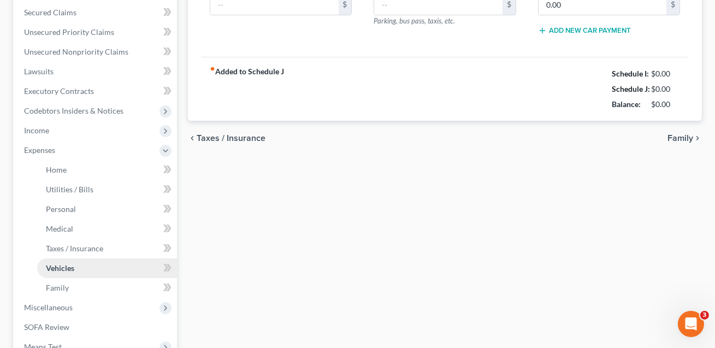
type input "257.85"
type input "150.00"
type input "0.00"
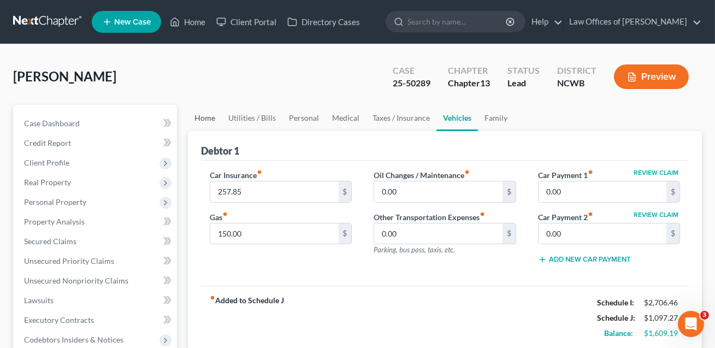
click at [203, 115] on link "Home" at bounding box center [205, 118] width 34 height 26
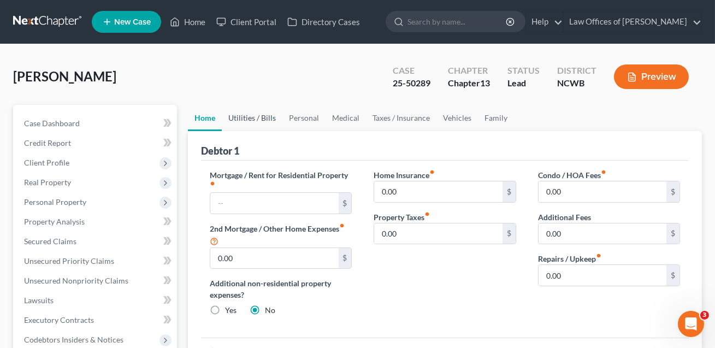
click at [246, 118] on link "Utilities / Bills" at bounding box center [252, 118] width 61 height 26
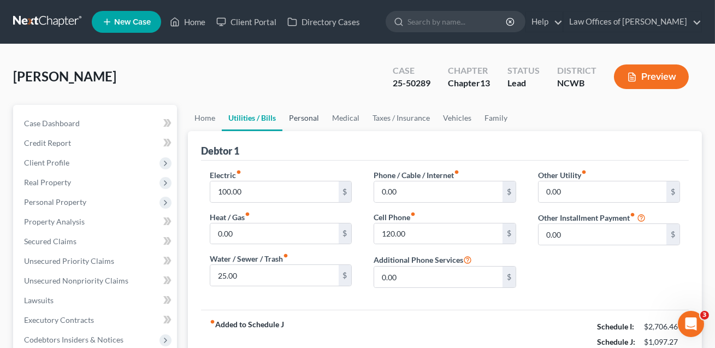
click at [301, 116] on link "Personal" at bounding box center [304, 118] width 43 height 26
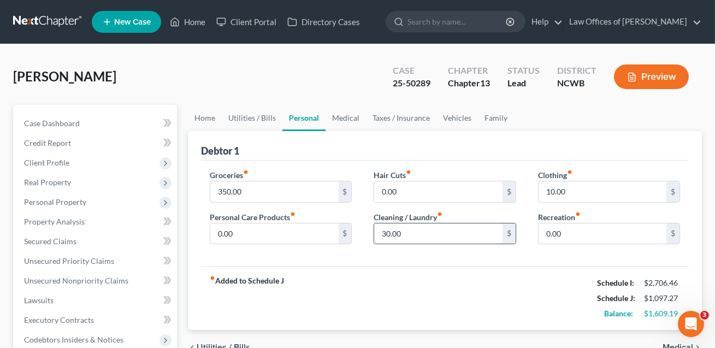
click at [424, 229] on input "30.00" at bounding box center [438, 234] width 128 height 21
click at [569, 189] on input "10.00" at bounding box center [603, 191] width 128 height 21
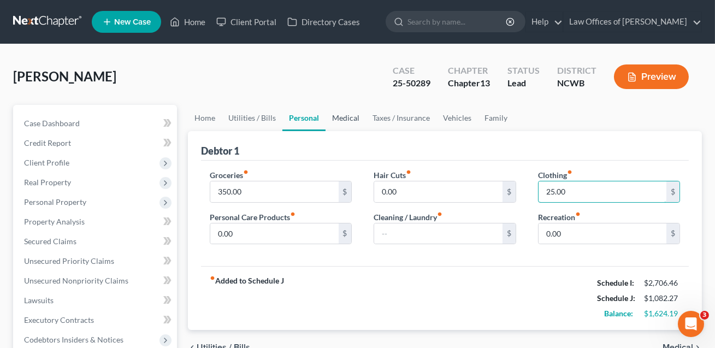
type input "25.00"
click at [342, 119] on link "Medical" at bounding box center [346, 118] width 40 height 26
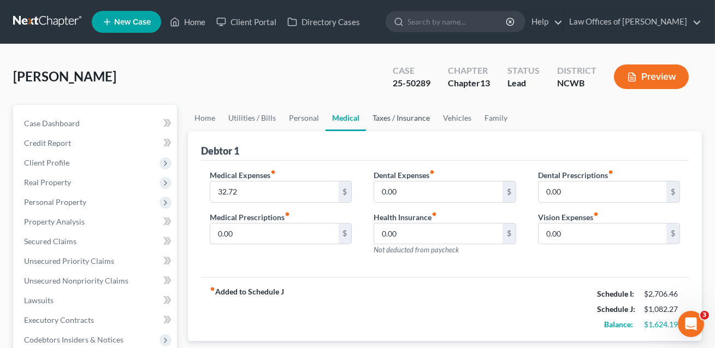
click at [398, 115] on link "Taxes / Insurance" at bounding box center [401, 118] width 71 height 26
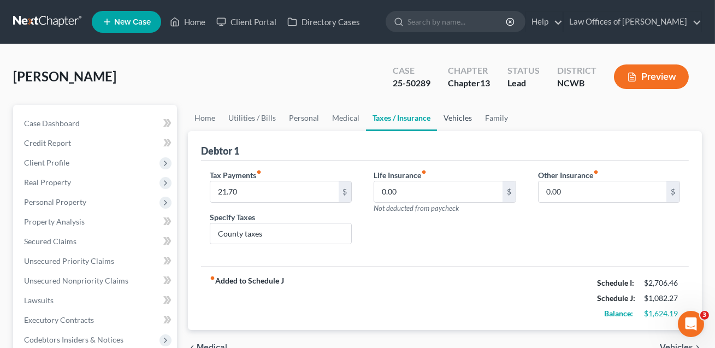
click at [462, 115] on link "Vehicles" at bounding box center [458, 118] width 42 height 26
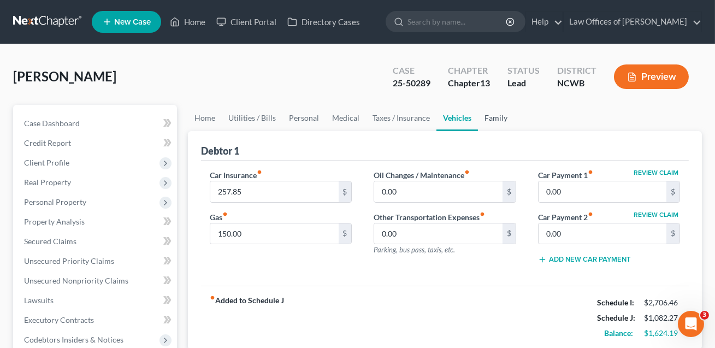
click at [492, 116] on link "Family" at bounding box center [496, 118] width 36 height 26
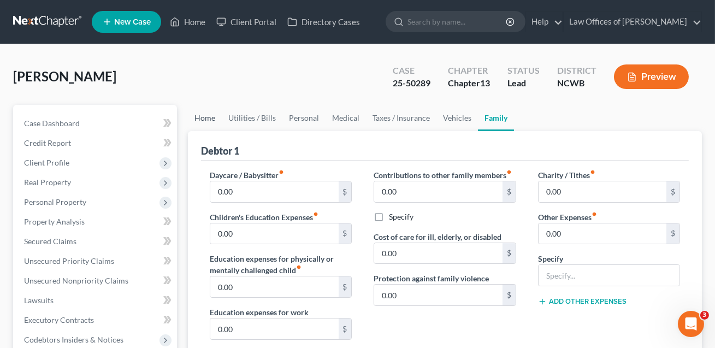
click at [203, 119] on link "Home" at bounding box center [205, 118] width 34 height 26
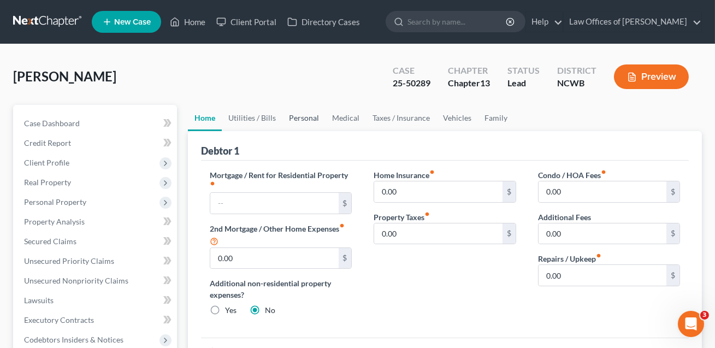
click at [304, 115] on link "Personal" at bounding box center [304, 118] width 43 height 26
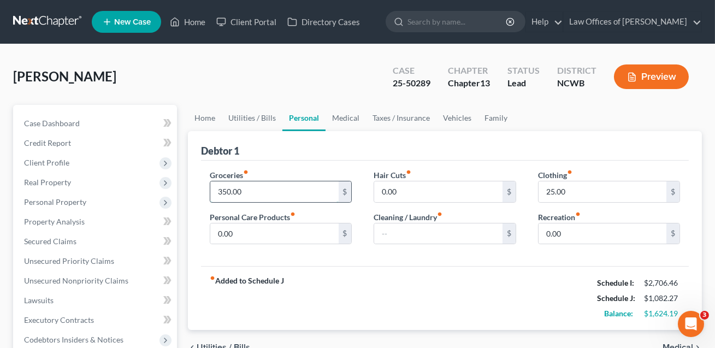
click at [250, 192] on input "350.00" at bounding box center [274, 191] width 128 height 21
click at [222, 190] on input "30.00" at bounding box center [274, 191] width 128 height 21
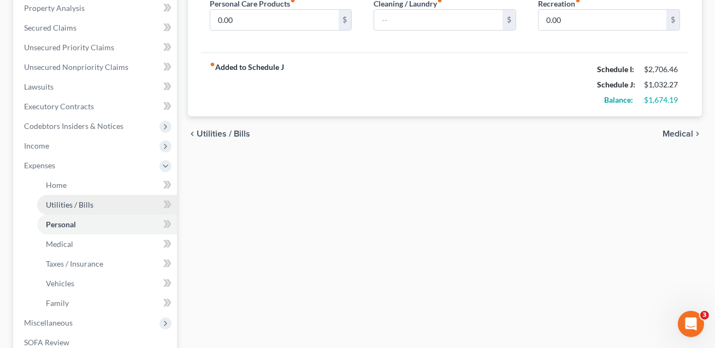
scroll to position [216, 0]
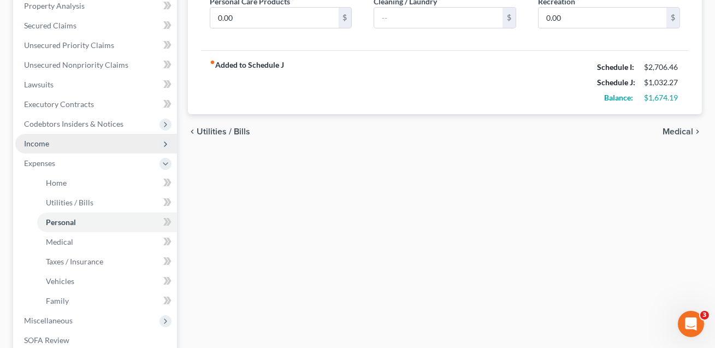
type input "300.00"
click at [45, 146] on span "Income" at bounding box center [36, 143] width 25 height 9
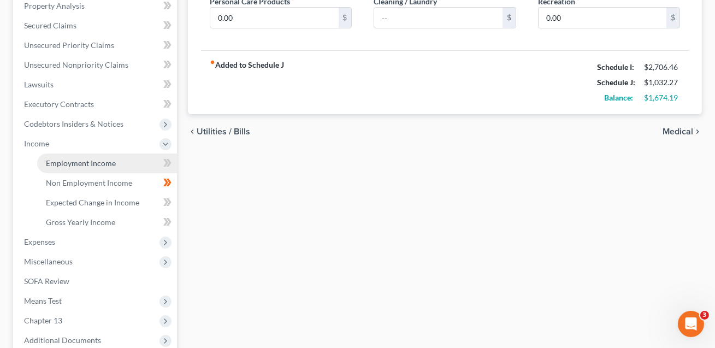
click at [61, 165] on span "Employment Income" at bounding box center [81, 162] width 70 height 9
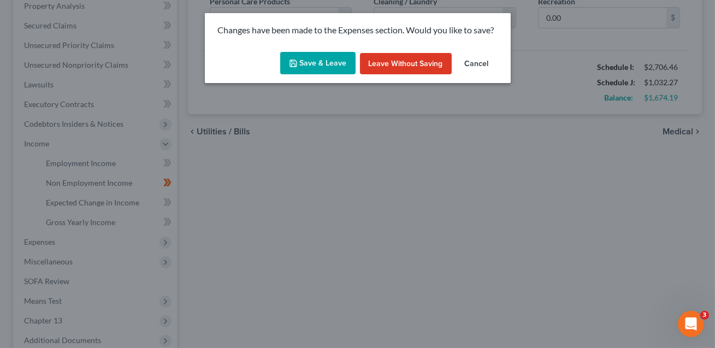
click at [329, 62] on button "Save & Leave" at bounding box center [317, 63] width 75 height 23
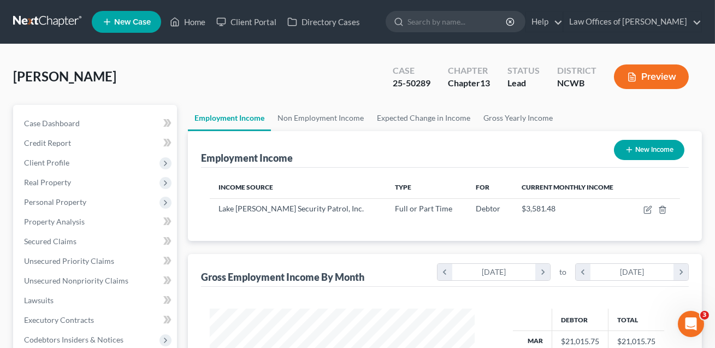
scroll to position [196, 287]
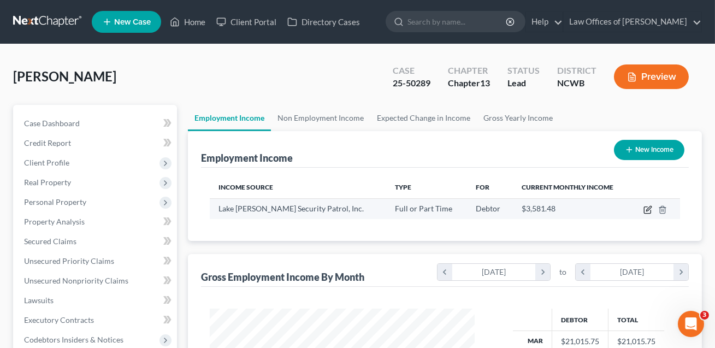
click at [649, 210] on icon "button" at bounding box center [649, 208] width 5 height 5
select select "0"
select select "28"
select select "0"
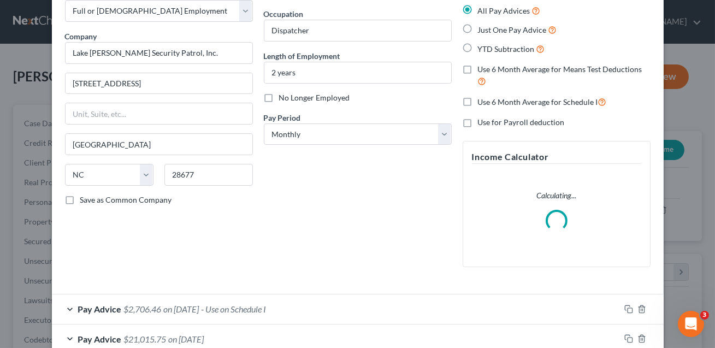
scroll to position [127, 0]
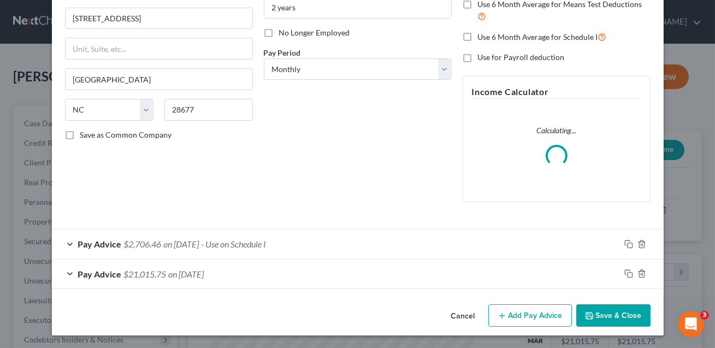
click at [389, 243] on div "Pay Advice $2,706.46 on 09/01/2025 - Use on Schedule I" at bounding box center [336, 244] width 568 height 29
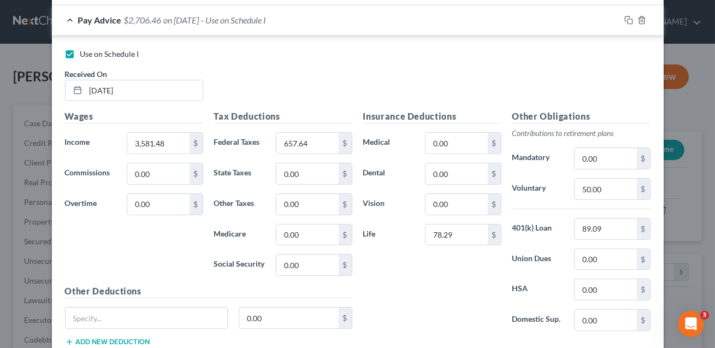
scroll to position [466, 0]
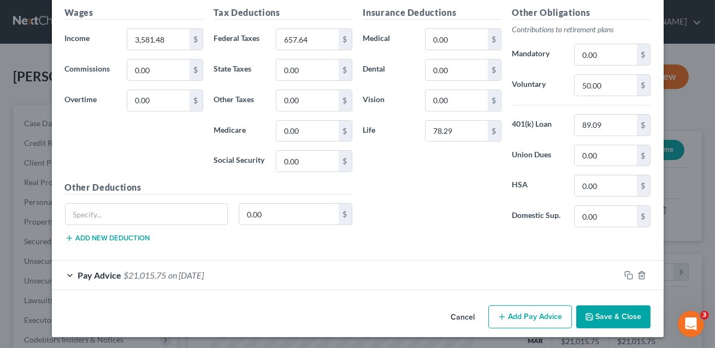
click at [619, 309] on button "Save & Close" at bounding box center [614, 317] width 74 height 23
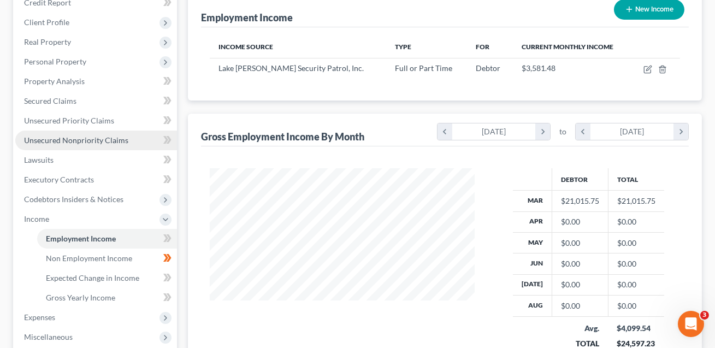
scroll to position [155, 0]
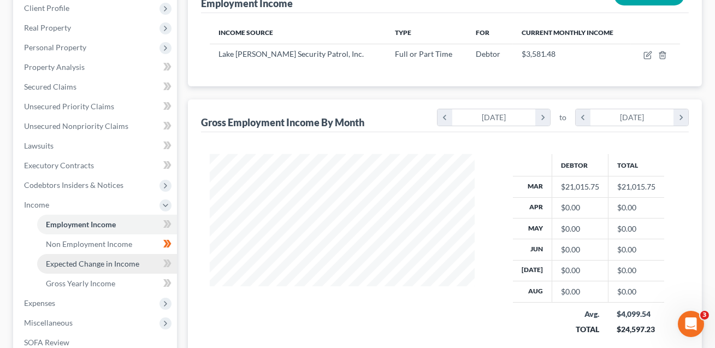
click at [102, 267] on span "Expected Change in Income" at bounding box center [92, 263] width 93 height 9
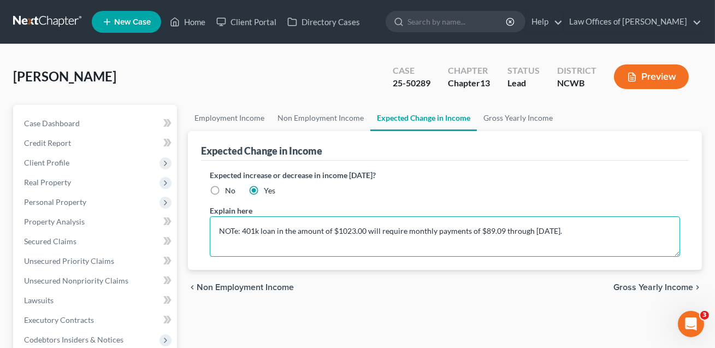
click at [582, 231] on textarea "NOTe: 401k loan in the amount of $1023.00 will require monthly payments of $89.…" at bounding box center [445, 236] width 471 height 40
click at [238, 231] on textarea "NOTe: 401k loan in the amount of $1023.00 will require monthly payments of $89.…" at bounding box center [445, 236] width 471 height 40
click at [593, 230] on textarea "NOTE: 401k loan in the amount of $1023.00 will require monthly payments of $89.…" at bounding box center [445, 236] width 471 height 40
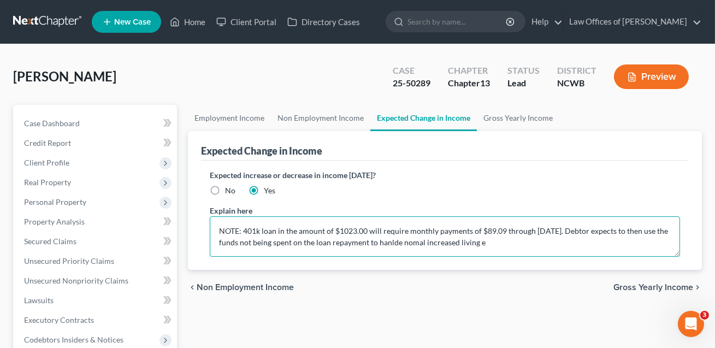
click at [406, 243] on textarea "NOTE: 401k loan in the amount of $1023.00 will require monthly payments of $89.…" at bounding box center [445, 236] width 471 height 40
drag, startPoint x: 579, startPoint y: 232, endPoint x: 585, endPoint y: 246, distance: 15.2
click at [585, 246] on textarea "NOTE: 401k loan in the amount of $1023.00 will require monthly payments of $89.…" at bounding box center [445, 236] width 471 height 40
drag, startPoint x: 579, startPoint y: 230, endPoint x: 592, endPoint y: 243, distance: 18.2
click at [592, 243] on textarea "NOTE: 401k loan in the amount of $1023.00 will require monthly payments of $89.…" at bounding box center [445, 236] width 471 height 40
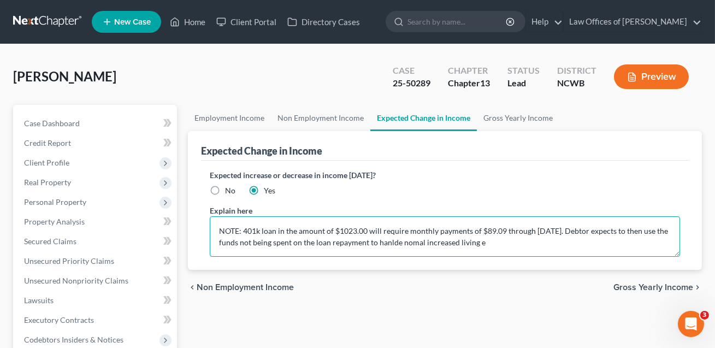
drag, startPoint x: 579, startPoint y: 230, endPoint x: 587, endPoint y: 246, distance: 17.6
click at [587, 246] on textarea "NOTE: 401k loan in the amount of $1023.00 will require monthly payments of $89.…" at bounding box center [445, 236] width 471 height 40
click at [405, 240] on textarea "NOTE: 401k loan in the amount of $1023.00 will require monthly payments of $89.…" at bounding box center [445, 236] width 471 height 40
click at [414, 240] on textarea "NOTE: 401k loan in the amount of $1023.00 will require monthly payments of $89.…" at bounding box center [445, 236] width 471 height 40
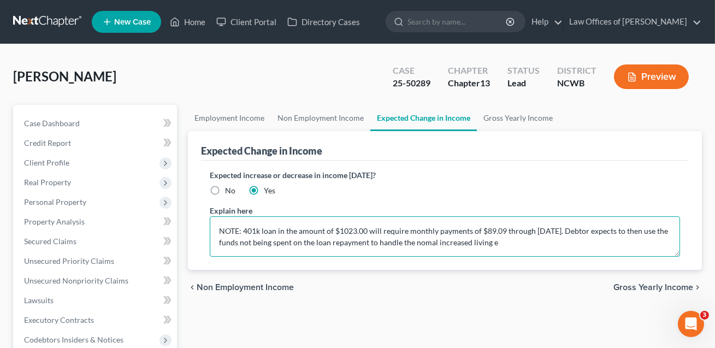
click at [434, 239] on textarea "NOTE: 401k loan in the amount of $1023.00 will require monthly payments of $89.…" at bounding box center [445, 236] width 471 height 40
click at [483, 242] on textarea "NOTE: 401k loan in the amount of $1023.00 will require monthly payments of $89.…" at bounding box center [445, 236] width 471 height 40
click at [513, 242] on textarea "NOTE: 401k loan in the amount of $1023.00 will require monthly payments of $89.…" at bounding box center [445, 236] width 471 height 40
drag, startPoint x: 580, startPoint y: 228, endPoint x: 587, endPoint y: 240, distance: 13.7
click at [587, 240] on textarea "NOTE: 401k loan in the amount of $1023.00 will require monthly payments of $89.…" at bounding box center [445, 236] width 471 height 40
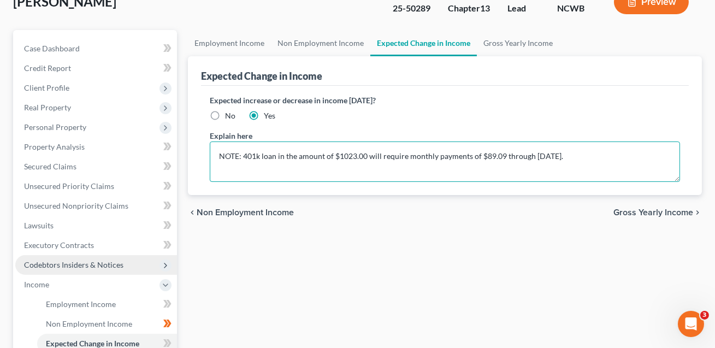
scroll to position [98, 0]
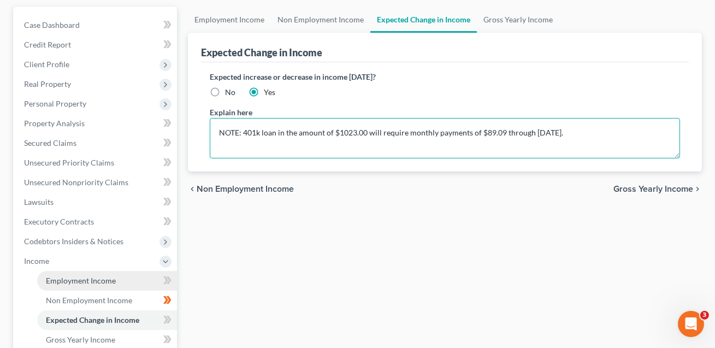
type textarea "NOTE: 401k loan in the amount of $1023.00 will require monthly payments of $89.…"
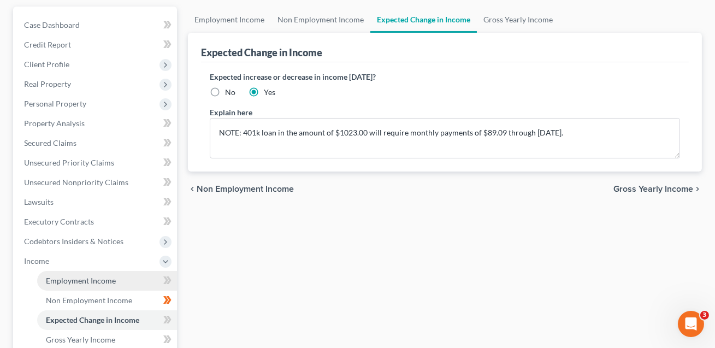
click at [78, 278] on span "Employment Income" at bounding box center [81, 280] width 70 height 9
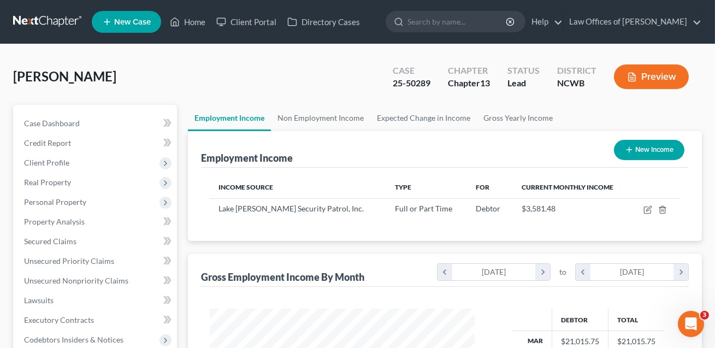
scroll to position [196, 287]
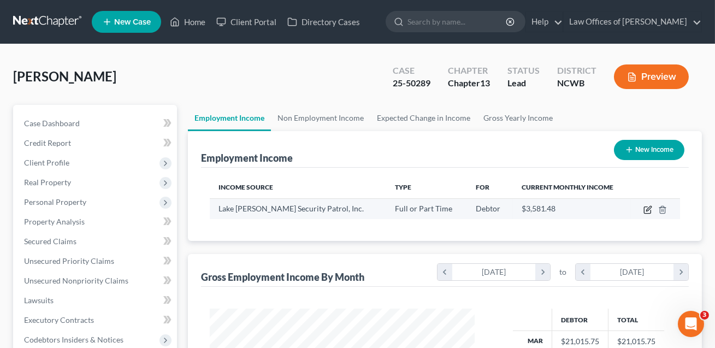
click at [647, 208] on icon "button" at bounding box center [648, 209] width 9 height 9
select select "0"
select select "28"
select select "0"
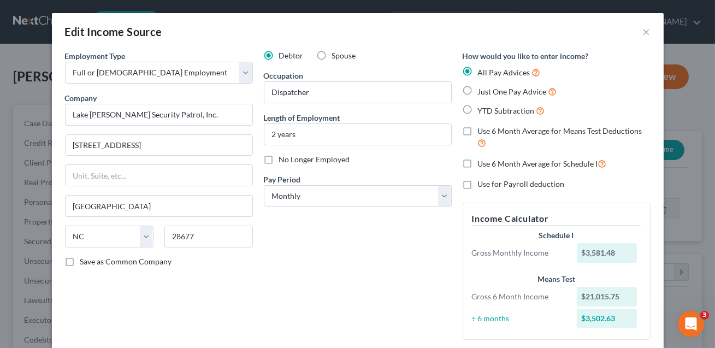
scroll to position [138, 0]
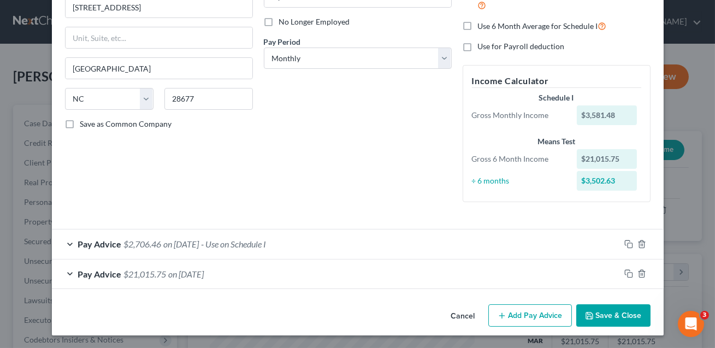
click at [490, 243] on div "Pay Advice $2,706.46 on 09/01/2025 - Use on Schedule I" at bounding box center [336, 244] width 568 height 29
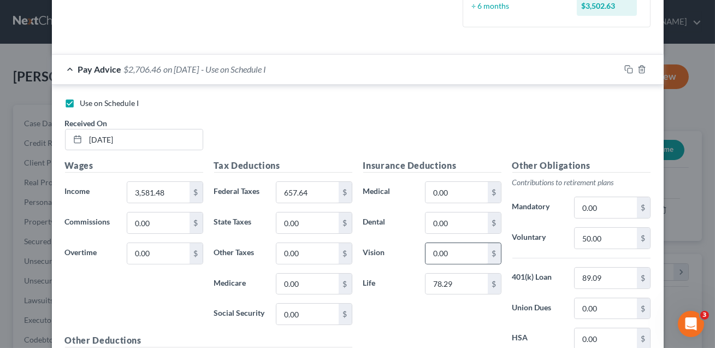
scroll to position [466, 0]
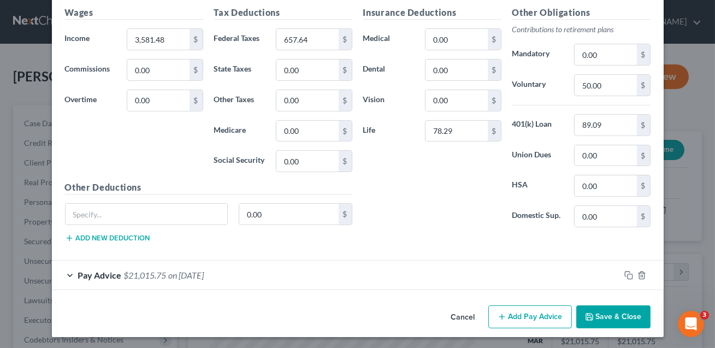
click at [629, 319] on button "Save & Close" at bounding box center [614, 317] width 74 height 23
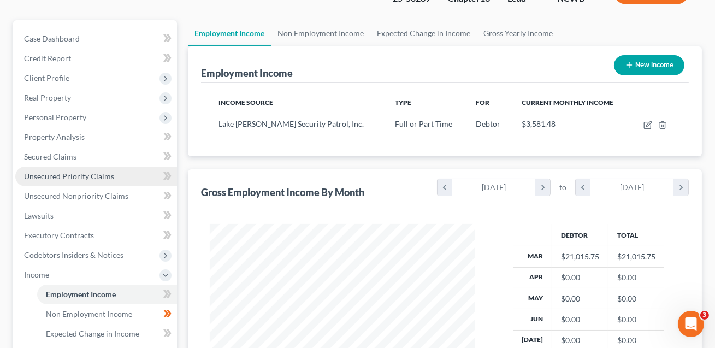
scroll to position [255, 0]
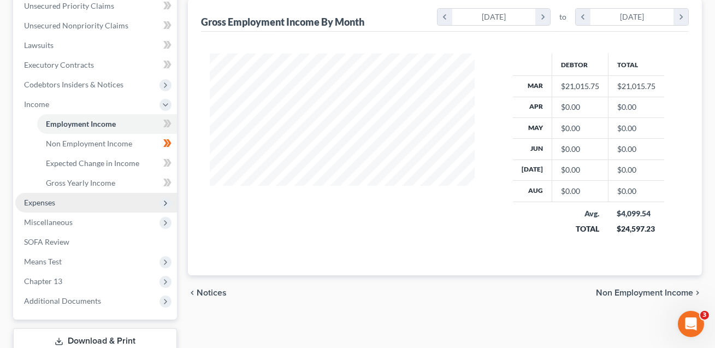
click at [51, 204] on span "Expenses" at bounding box center [39, 202] width 31 height 9
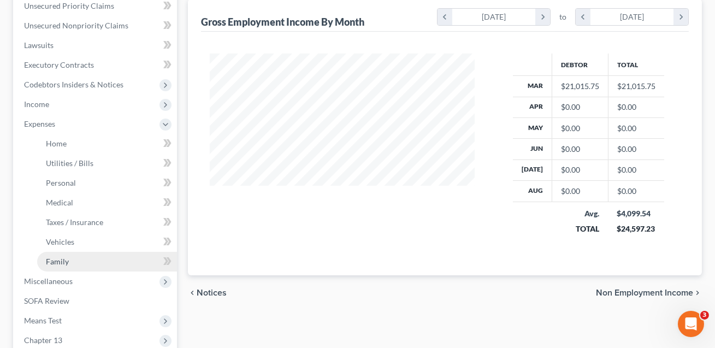
click at [56, 260] on span "Family" at bounding box center [57, 261] width 23 height 9
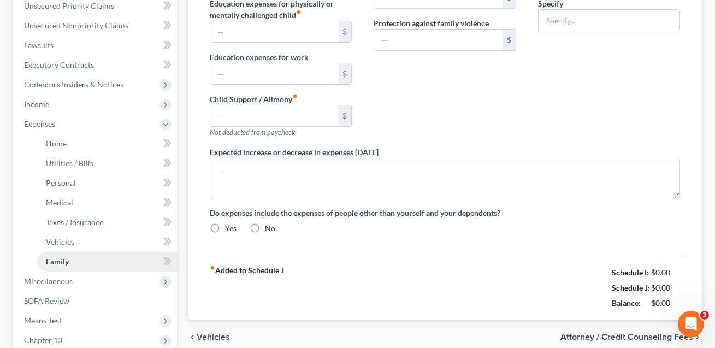
type input "0.00"
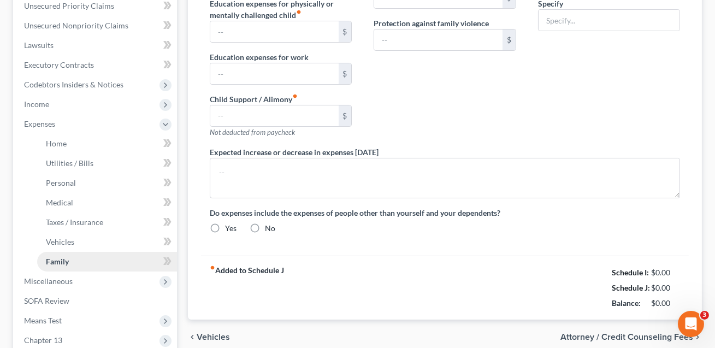
type input "0.00"
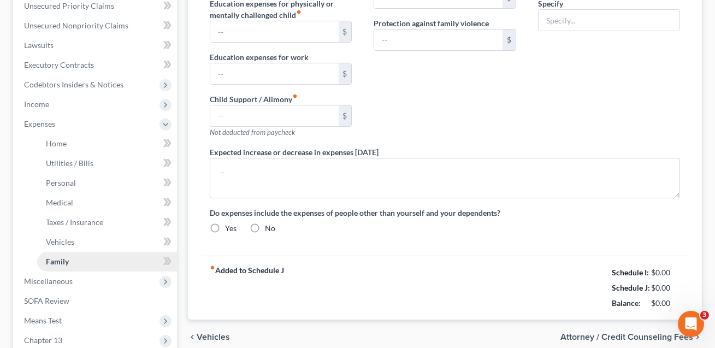
radio input "true"
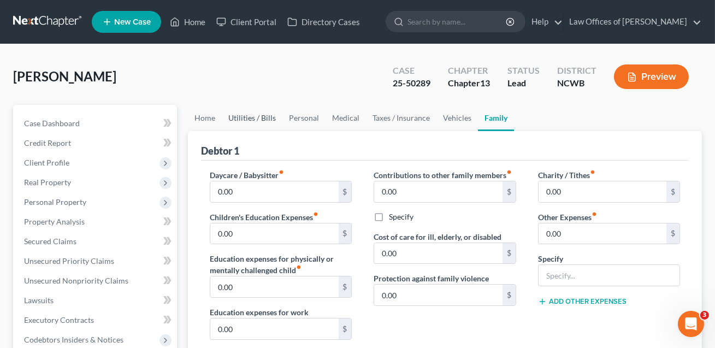
click at [256, 119] on link "Utilities / Bills" at bounding box center [252, 118] width 61 height 26
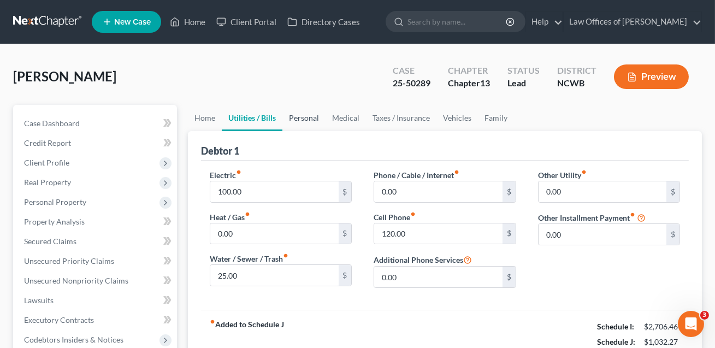
click at [305, 119] on link "Personal" at bounding box center [304, 118] width 43 height 26
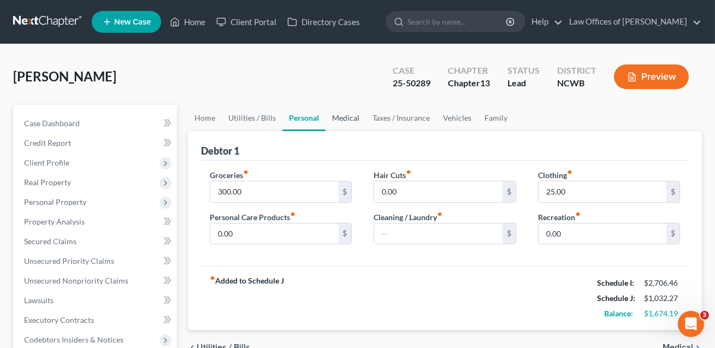
click at [333, 117] on link "Medical" at bounding box center [346, 118] width 40 height 26
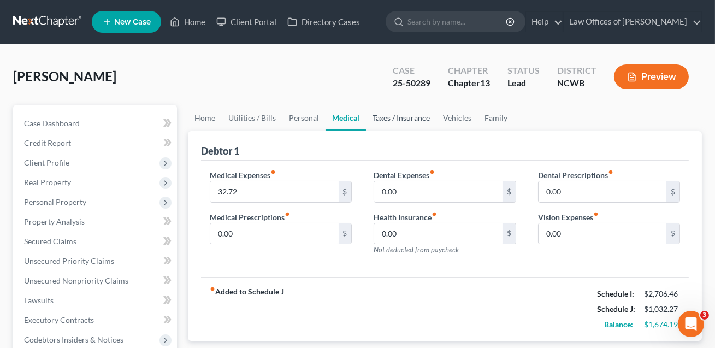
click at [393, 116] on link "Taxes / Insurance" at bounding box center [401, 118] width 71 height 26
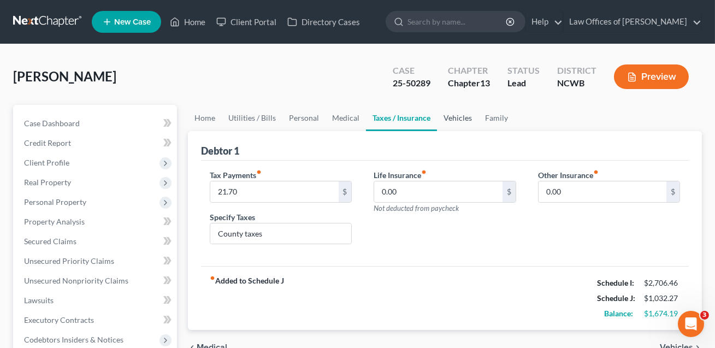
click at [454, 118] on link "Vehicles" at bounding box center [458, 118] width 42 height 26
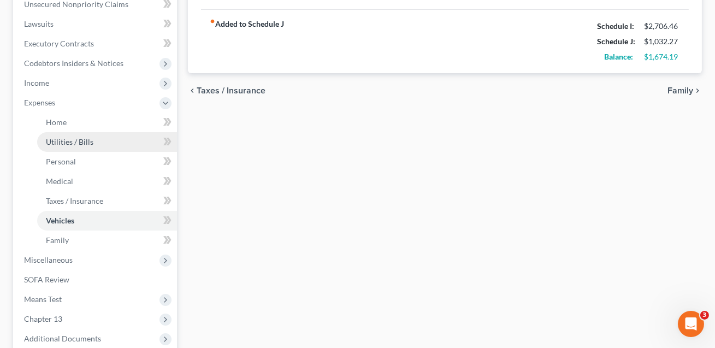
scroll to position [275, 0]
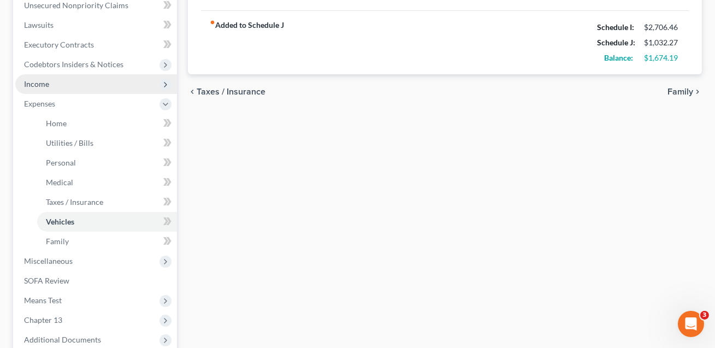
click at [50, 82] on span "Income" at bounding box center [96, 84] width 162 height 20
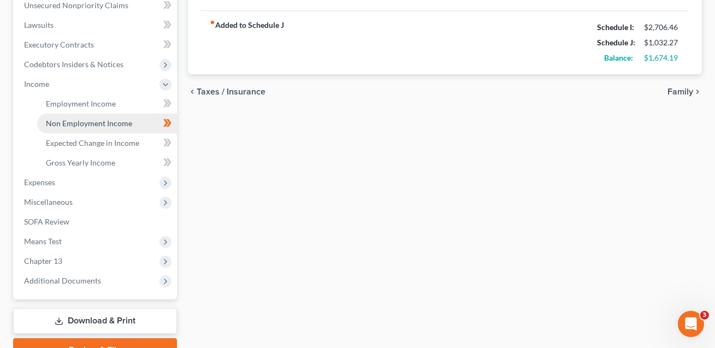
click at [65, 124] on span "Non Employment Income" at bounding box center [89, 123] width 86 height 9
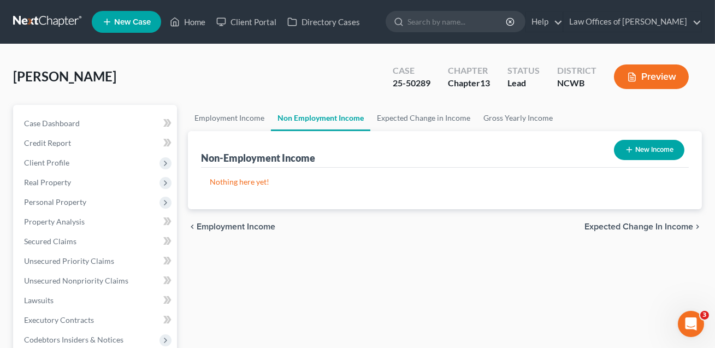
click at [646, 79] on button "Preview" at bounding box center [651, 76] width 75 height 25
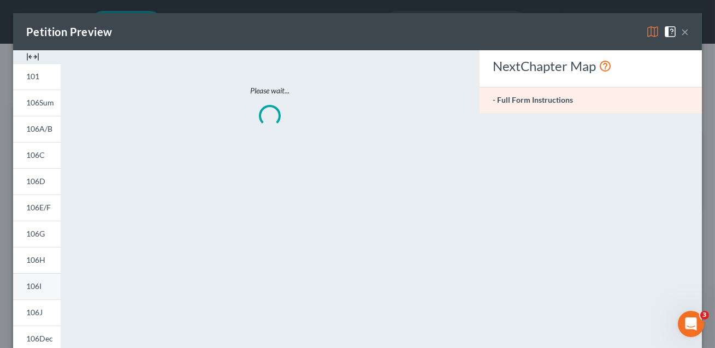
click at [33, 285] on span "106I" at bounding box center [33, 285] width 15 height 9
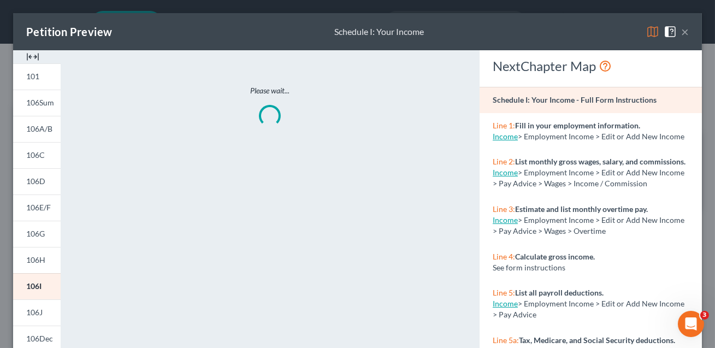
click at [33, 285] on span "106I" at bounding box center [33, 285] width 15 height 9
click at [685, 31] on button "×" at bounding box center [686, 31] width 8 height 13
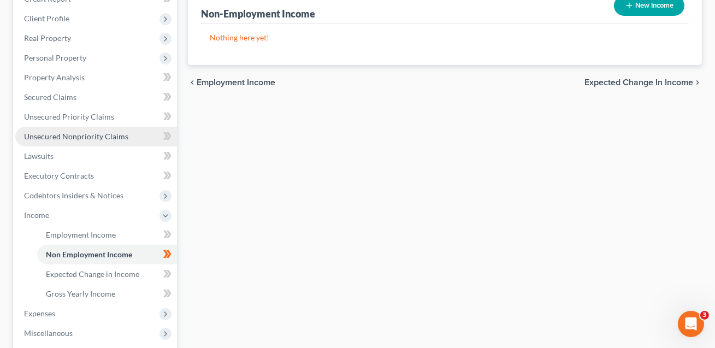
scroll to position [145, 0]
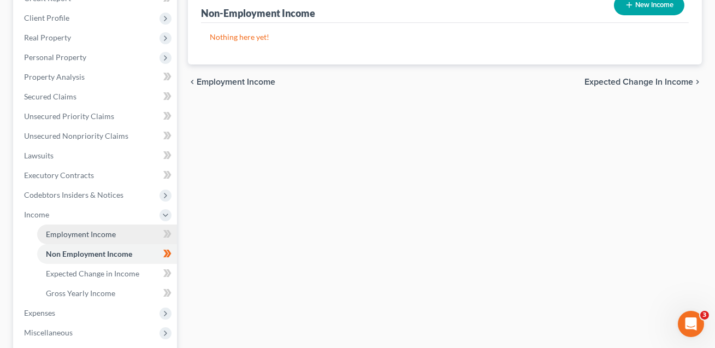
click at [103, 233] on span "Employment Income" at bounding box center [81, 234] width 70 height 9
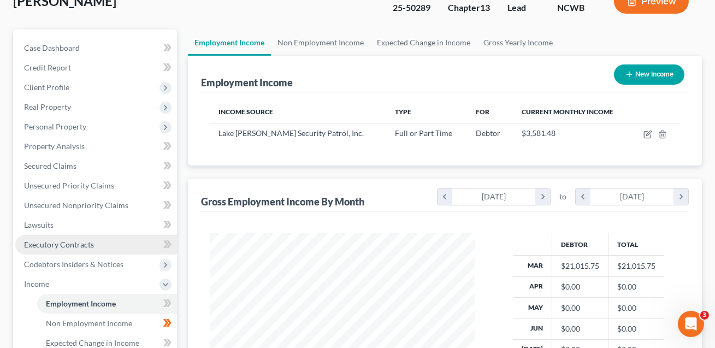
scroll to position [191, 0]
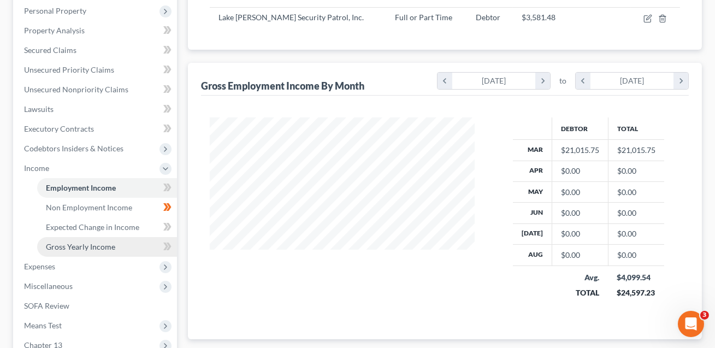
click at [86, 245] on span "Gross Yearly Income" at bounding box center [80, 246] width 69 height 9
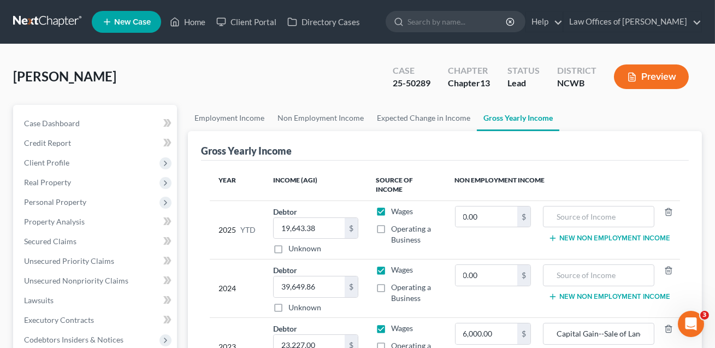
scroll to position [204, 0]
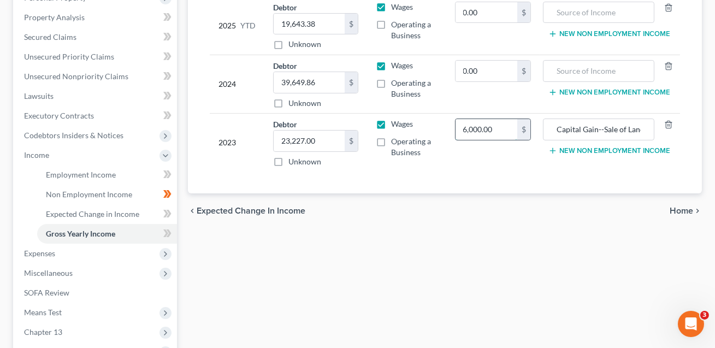
click at [497, 128] on input "6,000.00" at bounding box center [487, 129] width 62 height 21
type input "21,000.00"
drag, startPoint x: 604, startPoint y: 128, endPoint x: 559, endPoint y: 131, distance: 44.9
click at [559, 131] on input "Capital Gain--Sale of Land" at bounding box center [598, 129] width 99 height 21
click at [599, 128] on input "Sale of Land" at bounding box center [598, 129] width 99 height 21
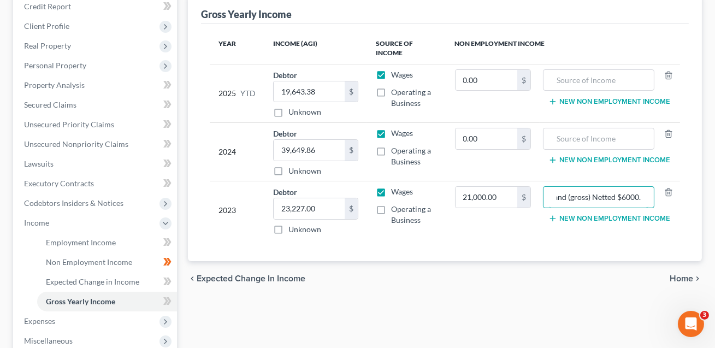
scroll to position [131, 0]
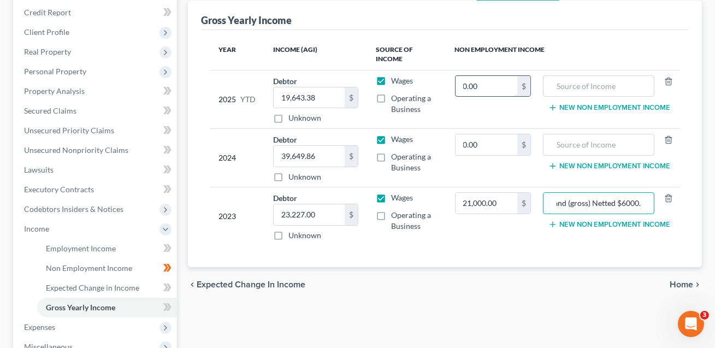
type input "Sale of Land (gross) Netted $6000."
click at [486, 85] on input "0.00" at bounding box center [487, 86] width 62 height 21
type input "9,100.00"
click at [559, 92] on input "text" at bounding box center [598, 86] width 99 height 21
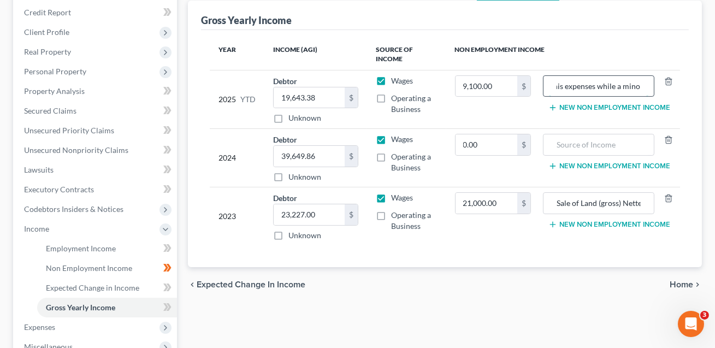
scroll to position [0, 95]
type input "Son's SS (used to help with his expenses while a minor)"
click at [501, 138] on input "0.00" at bounding box center [487, 144] width 62 height 21
type input "15,600.00"
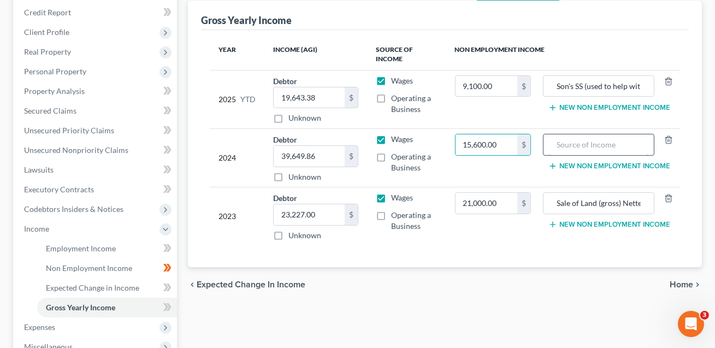
click at [568, 148] on input "text" at bounding box center [598, 144] width 99 height 21
type input "Son's SS"
click at [573, 226] on button "New Non Employment Income" at bounding box center [610, 224] width 122 height 9
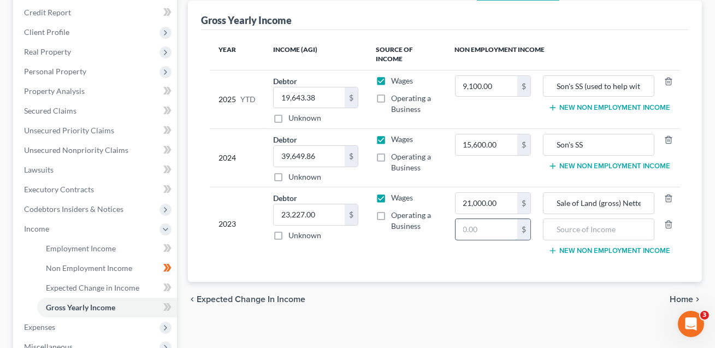
click at [485, 224] on input "text" at bounding box center [487, 229] width 62 height 21
type input "15,600.00"
click at [562, 230] on input "text" at bounding box center [598, 229] width 99 height 21
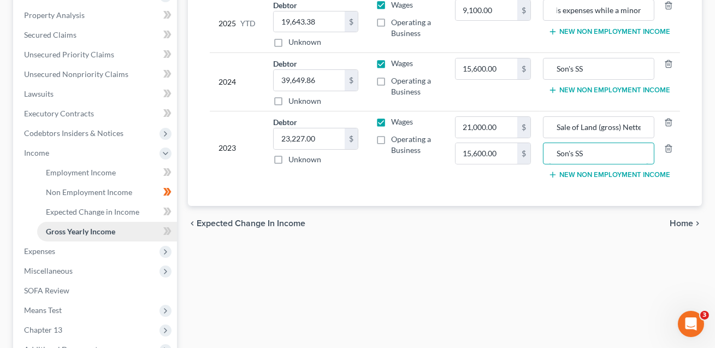
scroll to position [175, 0]
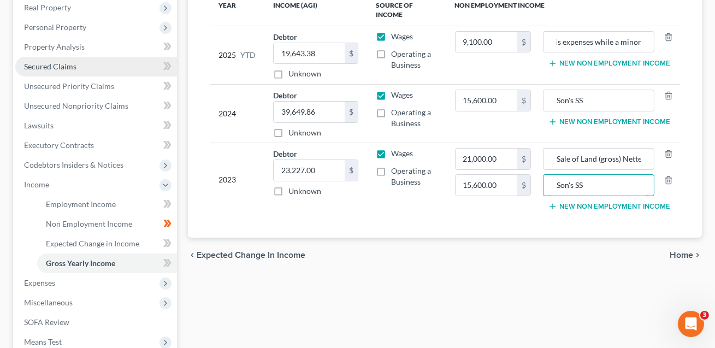
type input "Son's SS"
click at [60, 66] on span "Secured Claims" at bounding box center [50, 66] width 52 height 9
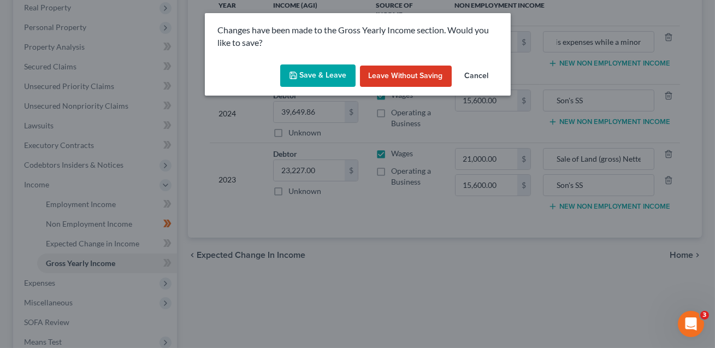
click at [316, 82] on button "Save & Leave" at bounding box center [317, 75] width 75 height 23
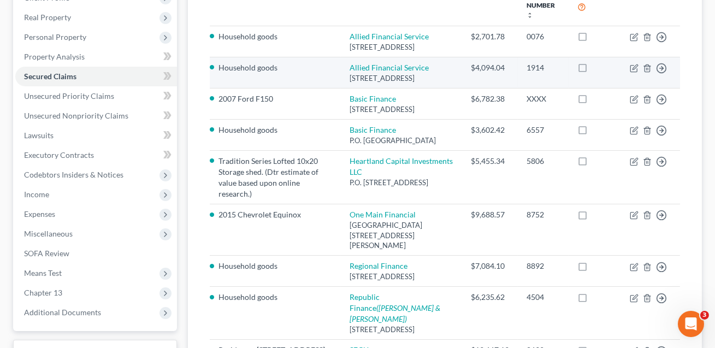
scroll to position [240, 0]
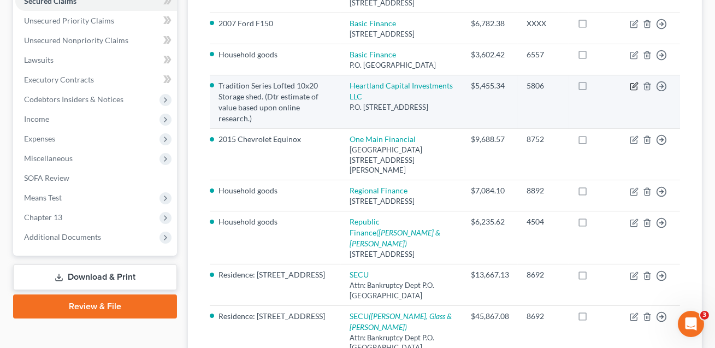
click at [632, 91] on icon "button" at bounding box center [634, 86] width 9 height 9
select select "18"
select select "0"
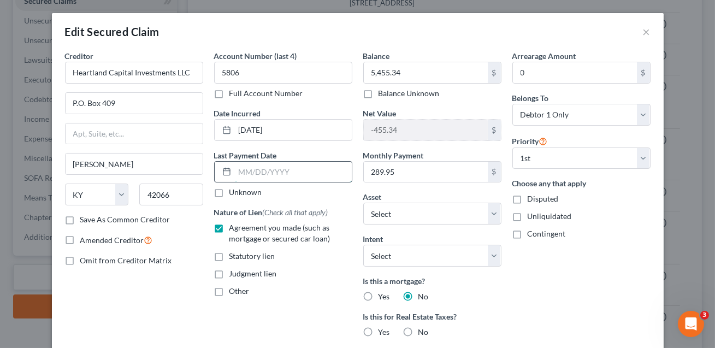
click at [266, 169] on input "text" at bounding box center [293, 172] width 117 height 21
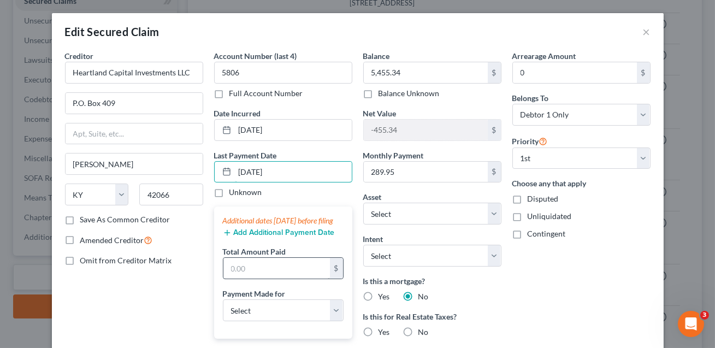
type input "08/25/2025"
click at [241, 279] on input "text" at bounding box center [277, 268] width 107 height 21
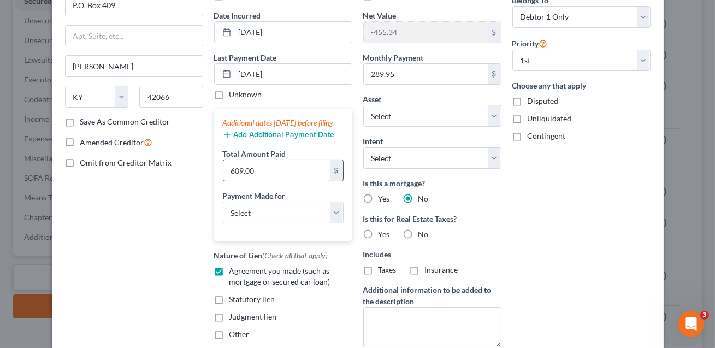
scroll to position [129, 0]
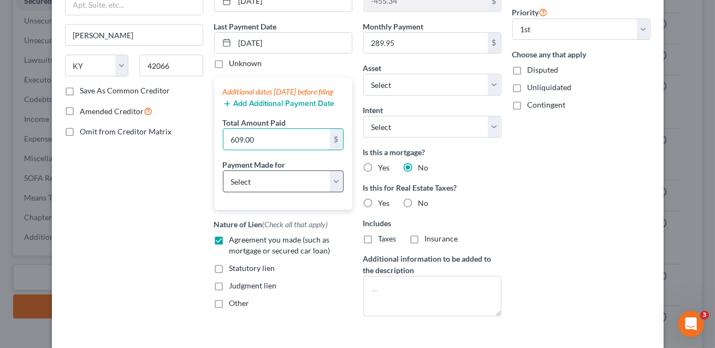
type input "609.00"
click at [249, 192] on select "Select Car Credit Card Loan Repayment Mortgage Other Suppliers Or Vendors" at bounding box center [283, 182] width 121 height 22
select select "4"
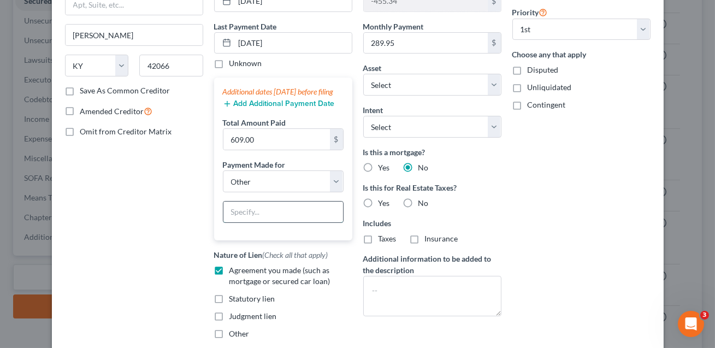
click at [242, 222] on input "text" at bounding box center [284, 212] width 120 height 21
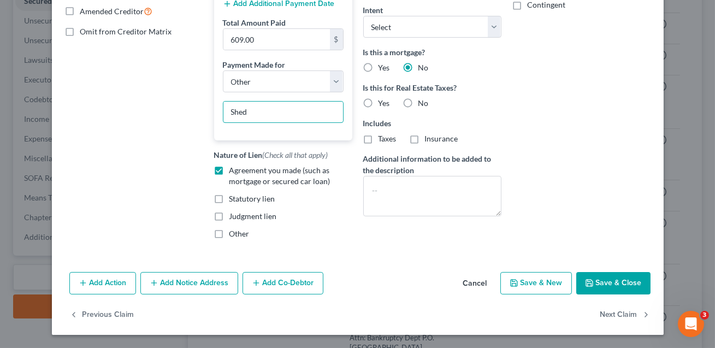
type input "Shed"
click at [600, 285] on button "Save & Close" at bounding box center [614, 283] width 74 height 23
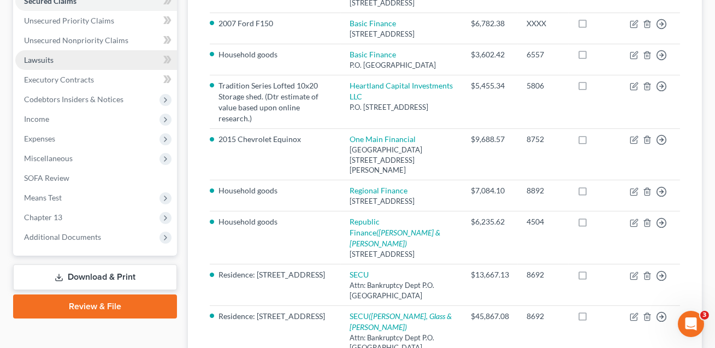
click at [47, 58] on span "Lawsuits" at bounding box center [39, 59] width 30 height 9
click at [45, 64] on link "Lawsuits" at bounding box center [96, 60] width 162 height 20
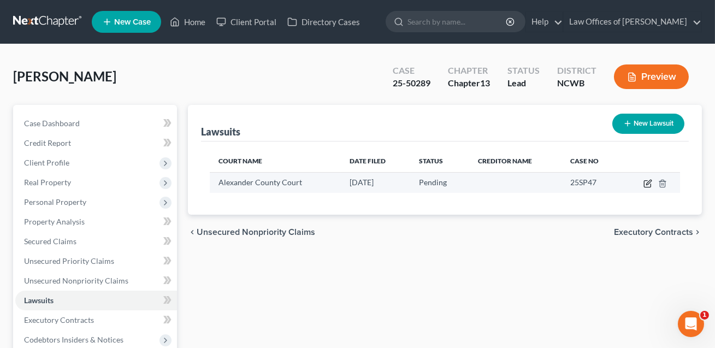
click at [650, 183] on icon "button" at bounding box center [648, 183] width 9 height 9
select select "28"
select select "0"
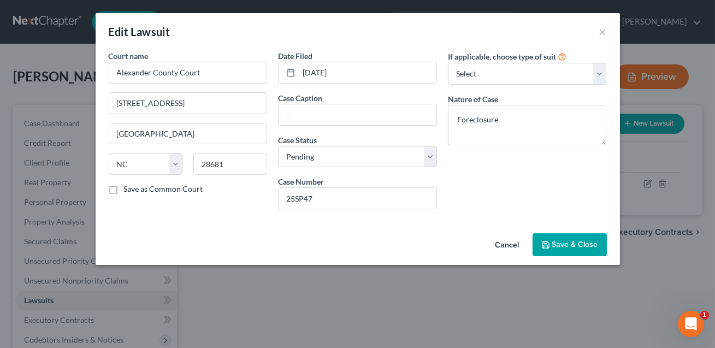
click at [562, 248] on span "Save & Close" at bounding box center [576, 244] width 46 height 9
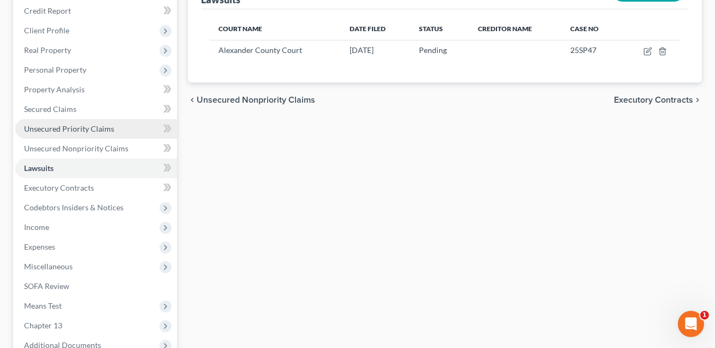
scroll to position [133, 0]
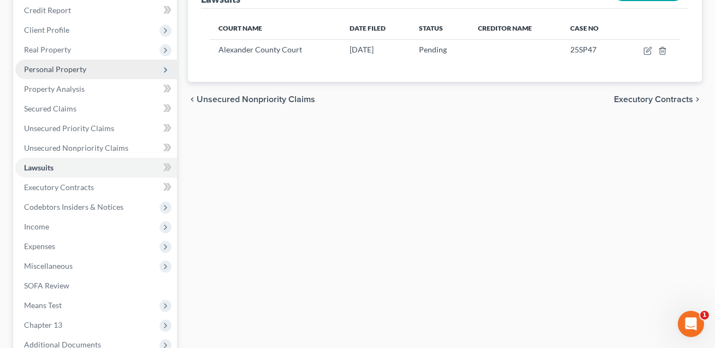
click at [60, 67] on span "Personal Property" at bounding box center [55, 68] width 62 height 9
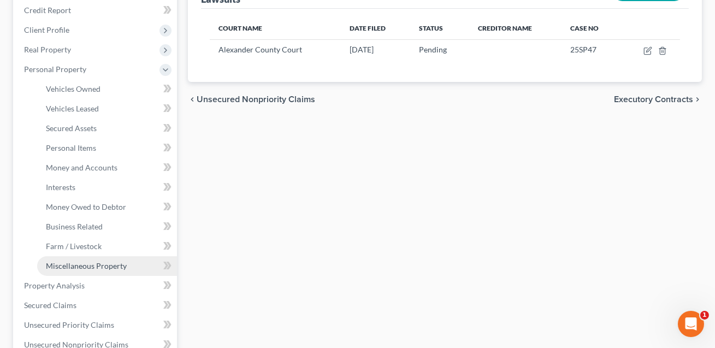
click at [88, 261] on span "Miscellaneous Property" at bounding box center [86, 265] width 81 height 9
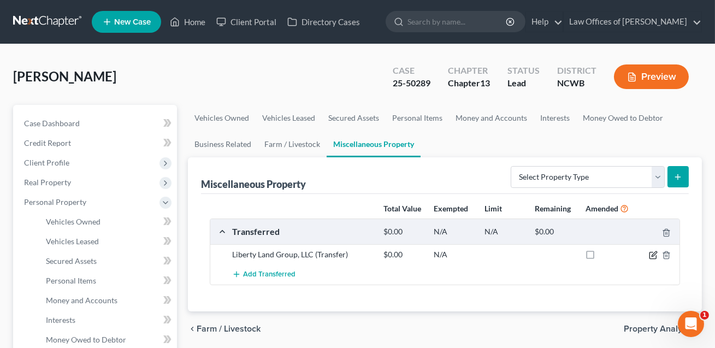
click at [655, 255] on icon "button" at bounding box center [653, 255] width 9 height 9
select select "Ordinary (within 2 years)"
select select "45"
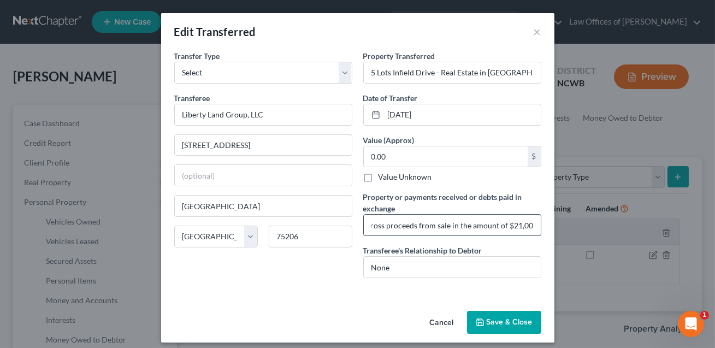
scroll to position [0, 8]
click at [416, 160] on input "0.00" at bounding box center [446, 156] width 164 height 21
click at [533, 225] on input "Gross proceeds from sale in the amount of $21,000" at bounding box center [452, 225] width 177 height 21
click at [487, 226] on input "Gross proceeds from sale in the amount of $21,000. Dtr netted $6000 and used th…" at bounding box center [452, 225] width 177 height 21
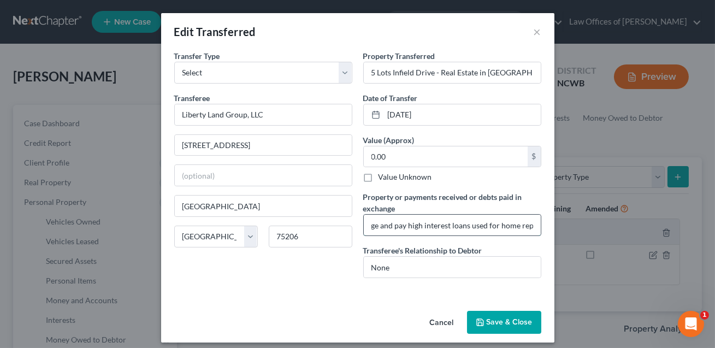
scroll to position [0, 392]
click at [536, 226] on input "Gross proceeds from sale in the amount of $21,000. Dtr netted $6000 and used th…" at bounding box center [452, 225] width 177 height 21
click at [497, 226] on input "Gross proceeds from sale in the amount of $21,000. Dtr netted $6000 and used th…" at bounding box center [452, 225] width 177 height 21
type input "Gross proceeds from sale in the amount of $21,000. Dtr netted $6000 and used th…"
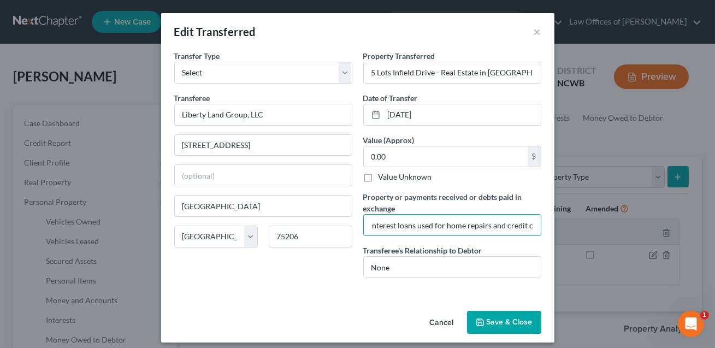
scroll to position [0, 0]
click at [501, 327] on button "Save & Close" at bounding box center [504, 322] width 74 height 23
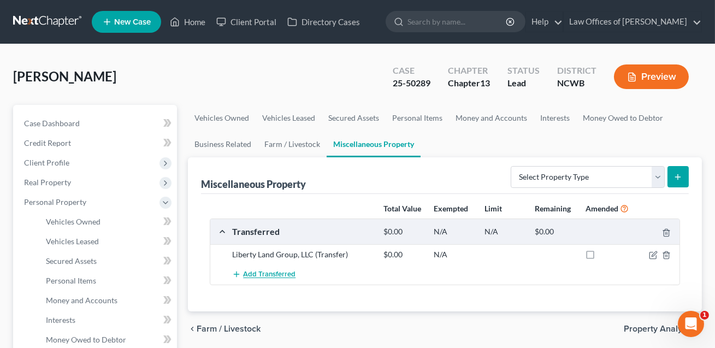
click at [274, 275] on span "Add Transferred" at bounding box center [269, 275] width 52 height 9
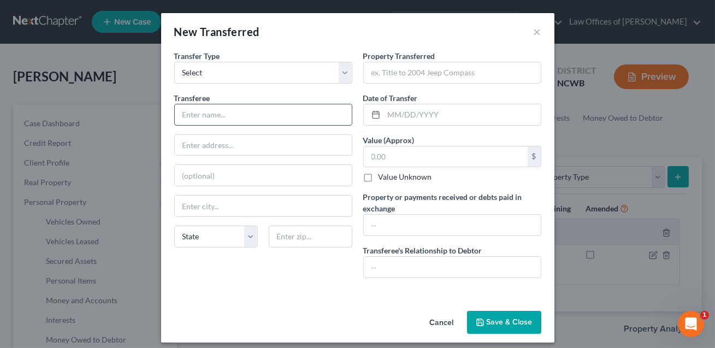
click at [224, 113] on input "text" at bounding box center [263, 114] width 177 height 21
type input "Coonhound Garage"
click at [208, 207] on input "text" at bounding box center [263, 206] width 177 height 21
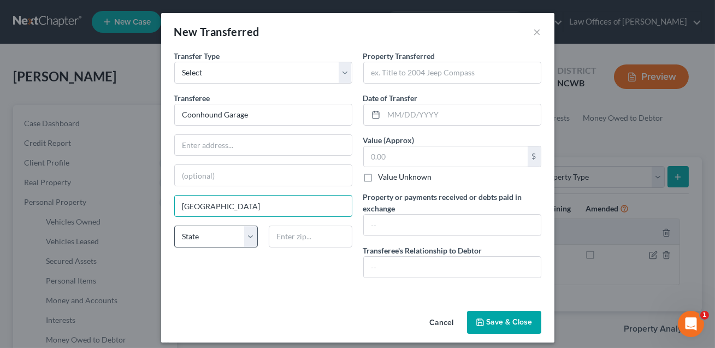
type input "[GEOGRAPHIC_DATA]"
click at [197, 239] on select "State [US_STATE] AK AR AZ CA CO CT DE DC [GEOGRAPHIC_DATA] [GEOGRAPHIC_DATA] GU…" at bounding box center [216, 237] width 84 height 22
select select "28"
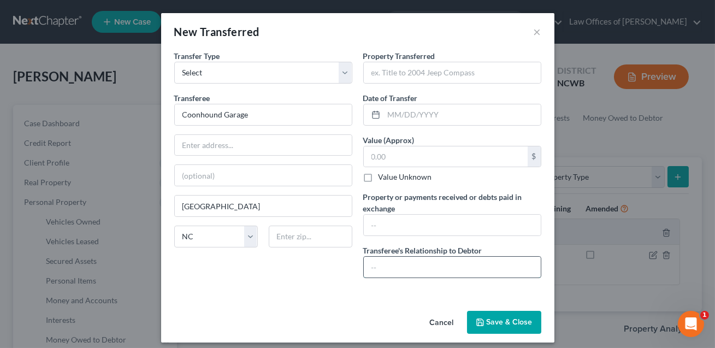
click at [387, 265] on input "text" at bounding box center [452, 267] width 177 height 21
type input "None"
click at [192, 145] on input "text" at bounding box center [263, 145] width 177 height 21
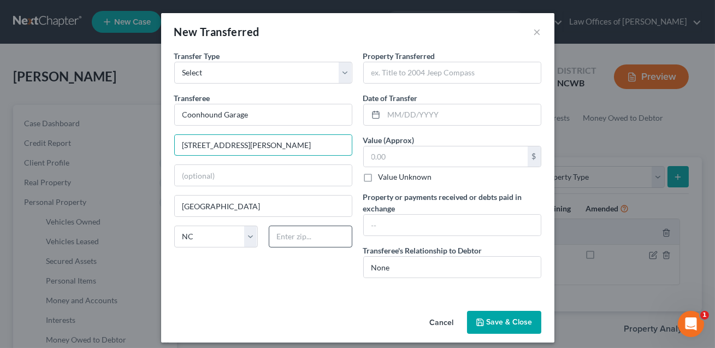
type input "102 Coon Hound Drive"
click at [287, 237] on input "text" at bounding box center [311, 237] width 84 height 22
type input "28681"
click at [255, 319] on div "Cancel Save & Close" at bounding box center [357, 325] width 393 height 36
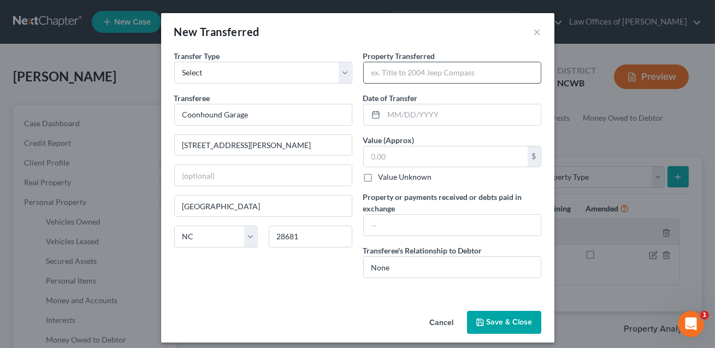
click at [390, 81] on input "text" at bounding box center [452, 72] width 177 height 21
type input "2001 Dodge Dakota (Engine was blown.)"
click at [407, 113] on input "text" at bounding box center [462, 114] width 157 height 21
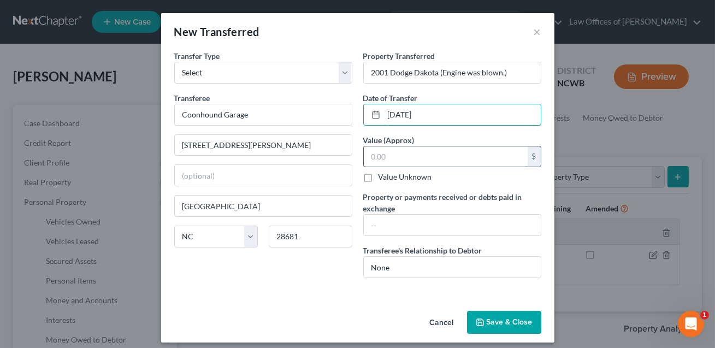
type input "08/15/2024"
click at [393, 160] on input "text" at bounding box center [446, 156] width 164 height 21
type input "1,000.00"
click at [377, 226] on input "text" at bounding box center [452, 225] width 177 height 21
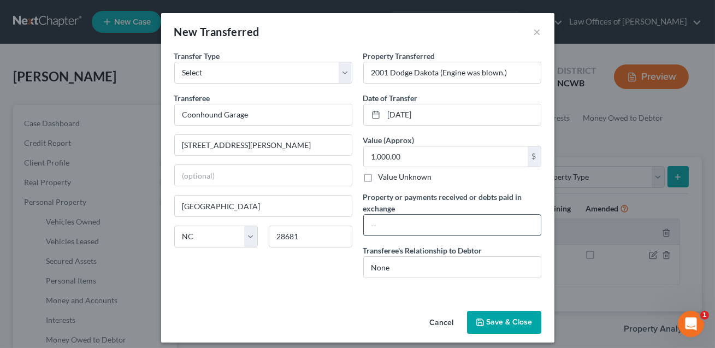
type input "S"
click at [401, 227] on input "Dtr recevied $1000." at bounding box center [452, 225] width 177 height 21
click at [408, 224] on input "Dtr receivied $1000." at bounding box center [452, 225] width 177 height 21
type input "Dtr received $1000."
click at [500, 319] on button "Save & Close" at bounding box center [504, 322] width 74 height 23
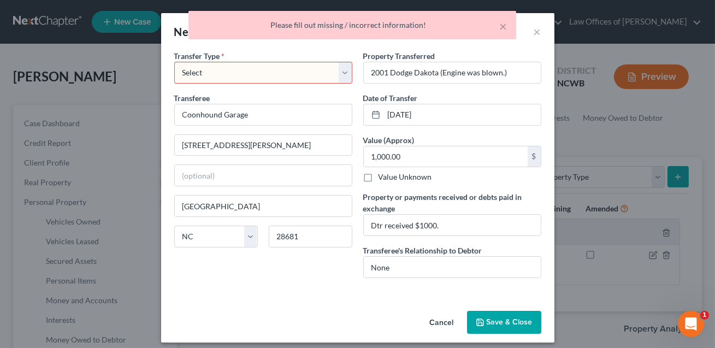
click at [289, 74] on select "Select Ordinary (within 2 years) Within 10 Years" at bounding box center [263, 73] width 178 height 22
select select "Ordinary (within 2 years)"
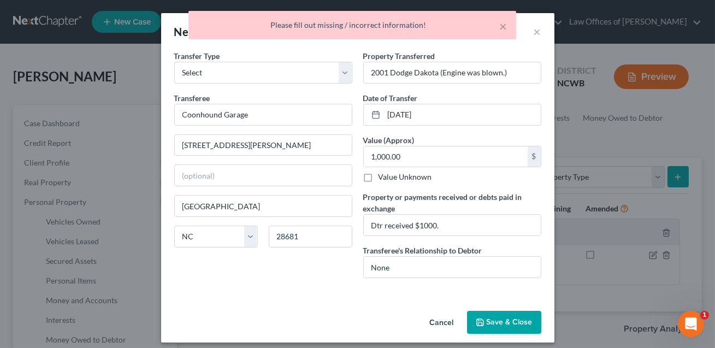
click at [495, 322] on button "Save & Close" at bounding box center [504, 322] width 74 height 23
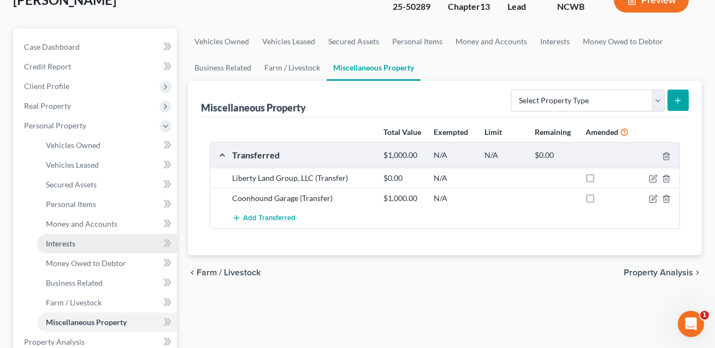
scroll to position [79, 0]
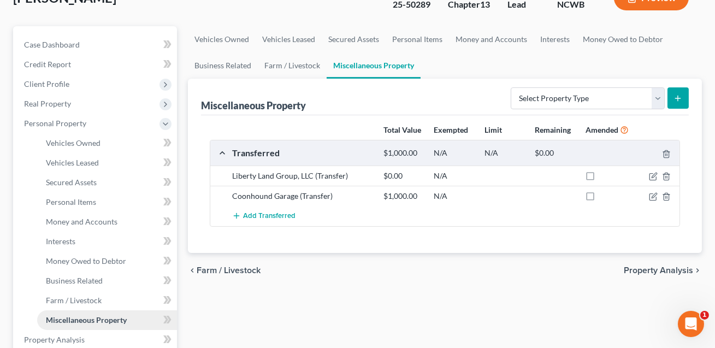
click at [113, 317] on span "Miscellaneous Property" at bounding box center [86, 319] width 81 height 9
click at [547, 101] on select "Select Property Type Assigned for Creditor Benefit [DATE] Holding for Another N…" at bounding box center [588, 98] width 154 height 22
select select "stored_within_1_year"
click at [678, 92] on button "submit" at bounding box center [678, 97] width 21 height 21
click at [677, 98] on icon "submit" at bounding box center [678, 98] width 9 height 9
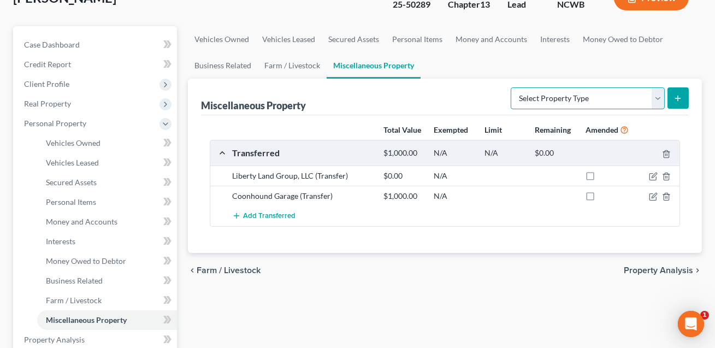
click at [568, 97] on select "Select Property Type Assigned for Creditor Benefit [DATE] Holding for Another N…" at bounding box center [588, 98] width 154 height 22
select select "stored_within_1_year"
click at [683, 96] on button "submit" at bounding box center [678, 97] width 21 height 21
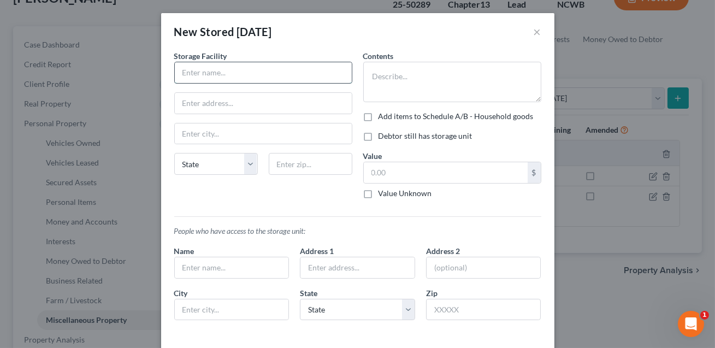
click at [213, 83] on input "text" at bounding box center [263, 72] width 177 height 21
type input "EZ Cube"
click at [208, 104] on input "text" at bounding box center [263, 103] width 177 height 21
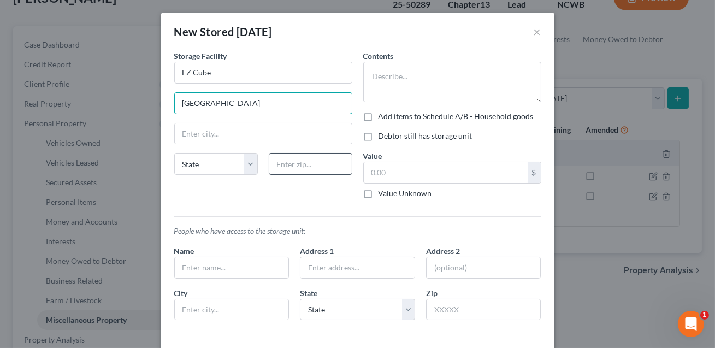
type input "[GEOGRAPHIC_DATA]"
click at [301, 168] on input "text" at bounding box center [311, 164] width 84 height 22
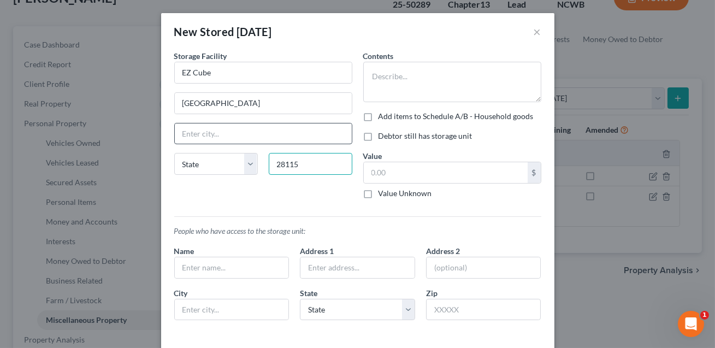
type input "28115"
click at [285, 135] on input "text" at bounding box center [263, 134] width 177 height 21
type input "[GEOGRAPHIC_DATA]"
select select "28"
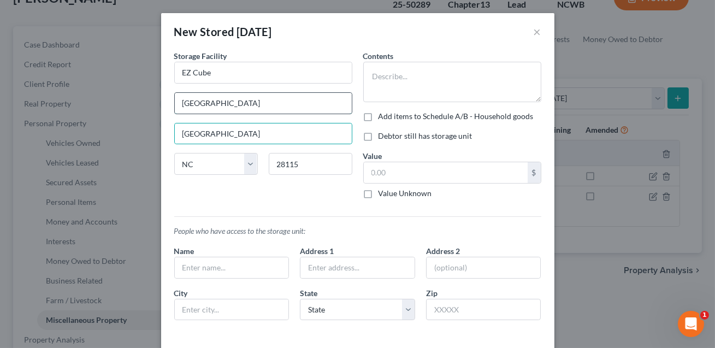
click at [262, 105] on input "[GEOGRAPHIC_DATA]" at bounding box center [263, 103] width 177 height 21
click at [218, 101] on input "[GEOGRAPHIC_DATA]" at bounding box center [263, 103] width 177 height 21
click at [242, 104] on input "940 Oakridge" at bounding box center [263, 103] width 177 height 21
type input "[STREET_ADDRESS]"
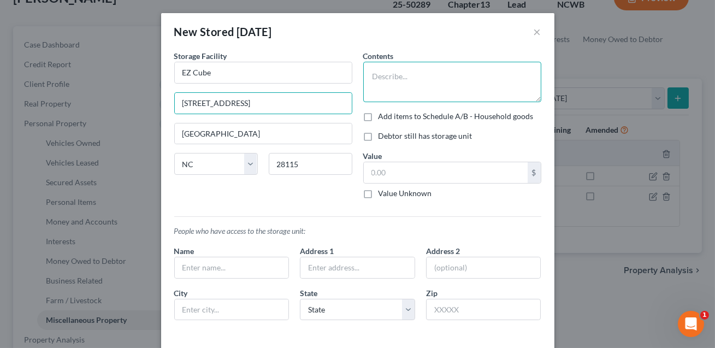
click at [380, 79] on textarea at bounding box center [452, 82] width 178 height 40
drag, startPoint x: 431, startPoint y: 78, endPoint x: 373, endPoint y: 77, distance: 58.0
click at [373, 77] on textarea "Household items" at bounding box center [452, 82] width 178 height 40
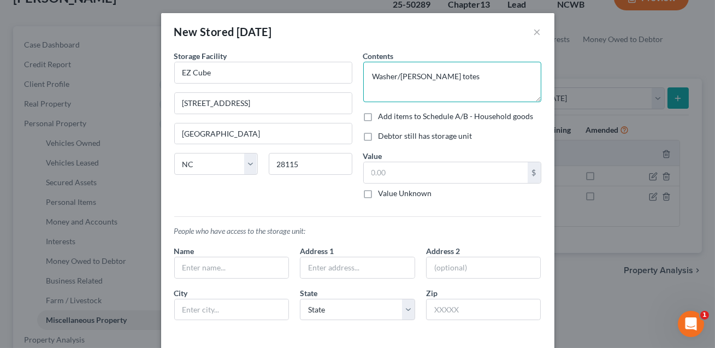
click at [435, 77] on textarea "Washer/[PERSON_NAME] totes" at bounding box center [452, 82] width 178 height 40
click at [440, 77] on textarea "Washer/[PERSON_NAME], chairs totes" at bounding box center [452, 82] width 178 height 40
type textarea "Washer/[PERSON_NAME], chairs, totes"
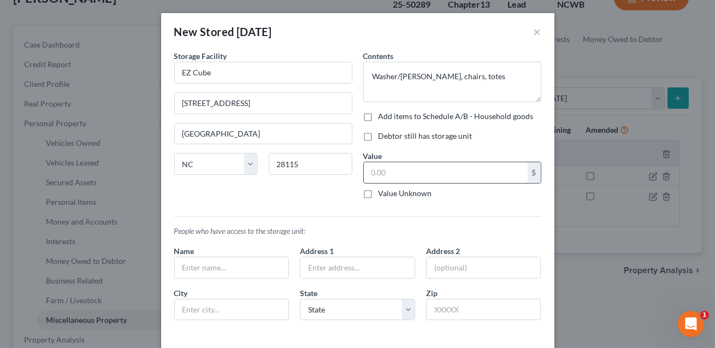
click at [456, 173] on input "text" at bounding box center [446, 172] width 164 height 21
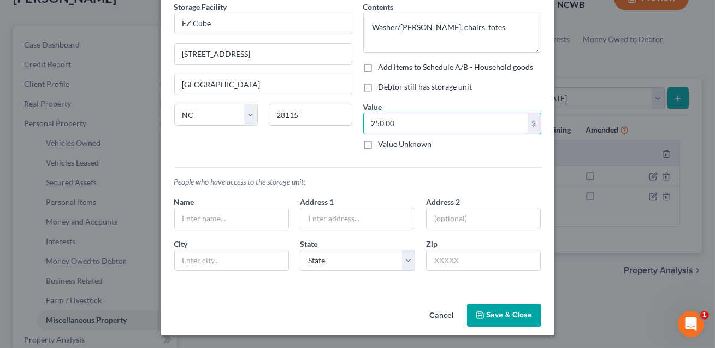
type input "250.00"
click at [507, 314] on button "Save & Close" at bounding box center [504, 315] width 74 height 23
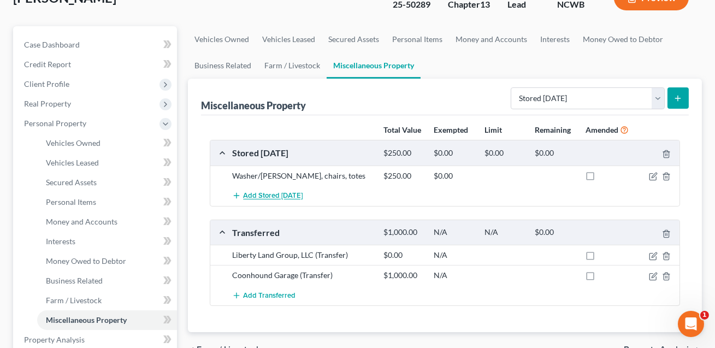
click at [303, 195] on span "Add Stored [DATE]" at bounding box center [273, 196] width 60 height 9
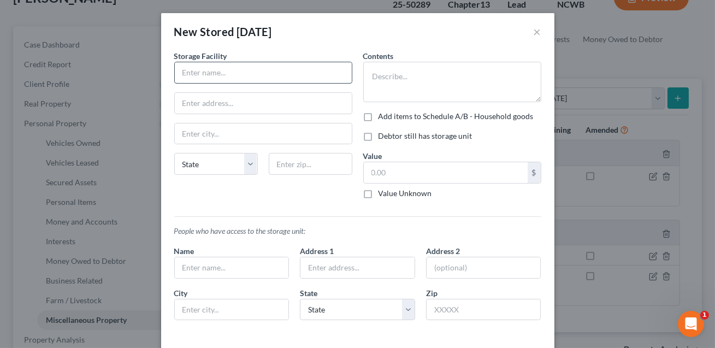
click at [217, 77] on input "text" at bounding box center [263, 72] width 177 height 21
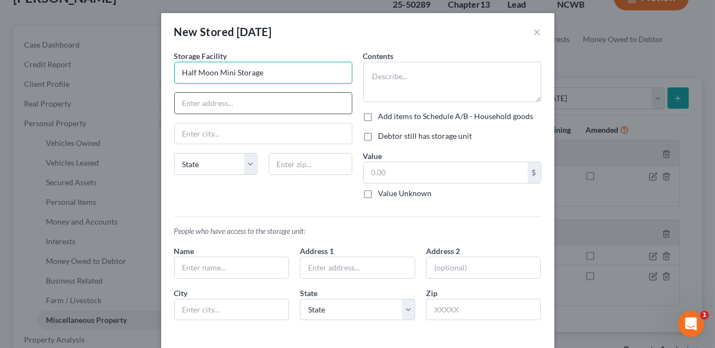
type input "Half Moon Mini Storage"
click at [214, 108] on input "text" at bounding box center [263, 103] width 177 height 21
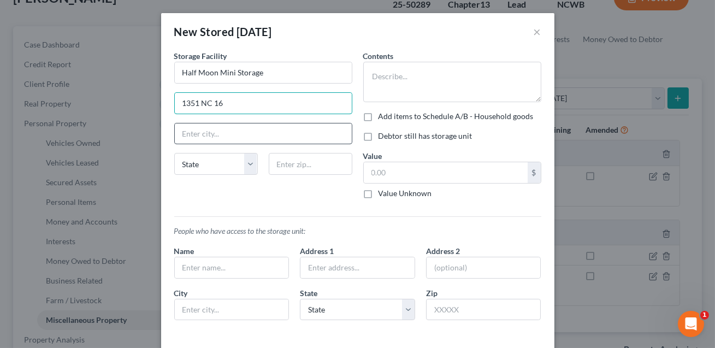
type input "1351 NC 16"
click at [246, 136] on input "text" at bounding box center [263, 134] width 177 height 21
type input "[GEOGRAPHIC_DATA]"
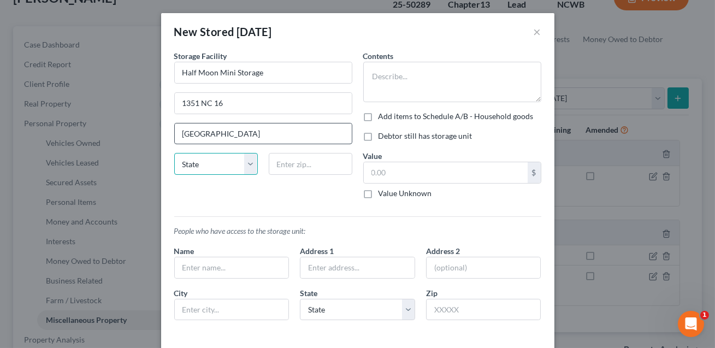
select select "28"
type input "28681"
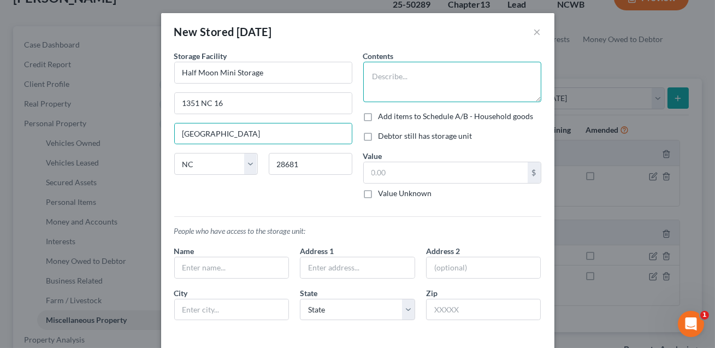
click at [390, 83] on textarea at bounding box center [452, 82] width 178 height 40
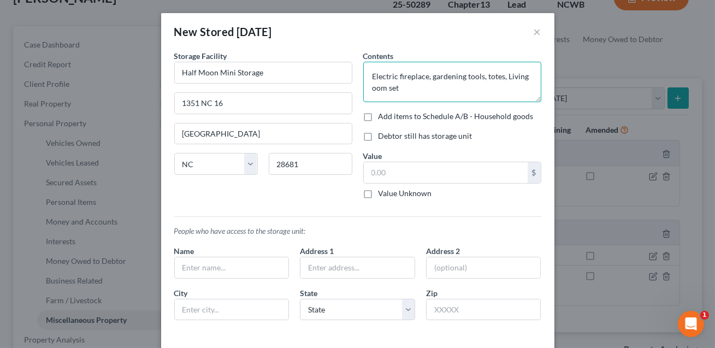
click at [372, 88] on textarea "Electric fireplace, gardening tools, totes, Living oom set" at bounding box center [452, 82] width 178 height 40
click at [402, 90] on textarea "Electric fireplace, gardening tools, totes, Living room set" at bounding box center [452, 82] width 178 height 40
type textarea "Electric fireplace, gardening tools, totes, Living room set."
click at [375, 170] on input "text" at bounding box center [446, 172] width 164 height 21
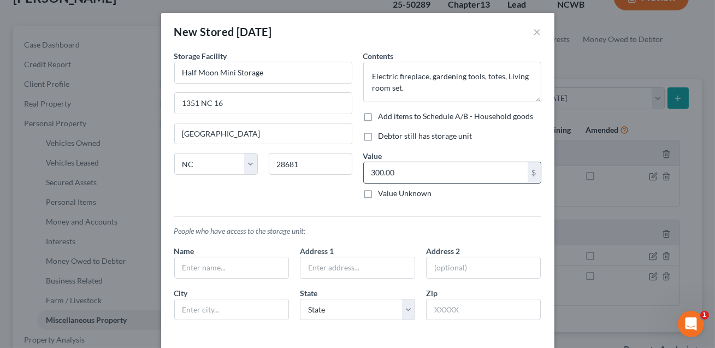
click at [380, 173] on input "300.00" at bounding box center [446, 172] width 164 height 21
type input "350.00"
click at [379, 134] on label "Debtor still has storage unit" at bounding box center [426, 136] width 94 height 11
click at [383, 134] on input "Debtor still has storage unit" at bounding box center [386, 134] width 7 height 7
checkbox input "true"
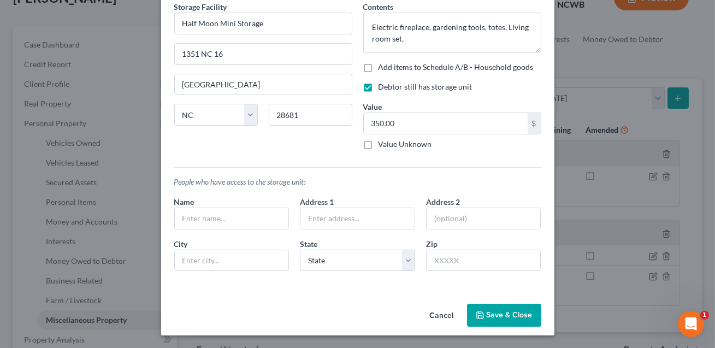
click at [492, 315] on button "Save & Close" at bounding box center [504, 315] width 74 height 23
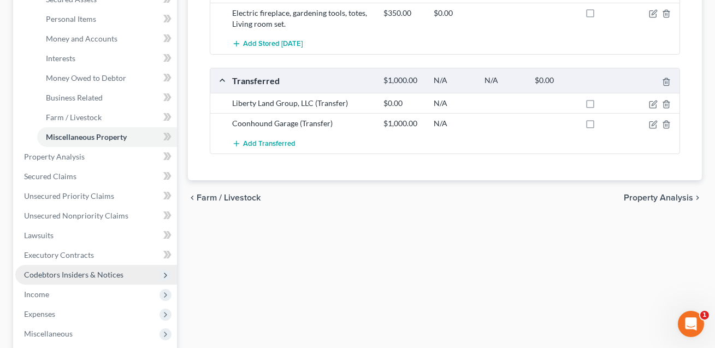
scroll to position [391, 0]
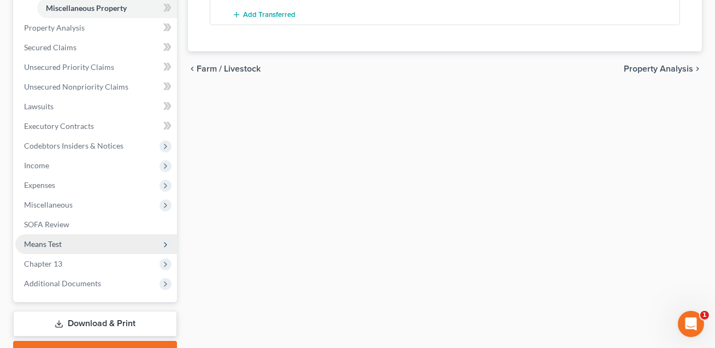
click at [57, 245] on span "Means Test" at bounding box center [43, 243] width 38 height 9
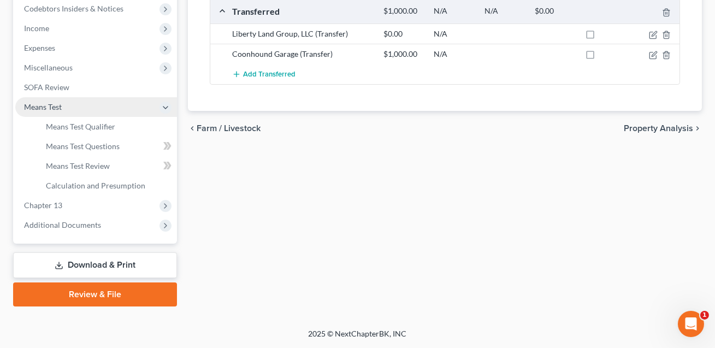
scroll to position [329, 0]
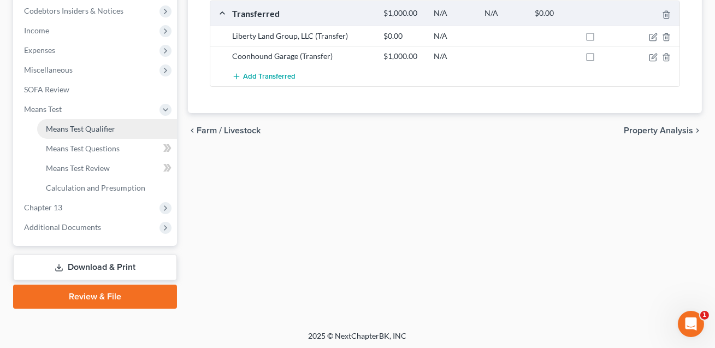
click at [87, 128] on span "Means Test Qualifier" at bounding box center [80, 128] width 69 height 9
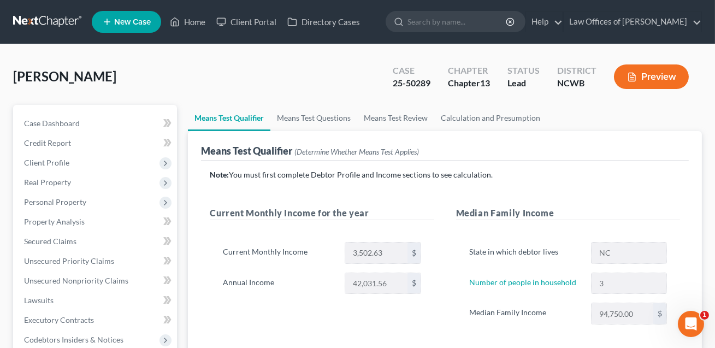
click at [647, 77] on button "Preview" at bounding box center [651, 76] width 75 height 25
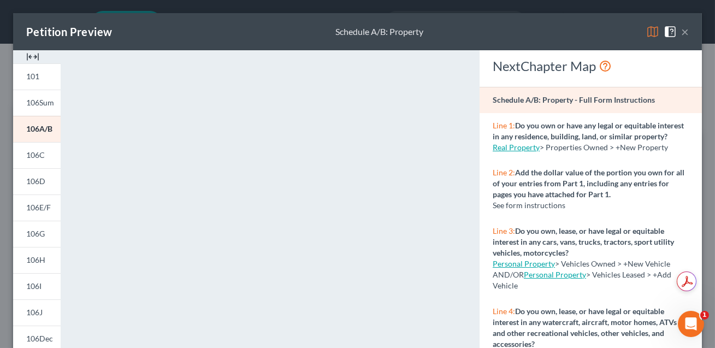
click at [685, 32] on button "×" at bounding box center [686, 31] width 8 height 13
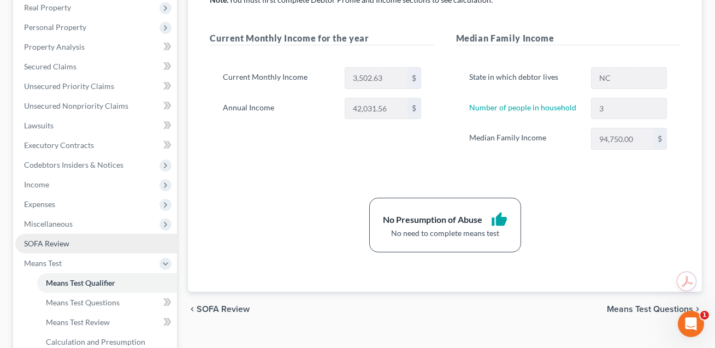
scroll to position [330, 0]
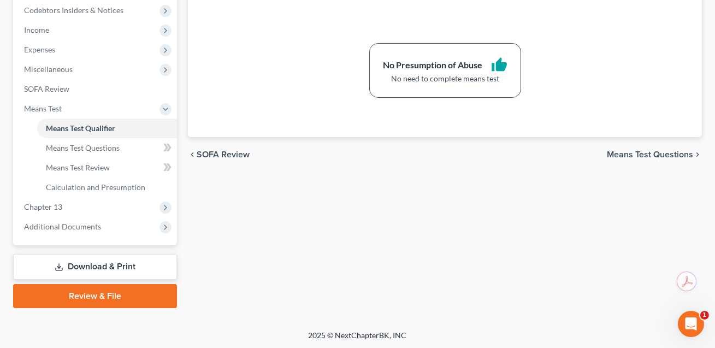
click at [90, 265] on link "Download & Print" at bounding box center [95, 267] width 164 height 26
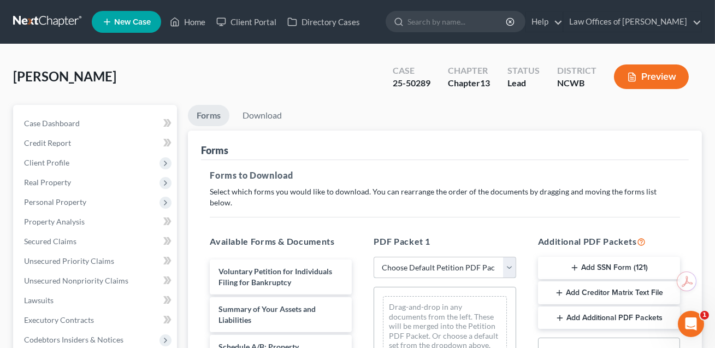
click at [422, 257] on select "Choose Default Petition PDF Packet Complete Bankruptcy Petition (all forms and …" at bounding box center [445, 268] width 142 height 22
select select "0"
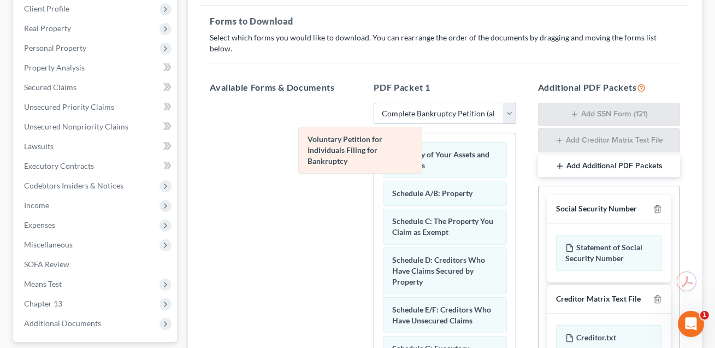
drag, startPoint x: 431, startPoint y: 156, endPoint x: 279, endPoint y: 160, distance: 152.0
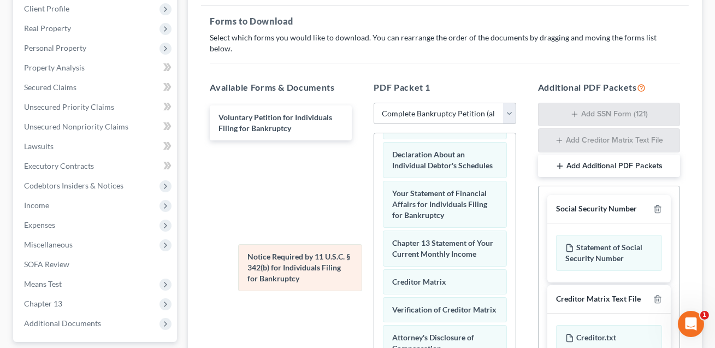
scroll to position [325, 0]
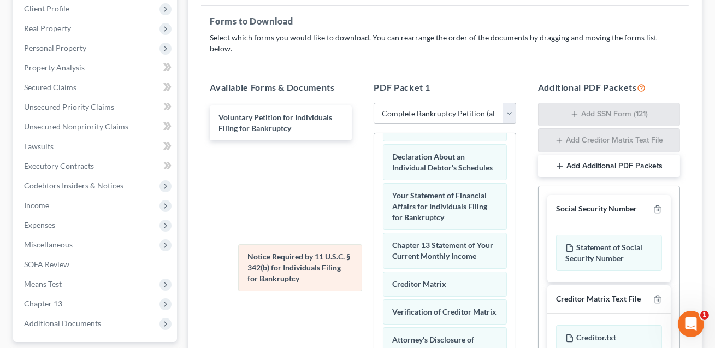
drag, startPoint x: 434, startPoint y: 286, endPoint x: 266, endPoint y: 260, distance: 169.8
click at [374, 260] on div "Notice Required by 11 U.S.C. § 342(b) for Individuals Filing for Bankruptcy Sum…" at bounding box center [444, 121] width 141 height 627
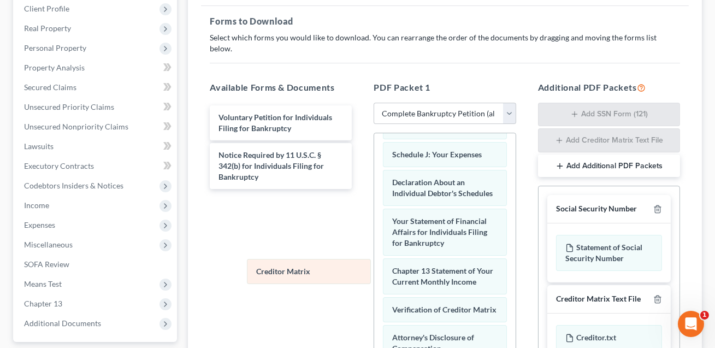
scroll to position [297, 0]
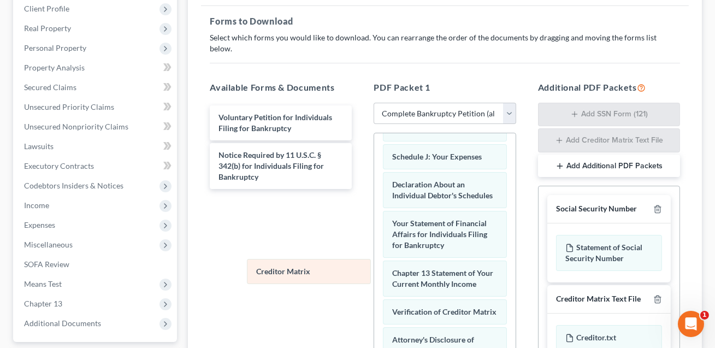
drag, startPoint x: 408, startPoint y: 271, endPoint x: 254, endPoint y: 274, distance: 154.7
click at [374, 274] on div "Creditor Matrix Summary of Your Assets and Liabilities Schedule A/B: Property S…" at bounding box center [444, 135] width 141 height 599
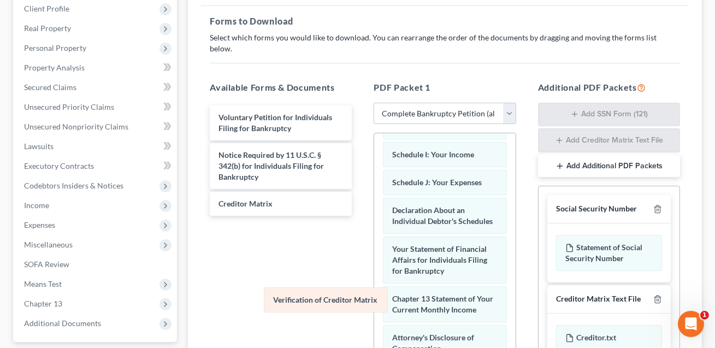
scroll to position [269, 0]
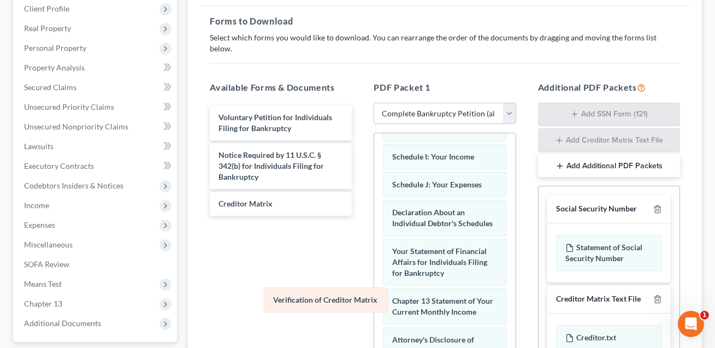
drag, startPoint x: 416, startPoint y: 302, endPoint x: 253, endPoint y: 307, distance: 163.5
click at [374, 307] on div "Verification of Creditor Matrix Summary of Your Assets and Liabilities Schedule…" at bounding box center [444, 149] width 141 height 571
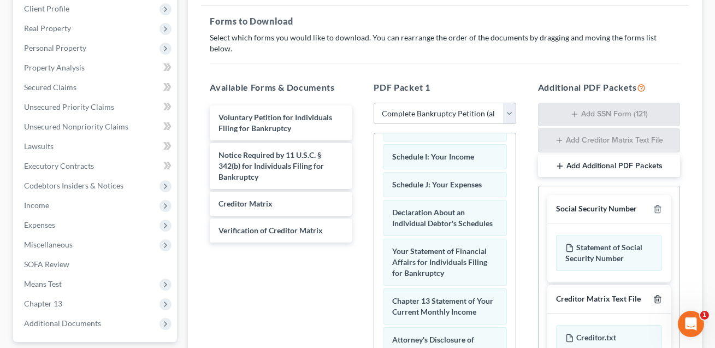
click at [657, 295] on icon "button" at bounding box center [658, 299] width 9 height 9
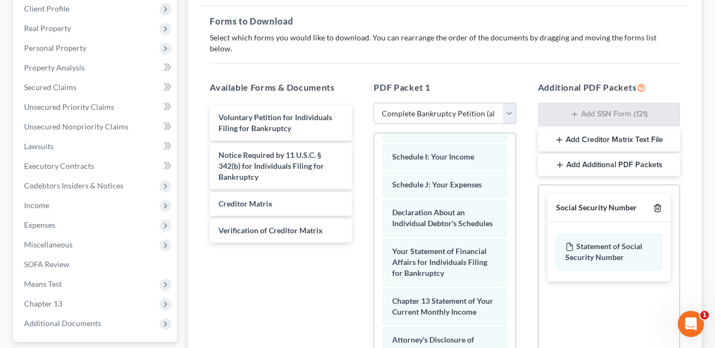
click at [660, 204] on icon "button" at bounding box center [658, 208] width 9 height 9
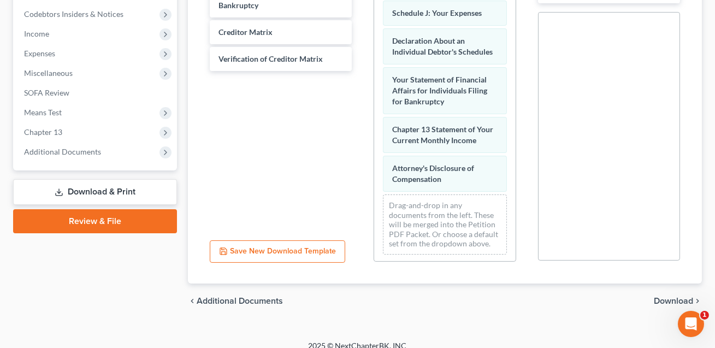
click at [671, 297] on span "Download" at bounding box center [673, 301] width 39 height 9
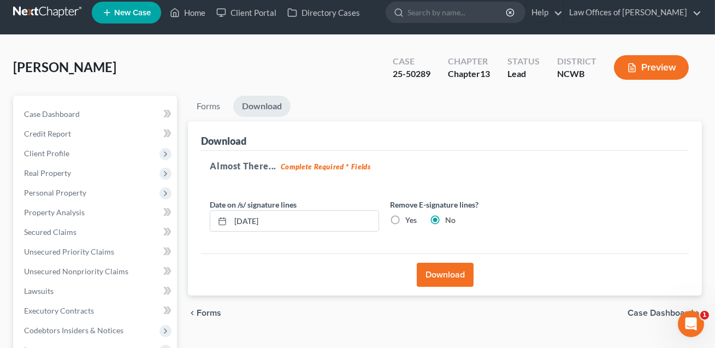
scroll to position [0, 0]
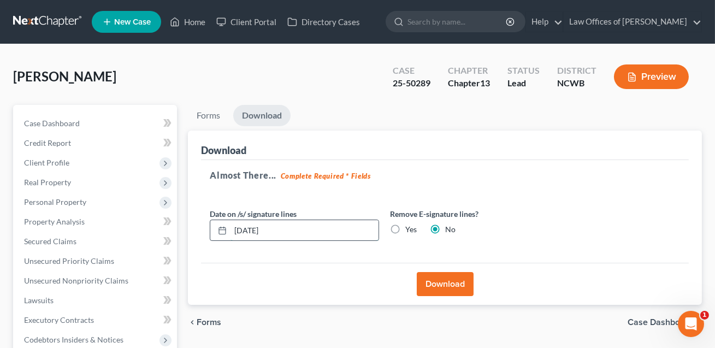
click at [243, 228] on input "[DATE]" at bounding box center [305, 230] width 148 height 21
click at [257, 231] on input "100/01/2025" at bounding box center [305, 230] width 148 height 21
click at [255, 231] on input "100/010/2025" at bounding box center [305, 230] width 148 height 21
click at [247, 229] on input "100/10/2025" at bounding box center [305, 230] width 148 height 21
click at [244, 228] on input "1009/10/2025" at bounding box center [305, 230] width 148 height 21
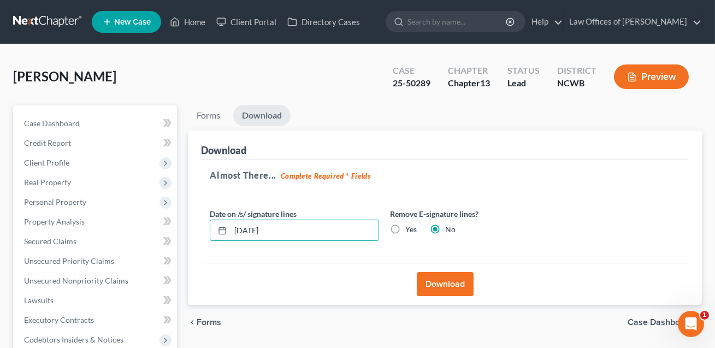
type input "[DATE]"
click at [450, 289] on button "Download" at bounding box center [445, 284] width 57 height 24
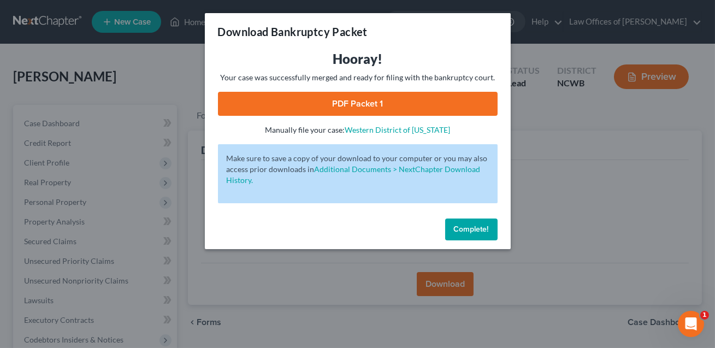
click at [372, 105] on link "PDF Packet 1" at bounding box center [358, 104] width 280 height 24
